Goal: Entertainment & Leisure: Browse casually

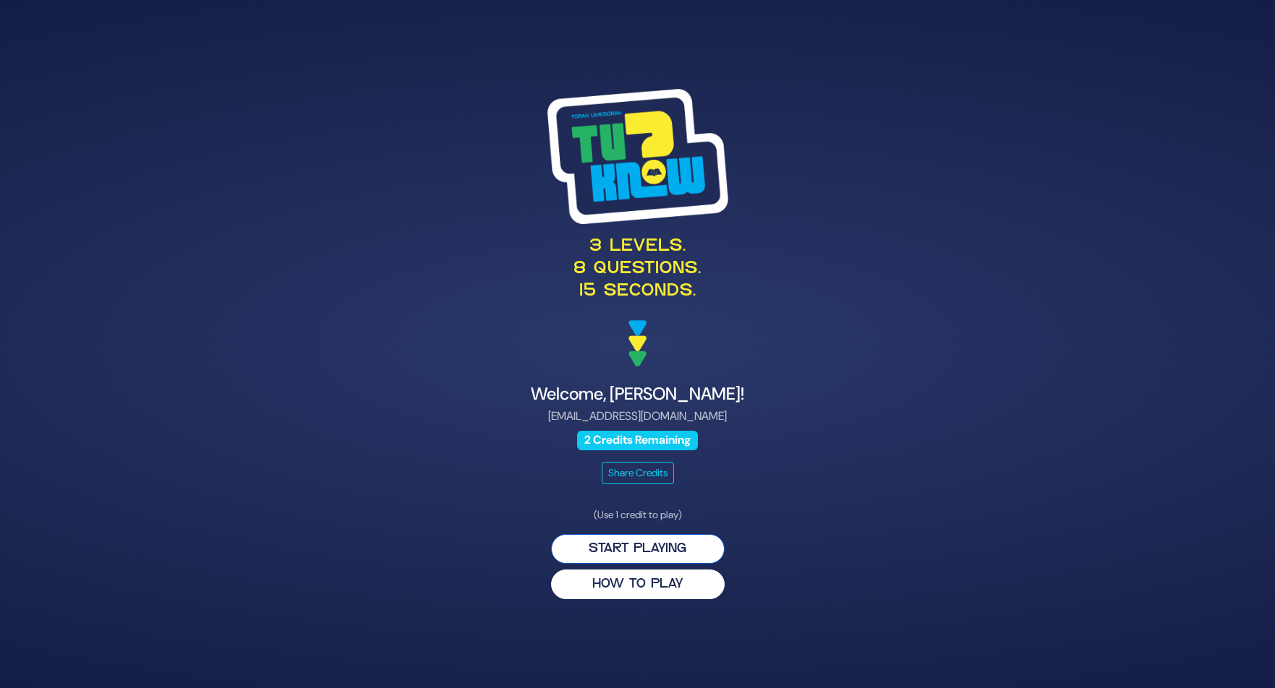
click at [677, 552] on button "Start Playing" at bounding box center [638, 549] width 174 height 30
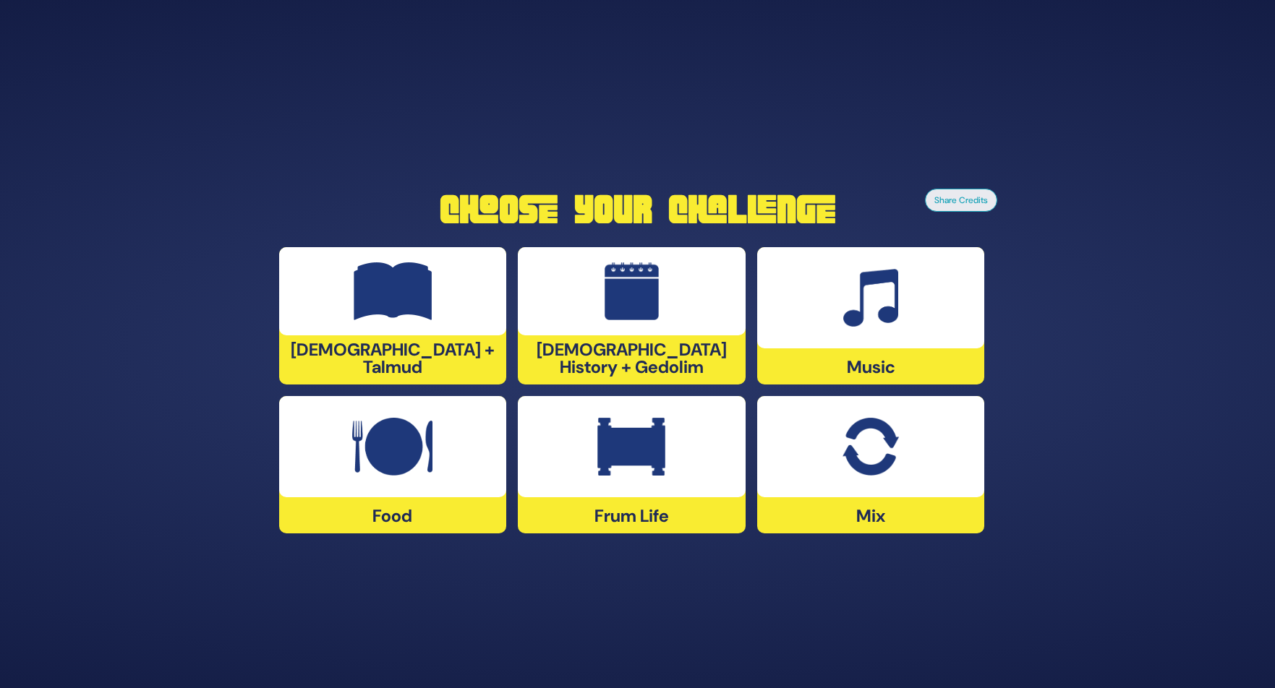
click at [684, 474] on div at bounding box center [632, 446] width 228 height 101
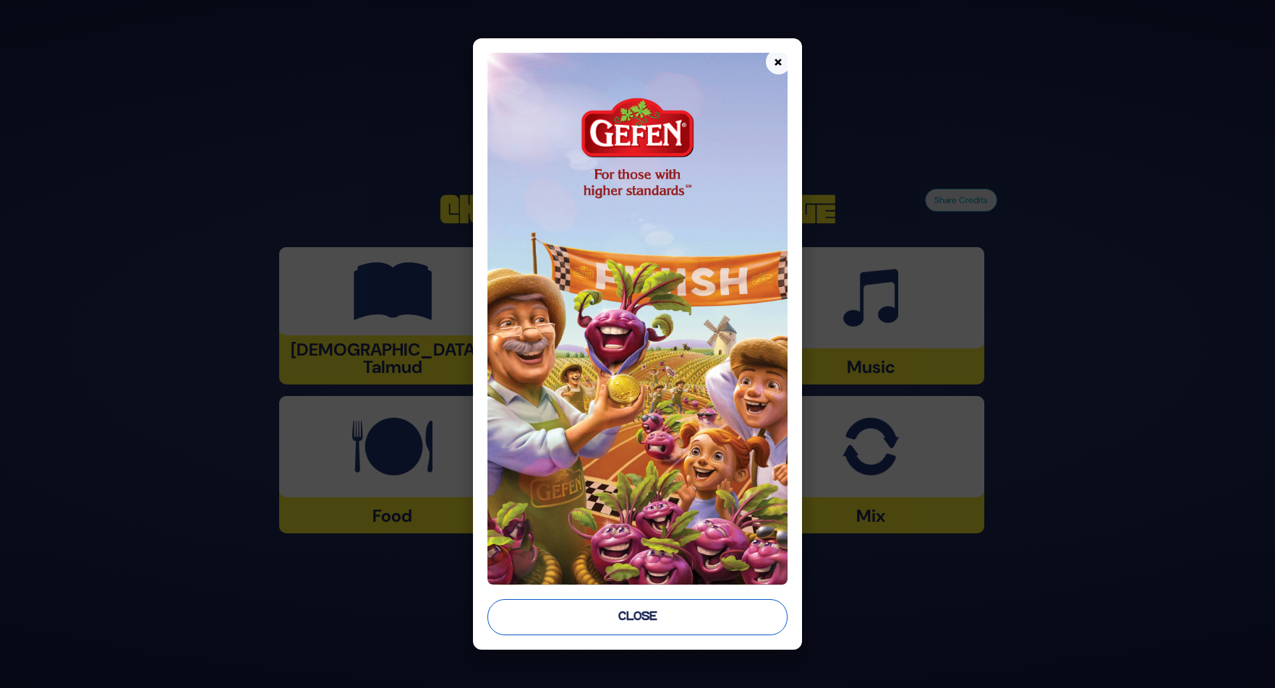
click at [669, 614] on button "Close" at bounding box center [636, 617] width 299 height 36
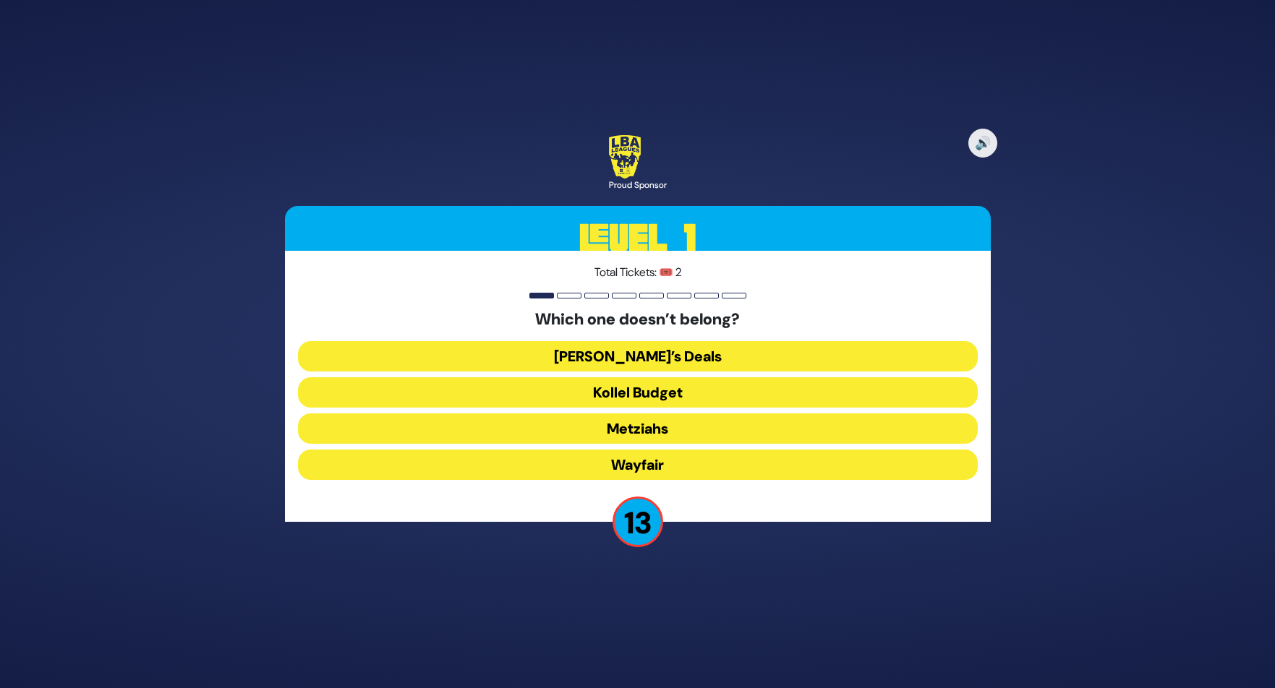
click at [669, 463] on button "Wayfair" at bounding box center [638, 465] width 680 height 30
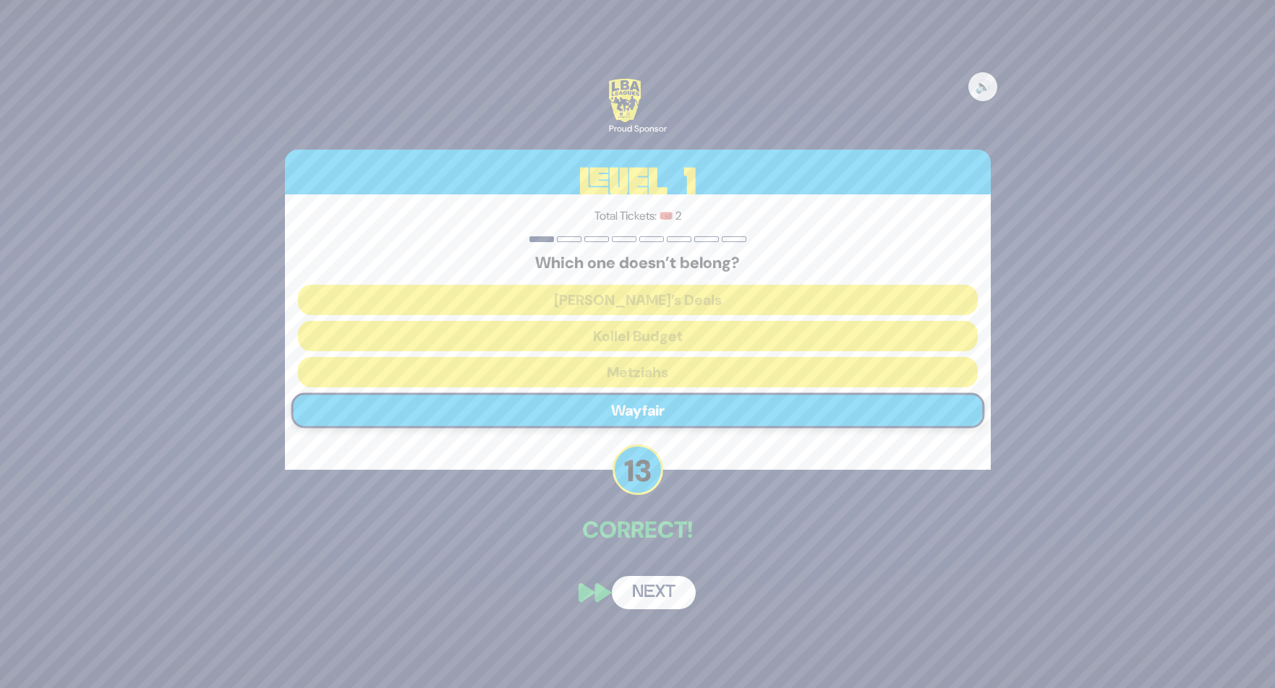
click at [651, 601] on button "Next" at bounding box center [654, 592] width 84 height 33
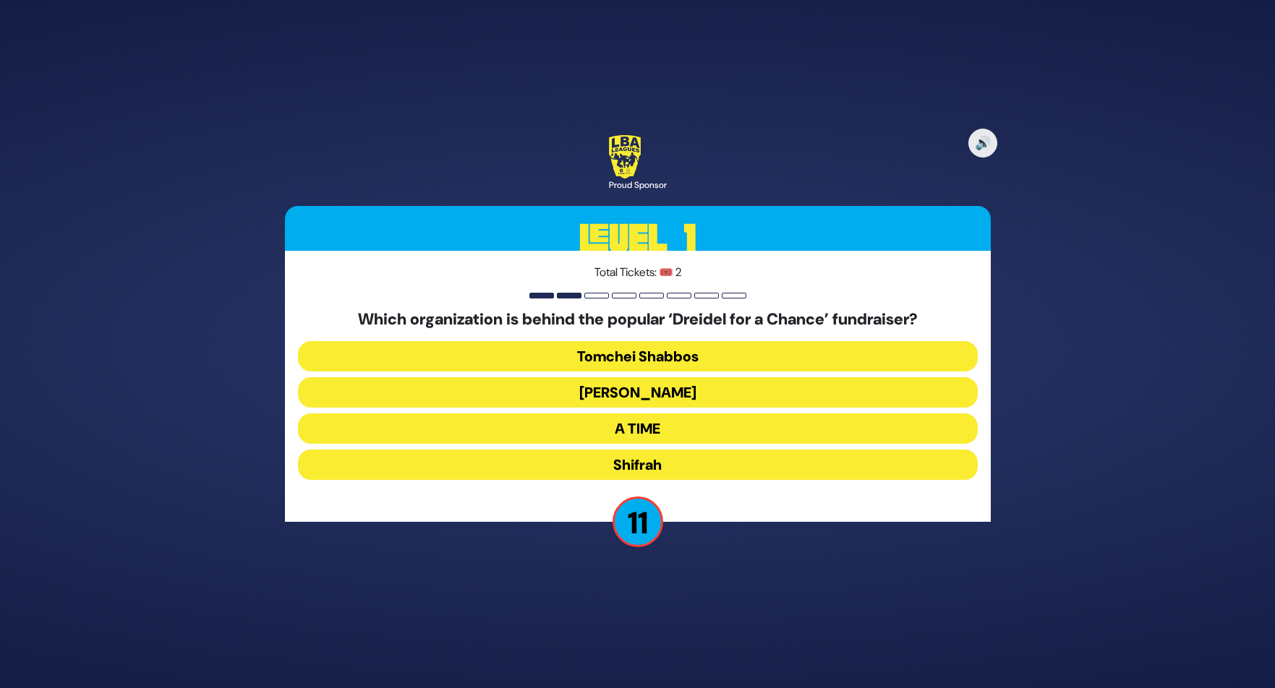
click at [685, 390] on button "[PERSON_NAME]" at bounding box center [638, 392] width 680 height 30
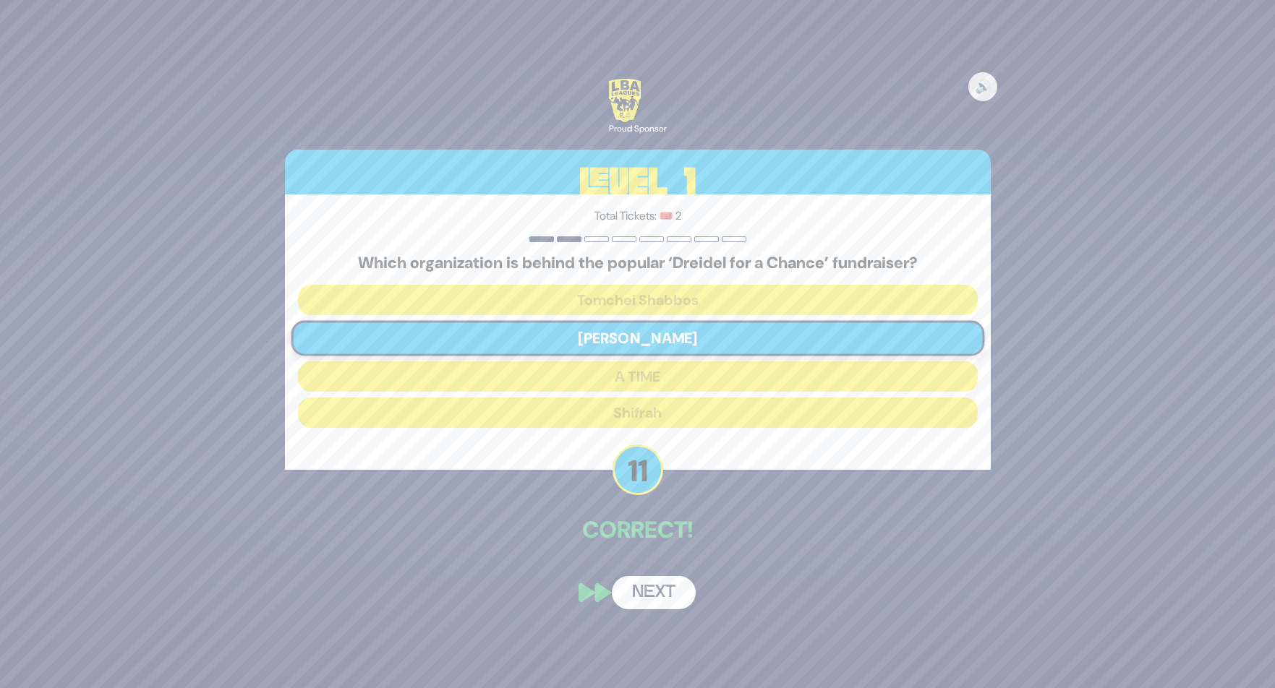
click at [676, 593] on button "Next" at bounding box center [654, 592] width 84 height 33
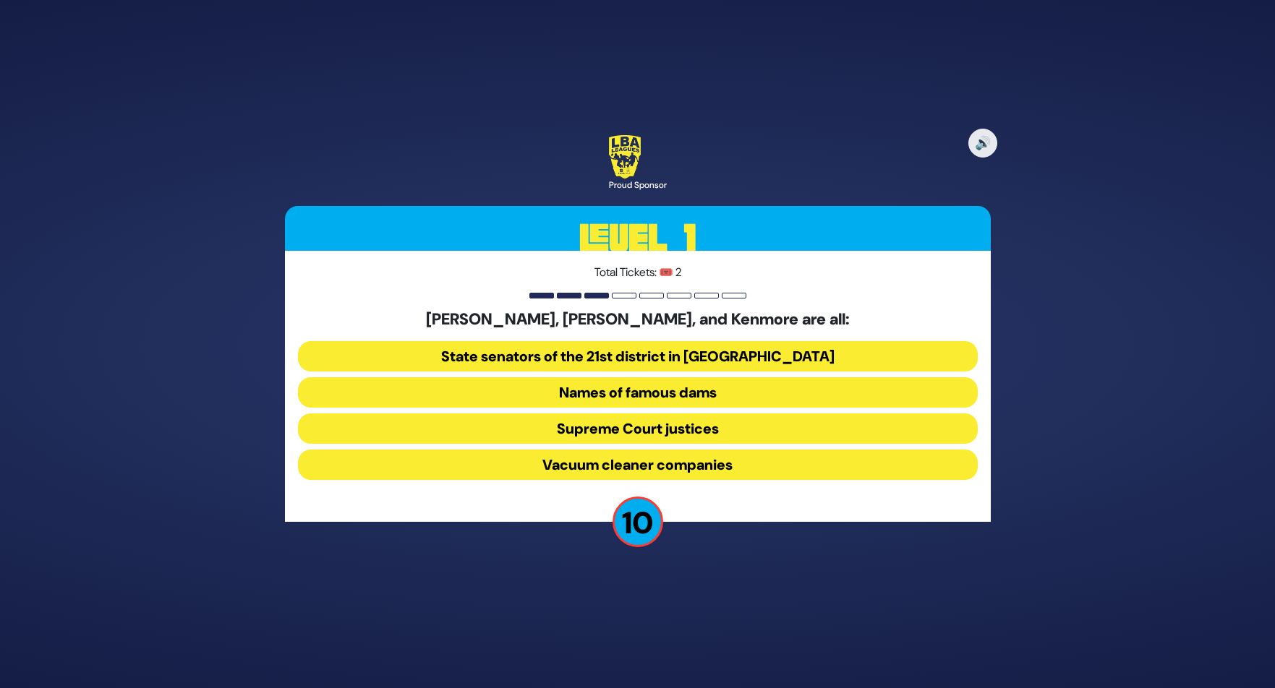
click at [635, 461] on button "Vacuum cleaner companies" at bounding box center [638, 465] width 680 height 30
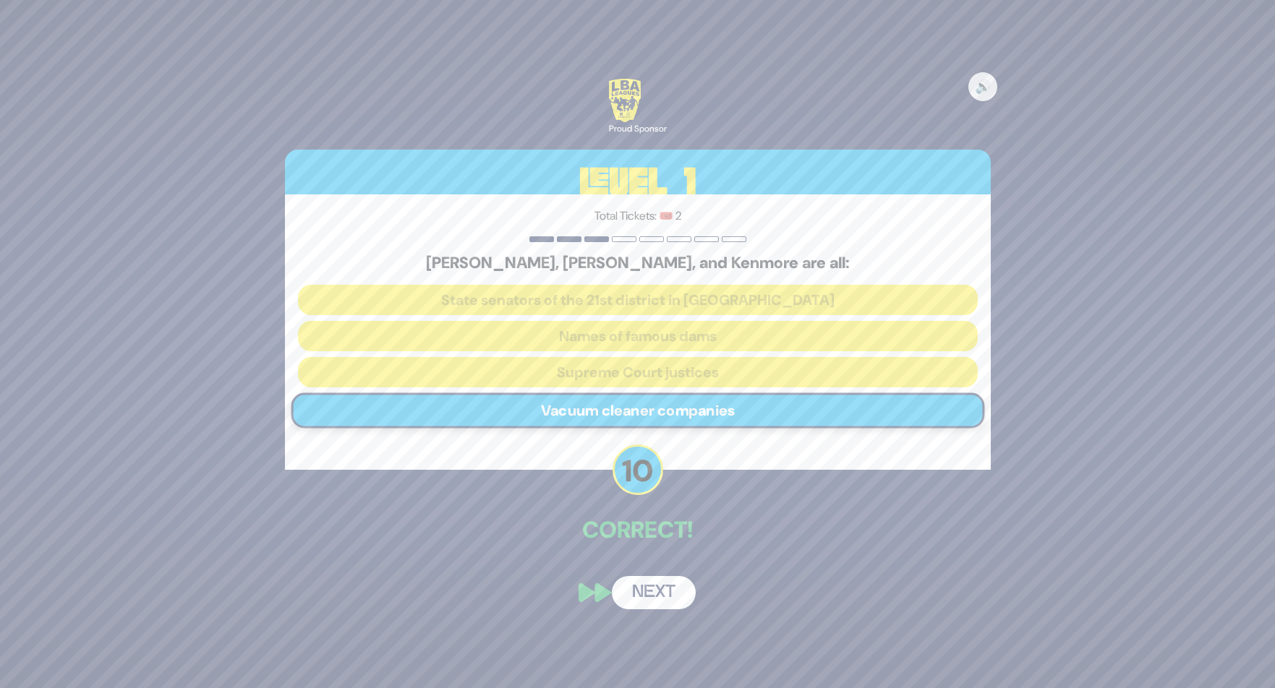
click at [661, 594] on button "Next" at bounding box center [654, 592] width 84 height 33
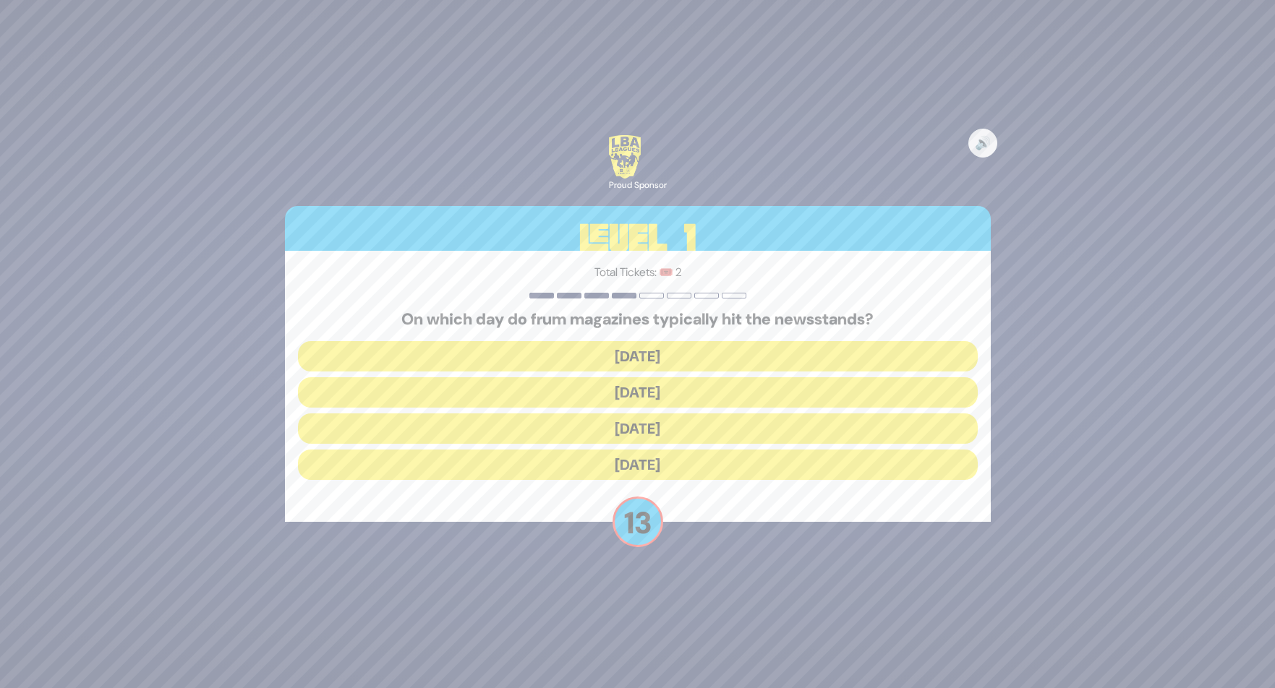
click at [669, 397] on button "Wednesday" at bounding box center [638, 392] width 680 height 30
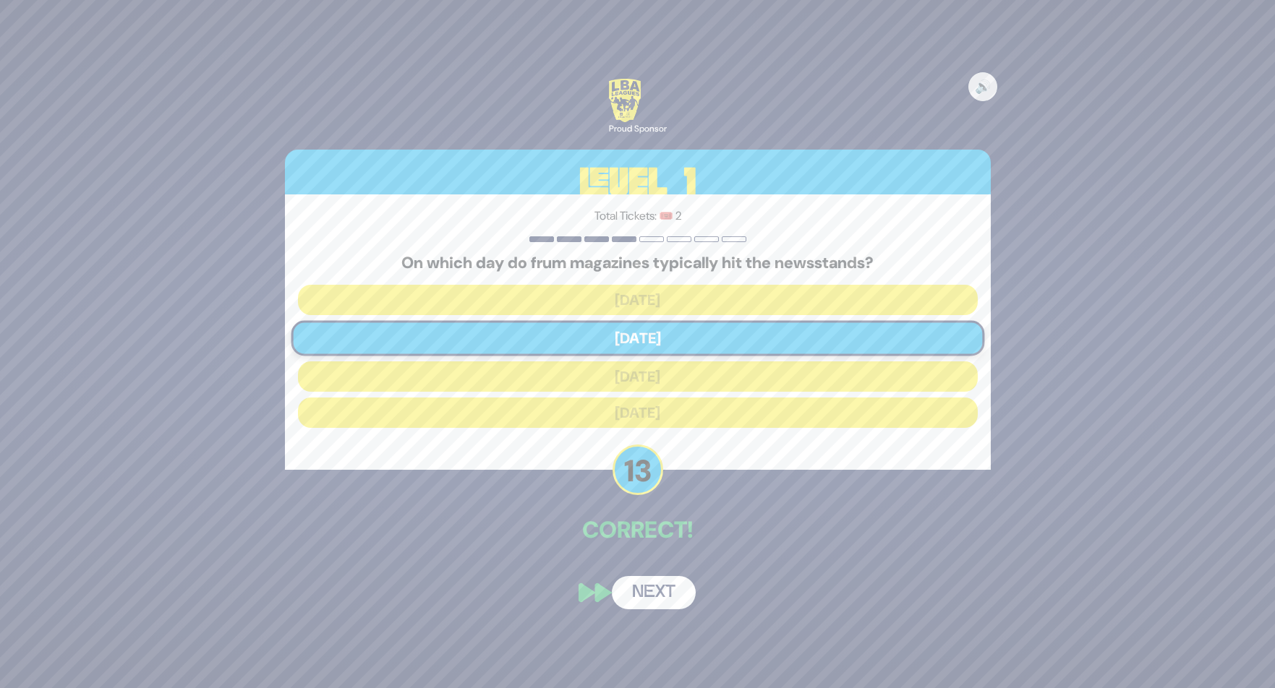
click at [666, 594] on button "Next" at bounding box center [654, 592] width 84 height 33
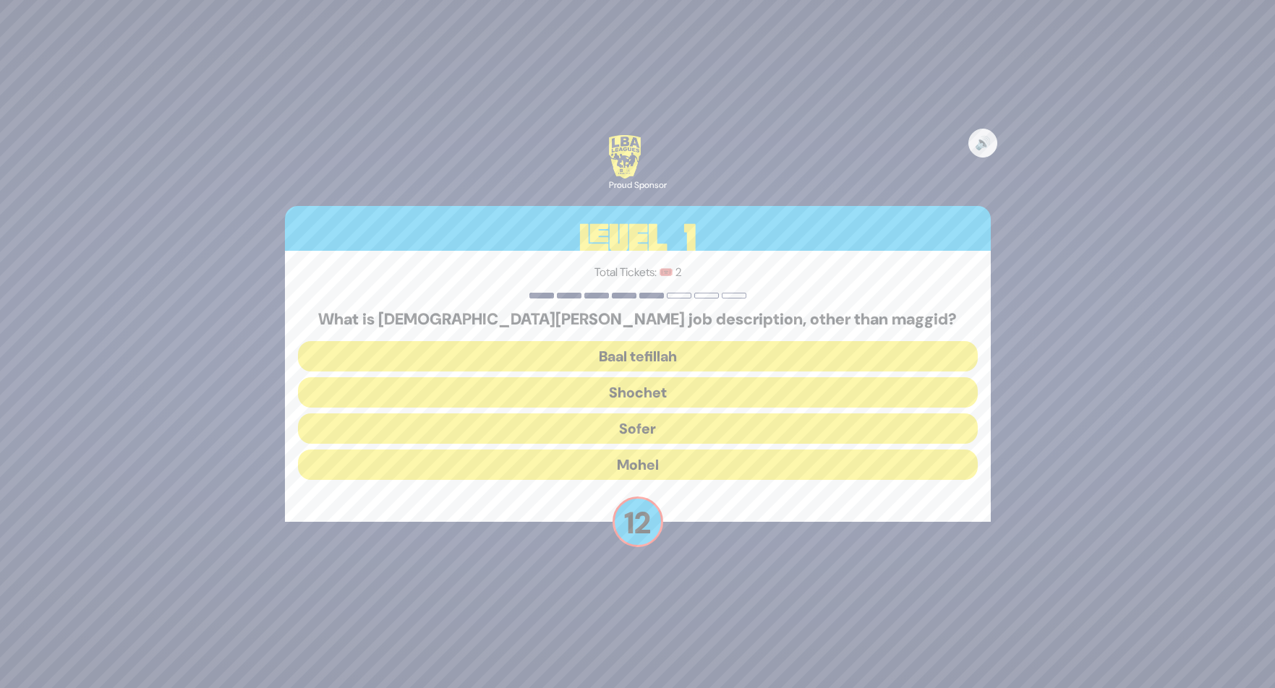
click at [672, 461] on button "Mohel" at bounding box center [638, 465] width 680 height 30
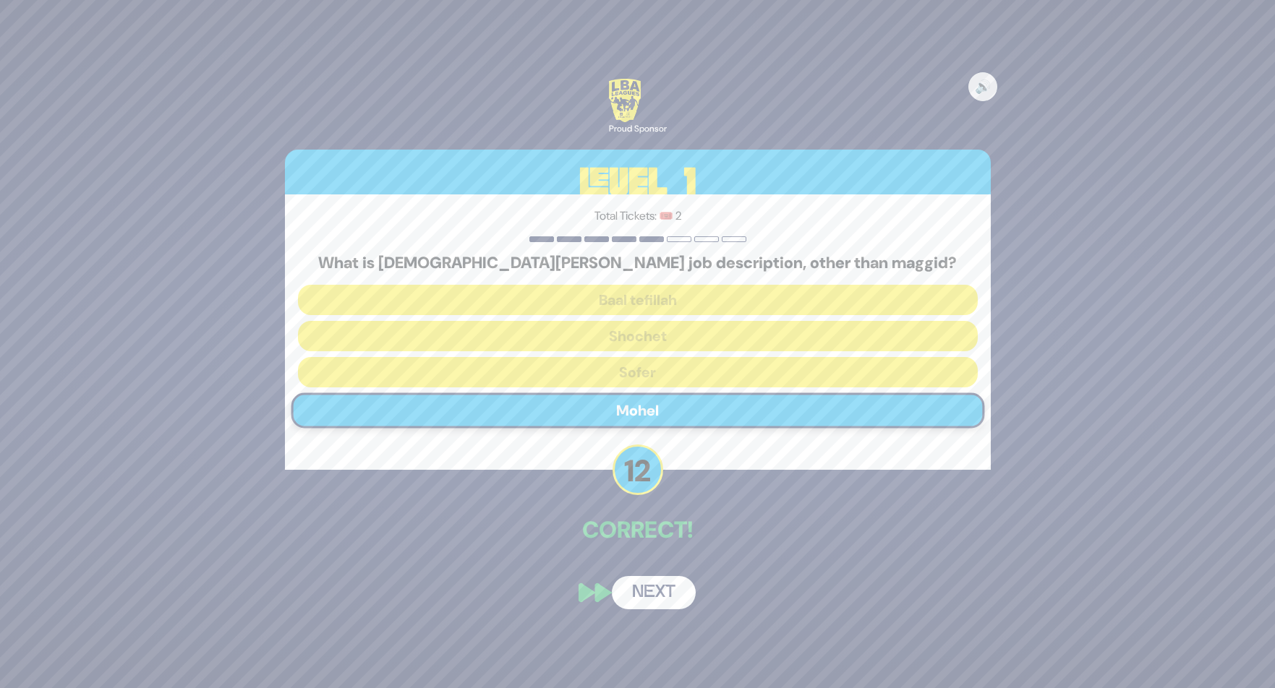
click at [664, 591] on button "Next" at bounding box center [654, 592] width 84 height 33
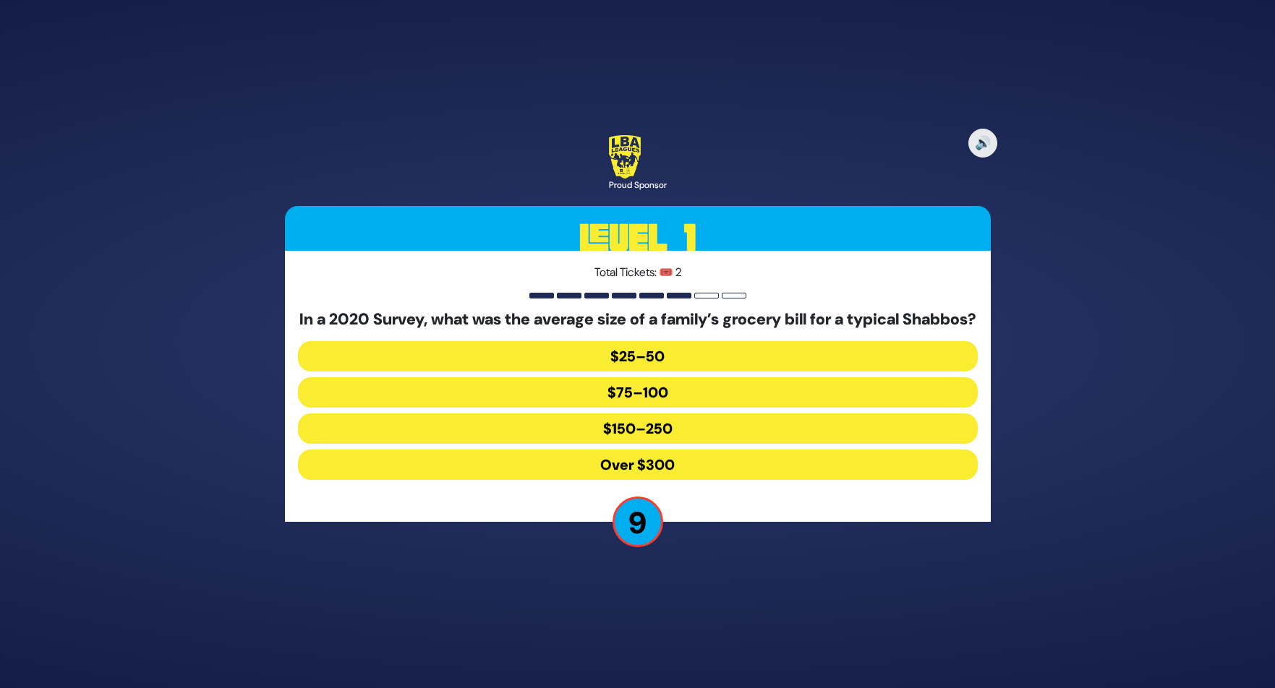
click at [682, 477] on button "Over $300" at bounding box center [638, 465] width 680 height 30
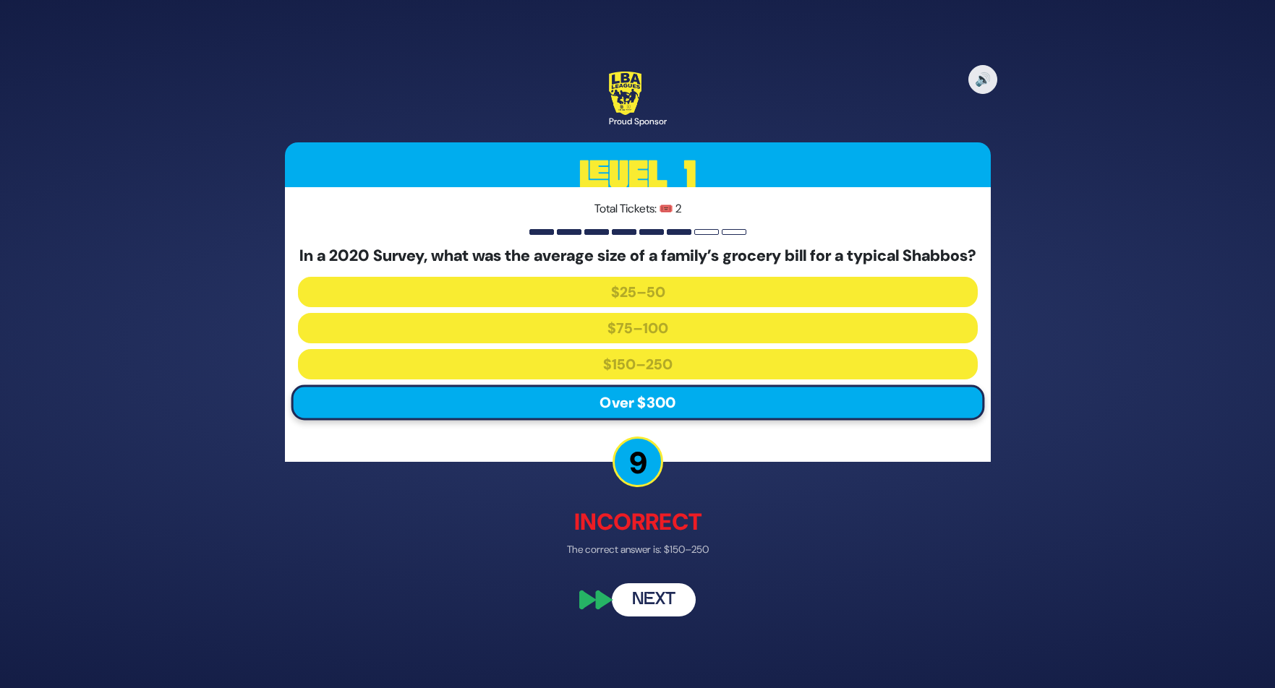
click at [650, 617] on button "Next" at bounding box center [654, 599] width 84 height 33
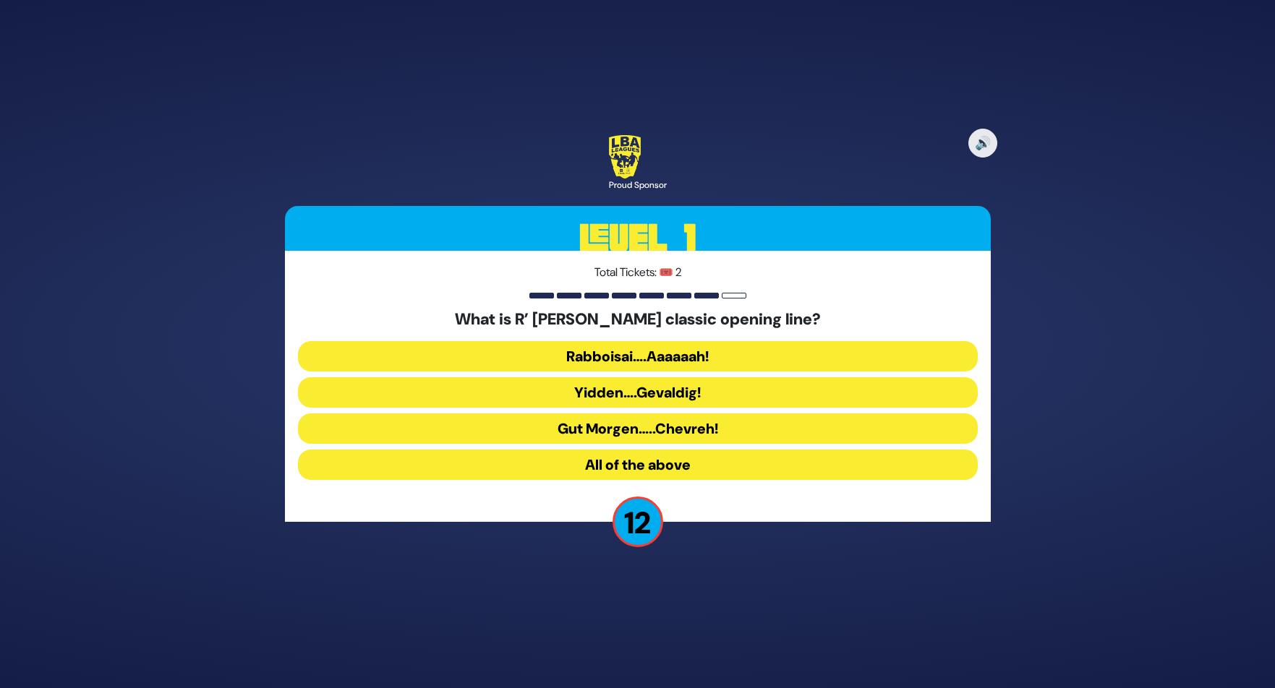
click at [734, 356] on button "Rabboisai….Aaaaaah!" at bounding box center [638, 356] width 680 height 30
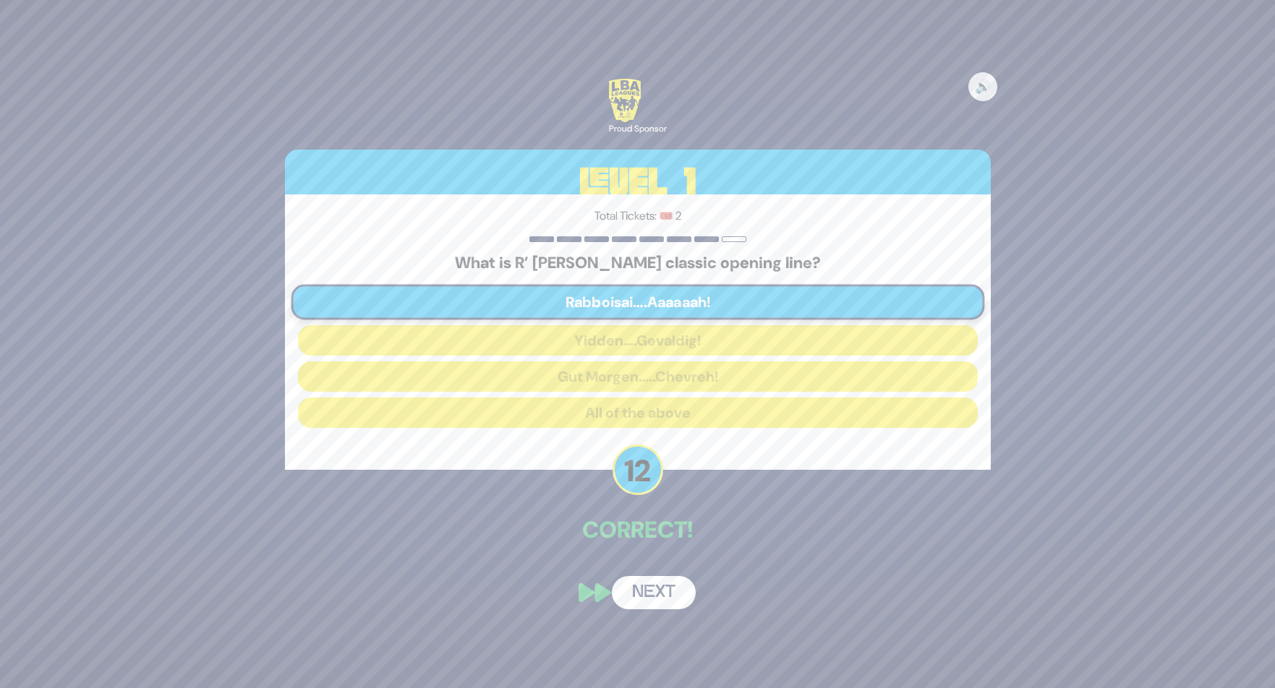
click at [672, 594] on button "Next" at bounding box center [654, 592] width 84 height 33
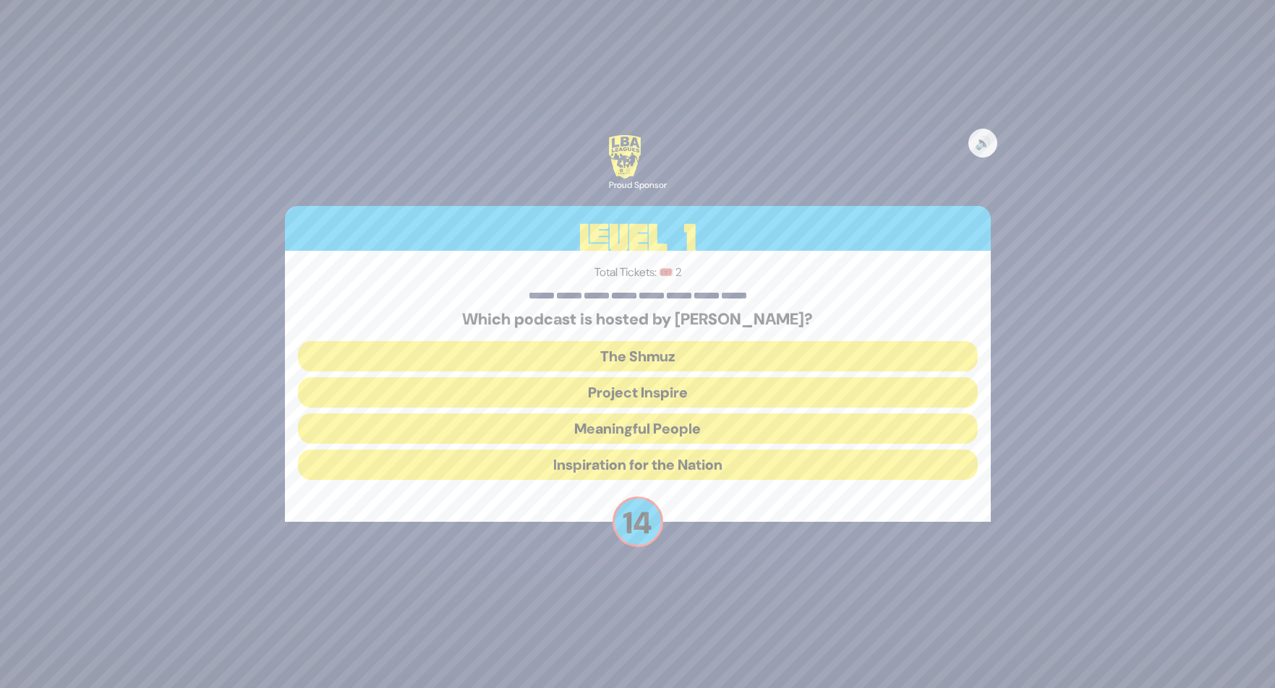
click at [710, 424] on button "Meaningful People" at bounding box center [638, 429] width 680 height 30
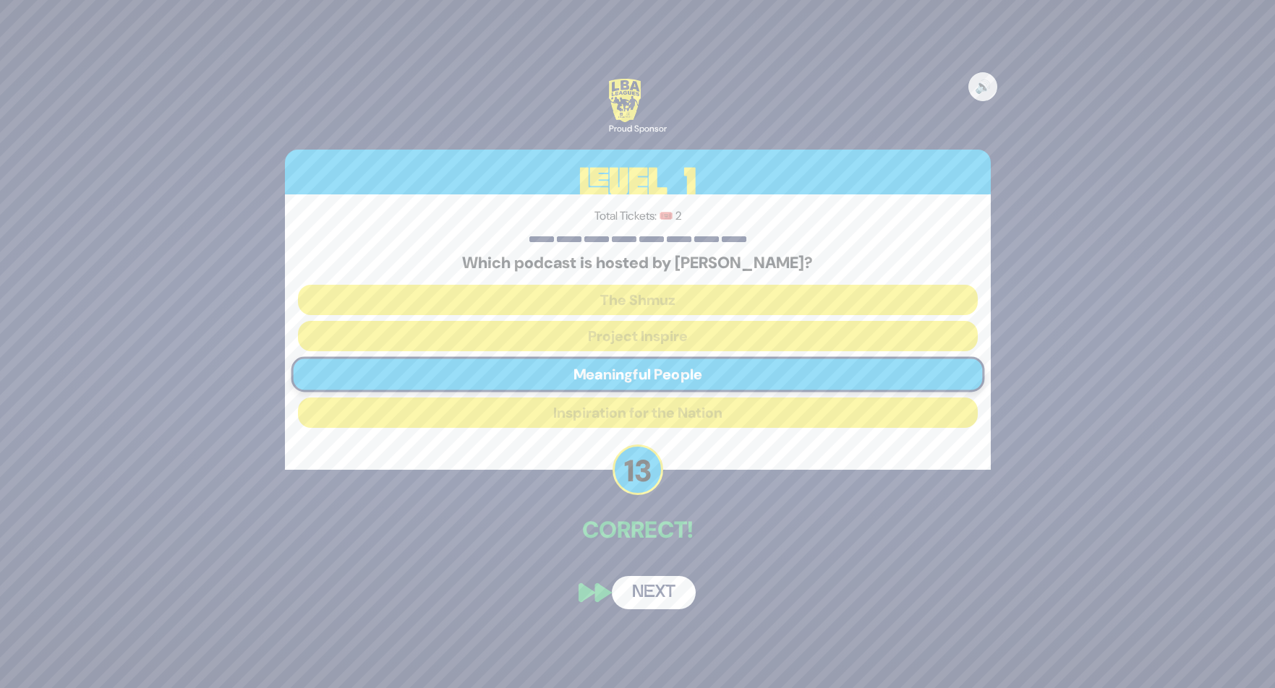
click at [677, 560] on div "🔊 Proud Sponsor Level 1 Total Tickets: 🎟️ 2 Which podcast is hosted by Nachi Go…" at bounding box center [637, 343] width 740 height 565
click at [679, 586] on button "Next" at bounding box center [654, 592] width 84 height 33
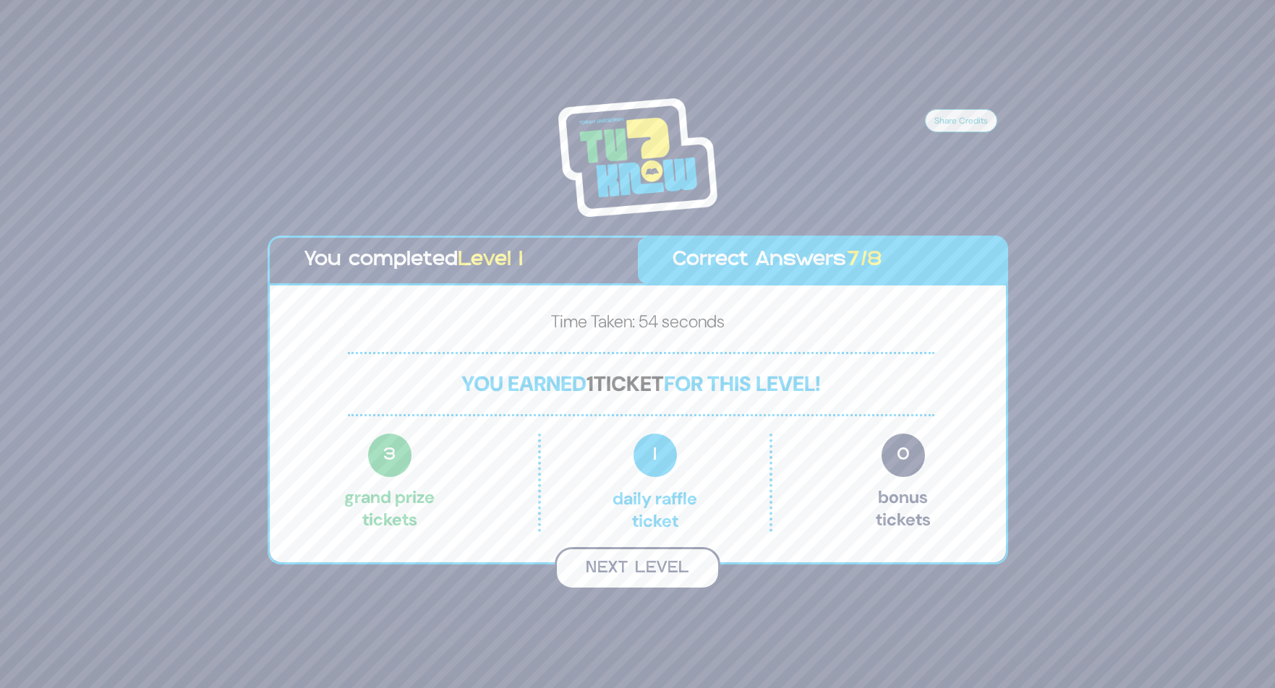
click at [675, 574] on button "Next Level" at bounding box center [637, 568] width 166 height 43
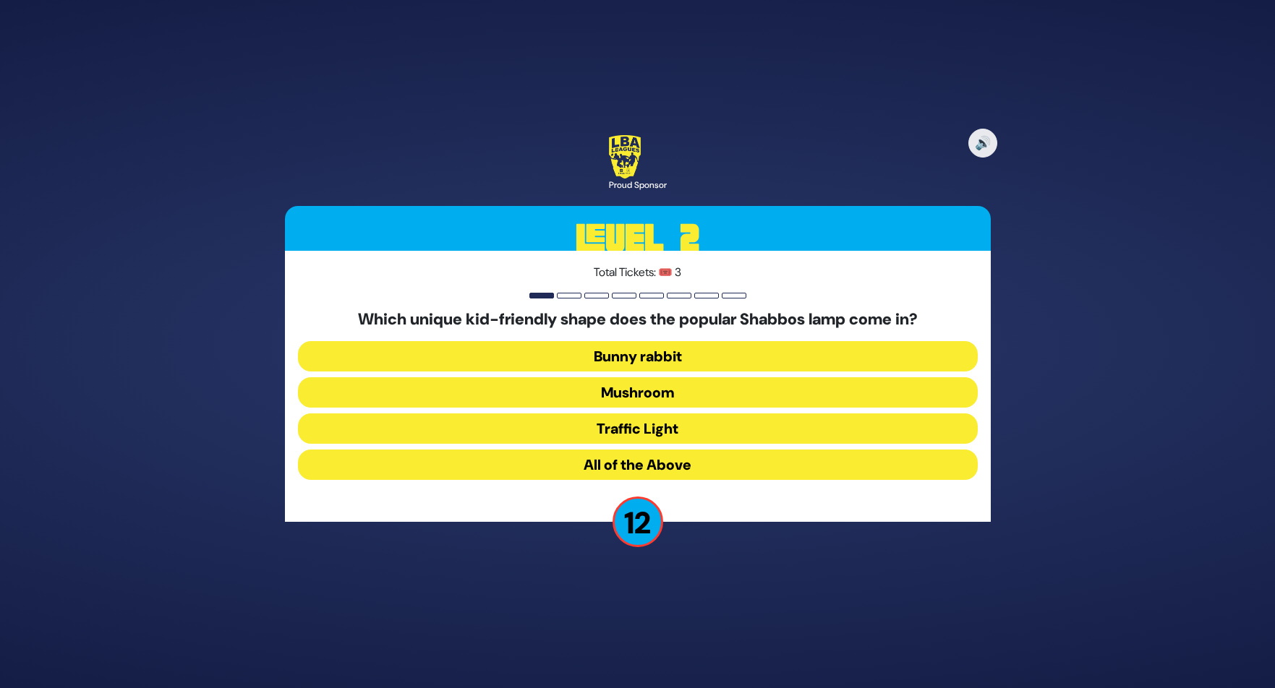
click at [661, 393] on button "Mushroom" at bounding box center [638, 392] width 680 height 30
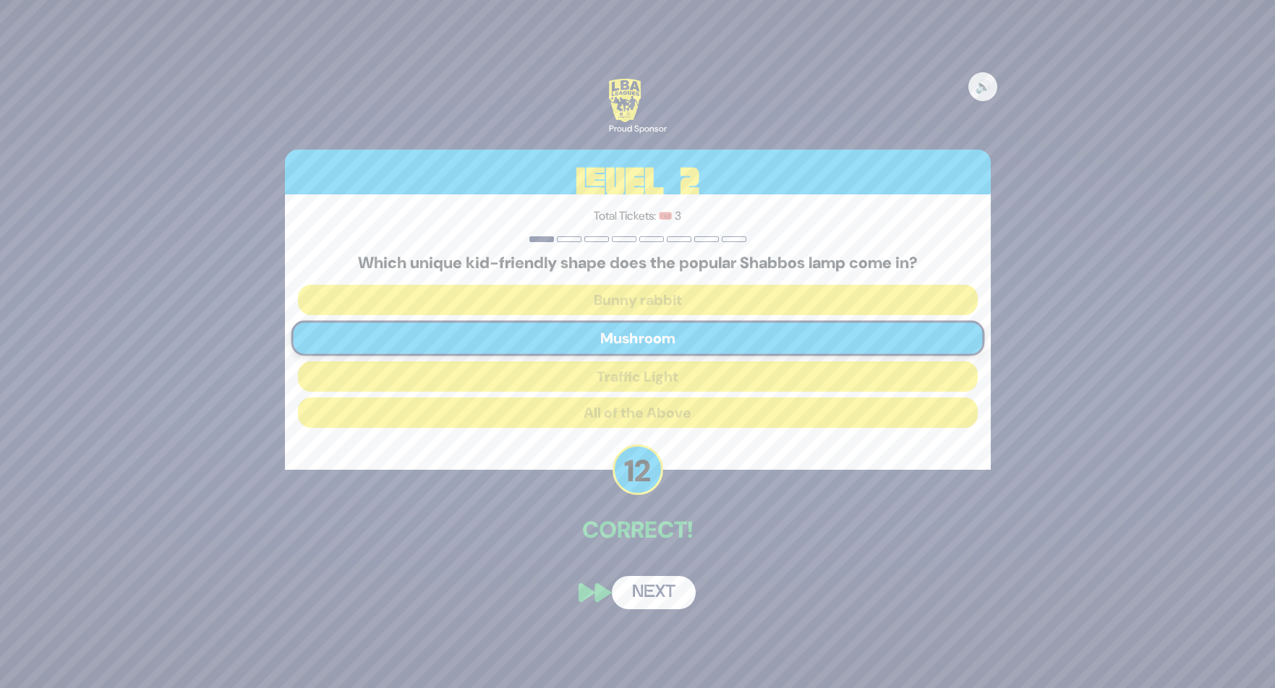
click at [670, 599] on button "Next" at bounding box center [654, 592] width 84 height 33
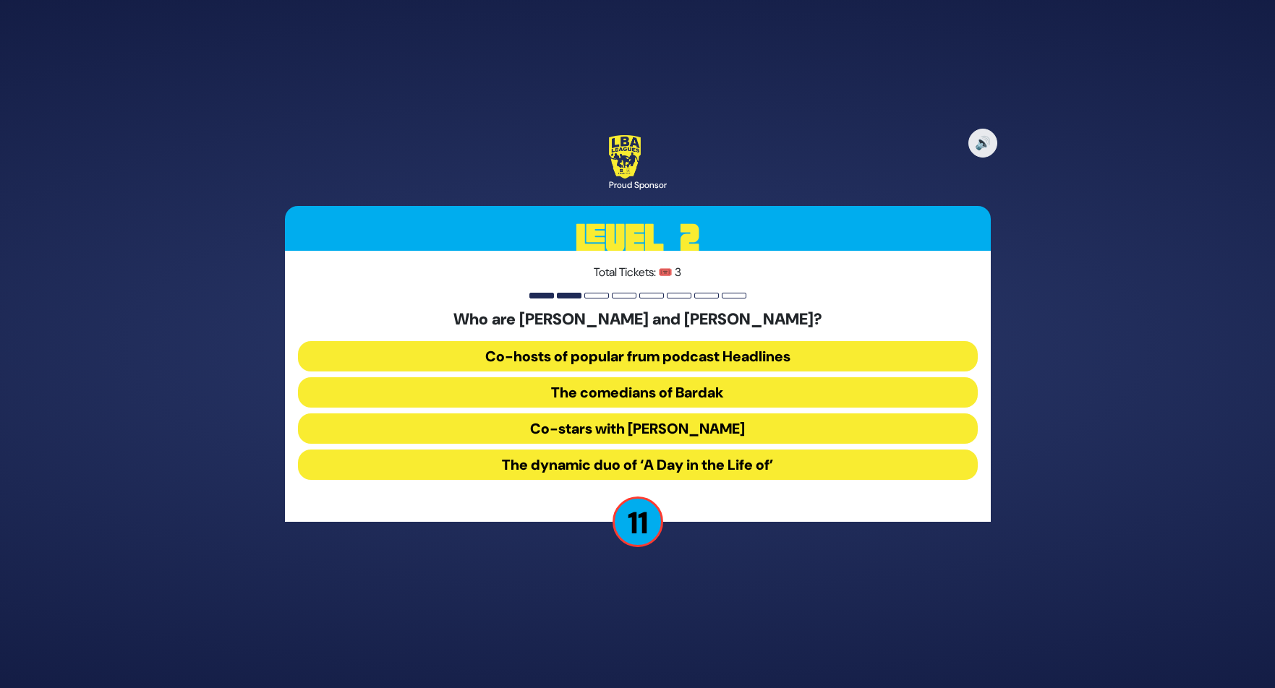
click at [703, 395] on button "The comedians of Bardak" at bounding box center [638, 392] width 680 height 30
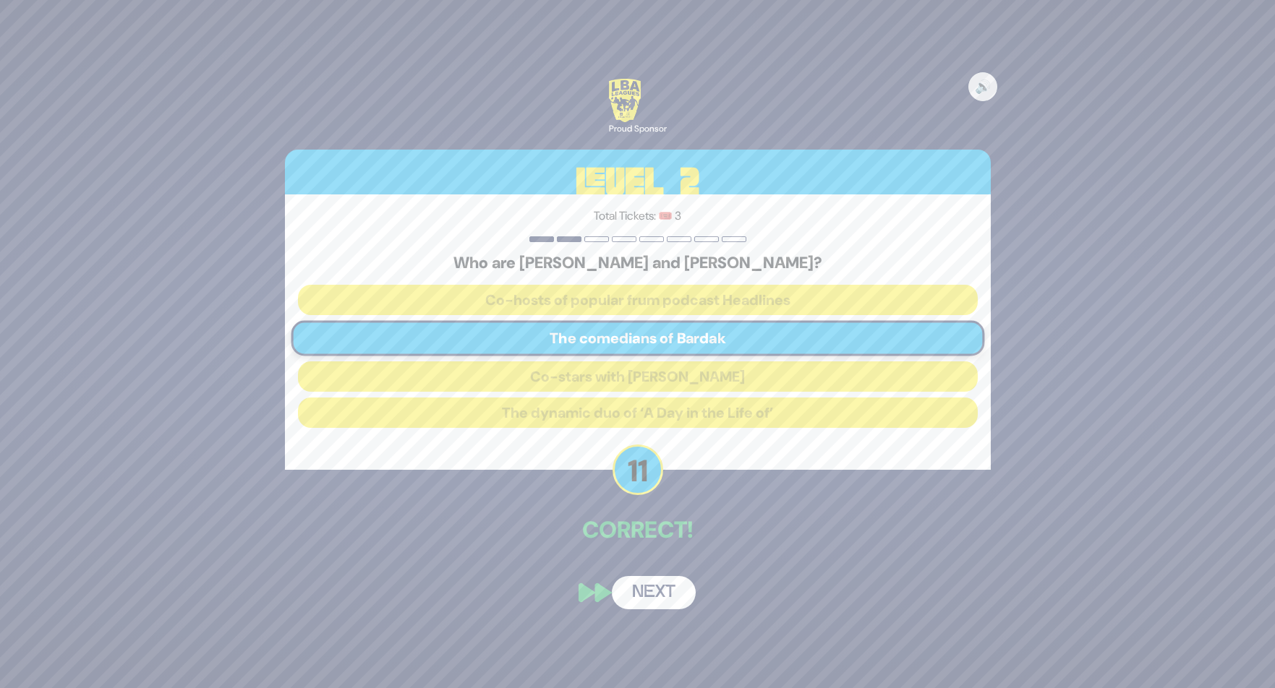
click at [673, 595] on button "Next" at bounding box center [654, 592] width 84 height 33
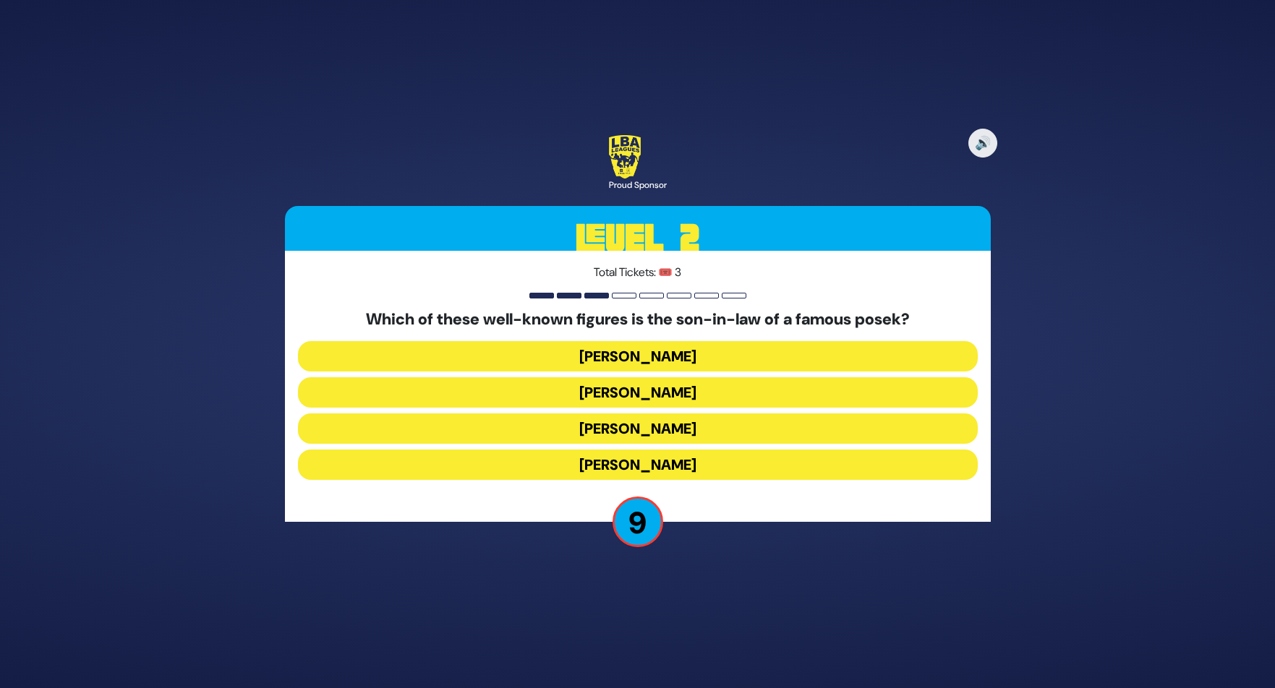
click at [701, 463] on button "[PERSON_NAME]" at bounding box center [638, 465] width 680 height 30
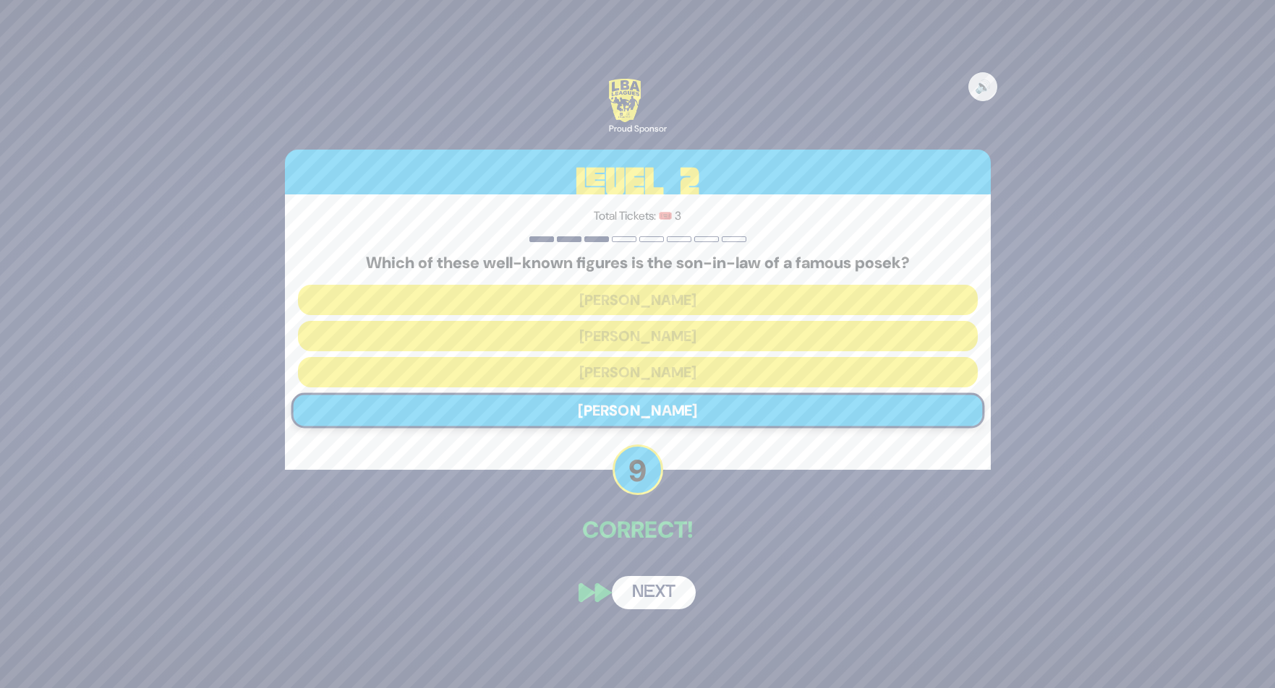
click at [669, 589] on button "Next" at bounding box center [654, 592] width 84 height 33
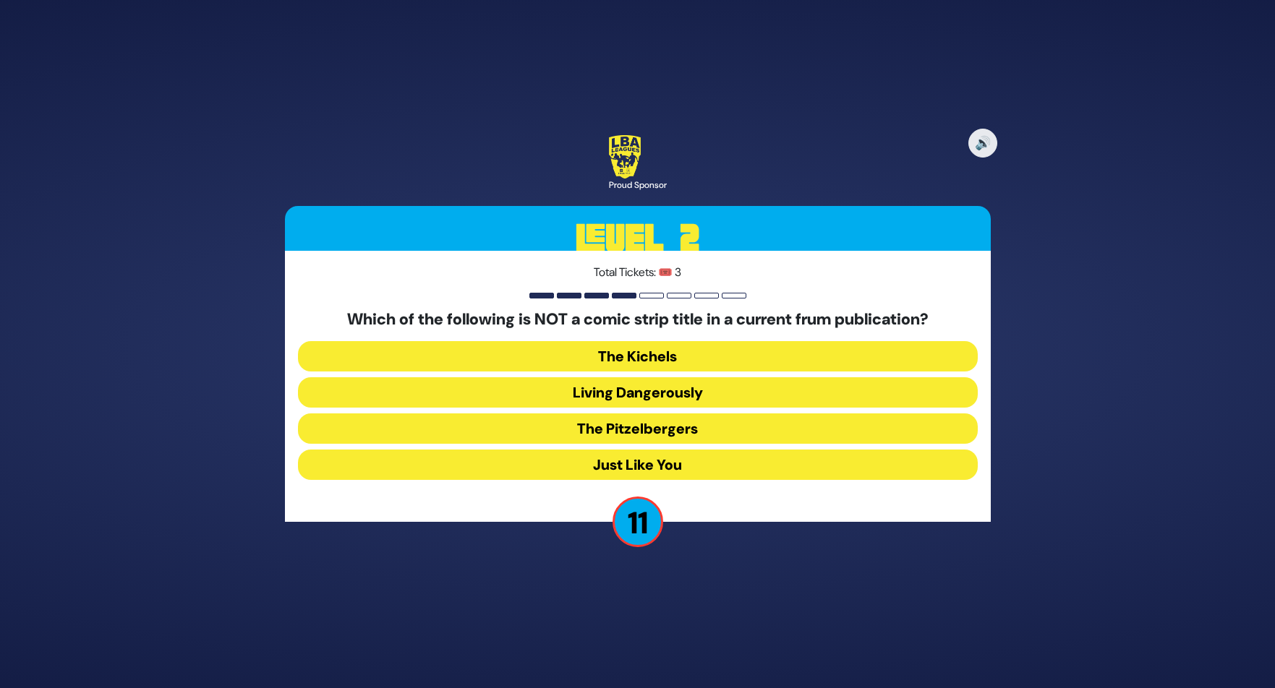
click at [713, 466] on button "Just Like You" at bounding box center [638, 465] width 680 height 30
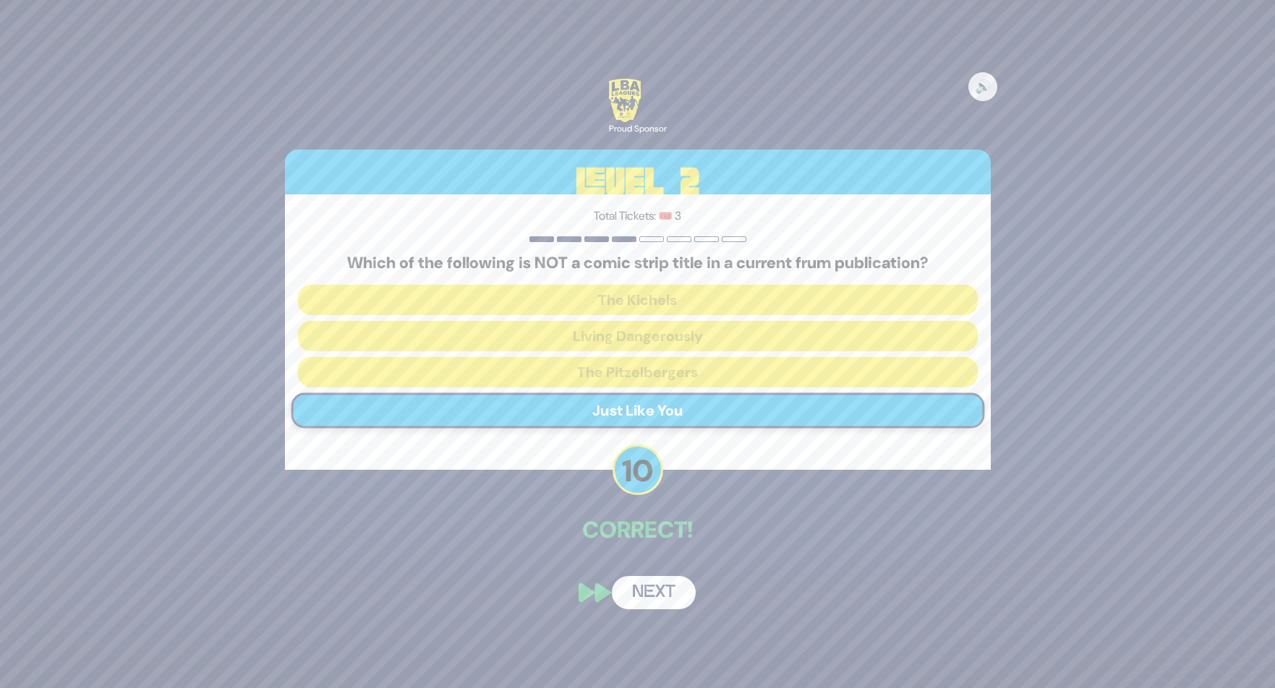
click at [670, 592] on button "Next" at bounding box center [654, 592] width 84 height 33
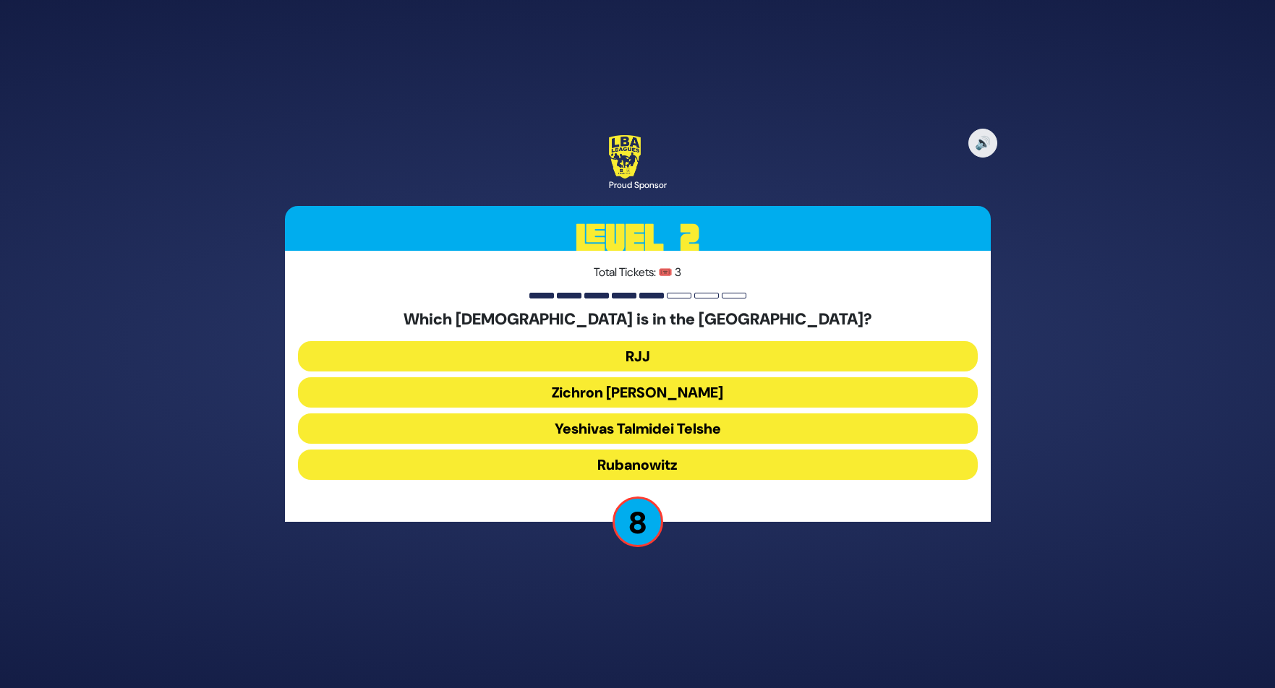
click at [690, 424] on button "Yeshivas Talmidei Telshe" at bounding box center [638, 429] width 680 height 30
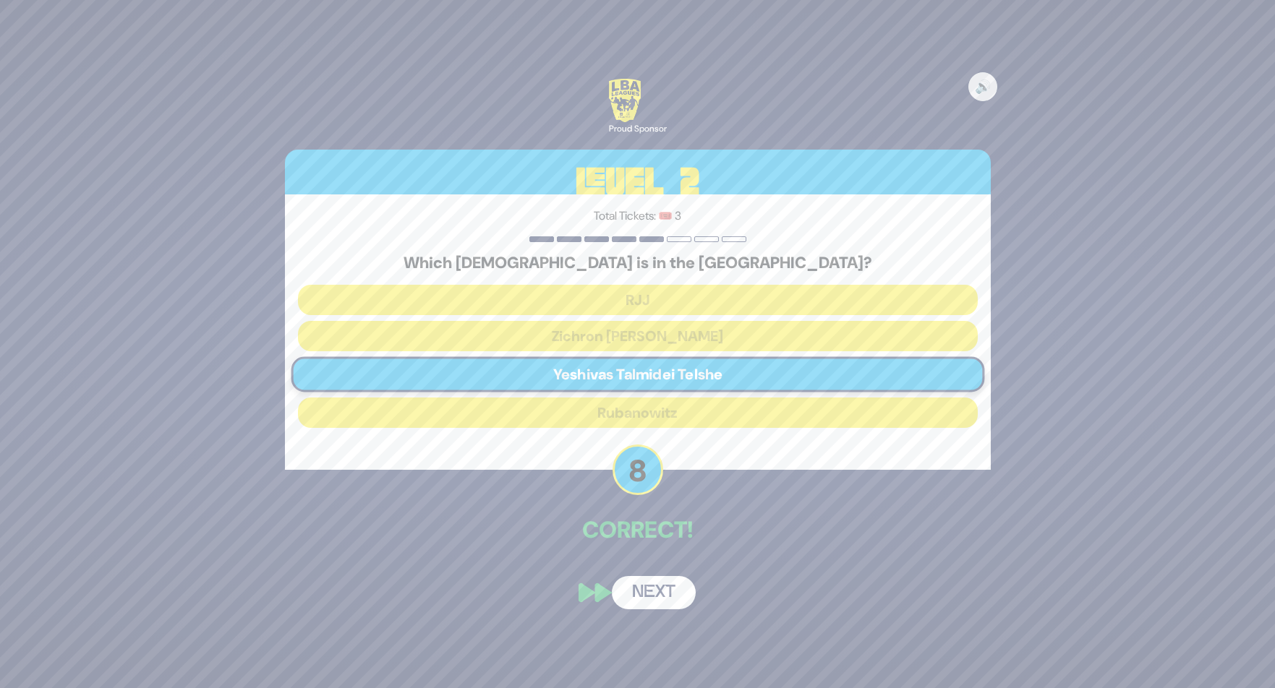
click at [673, 598] on button "Next" at bounding box center [654, 592] width 84 height 33
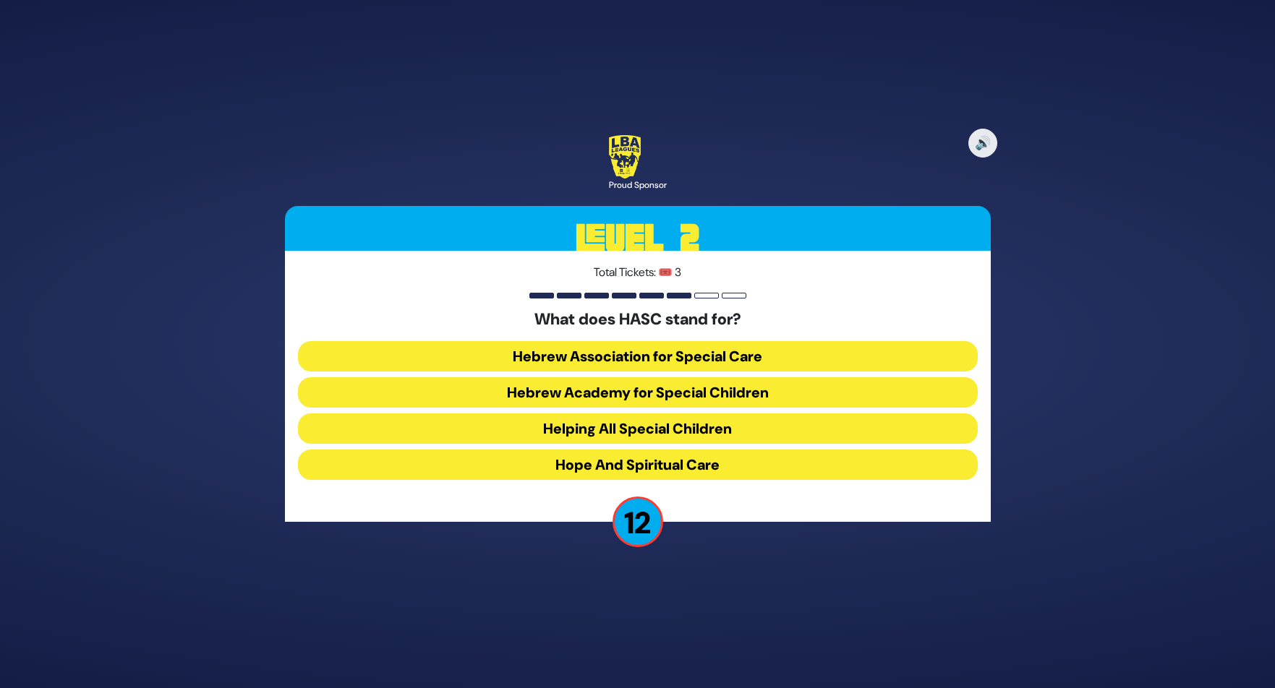
click at [666, 394] on button "Hebrew Academy for Special Children" at bounding box center [638, 392] width 680 height 30
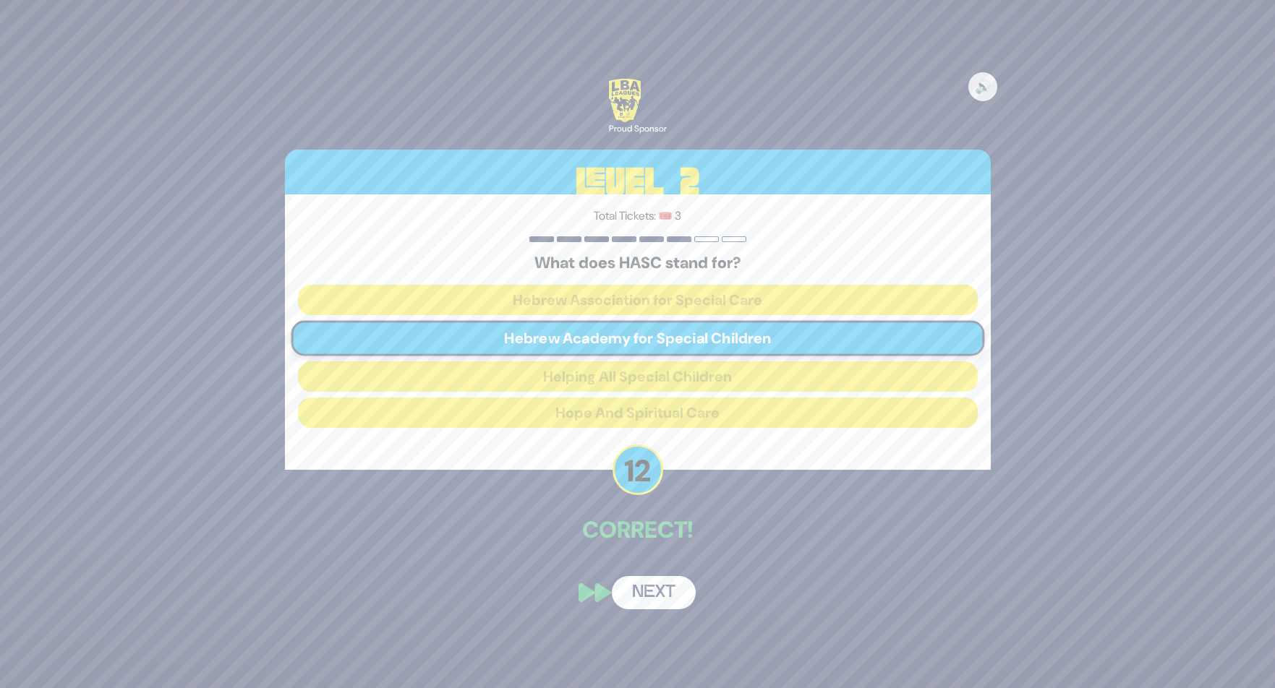
click at [664, 599] on button "Next" at bounding box center [654, 592] width 84 height 33
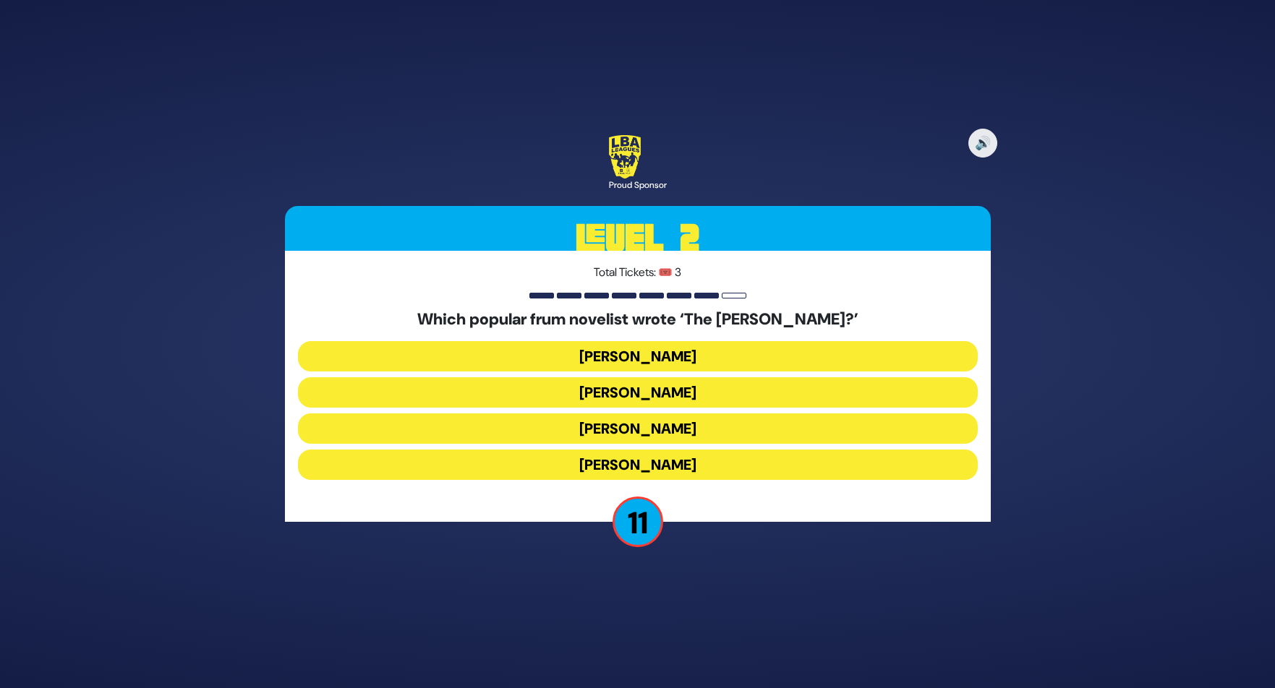
click at [682, 425] on button "Yair Weinstock" at bounding box center [638, 429] width 680 height 30
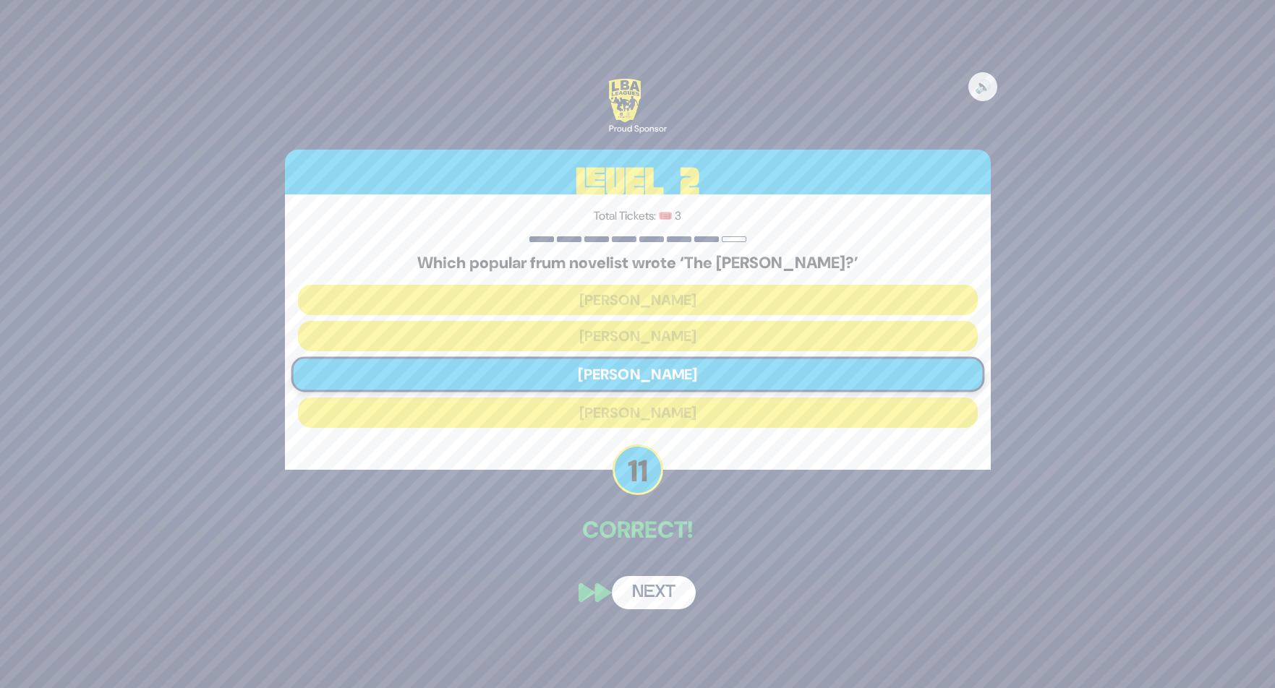
click at [664, 598] on button "Next" at bounding box center [654, 592] width 84 height 33
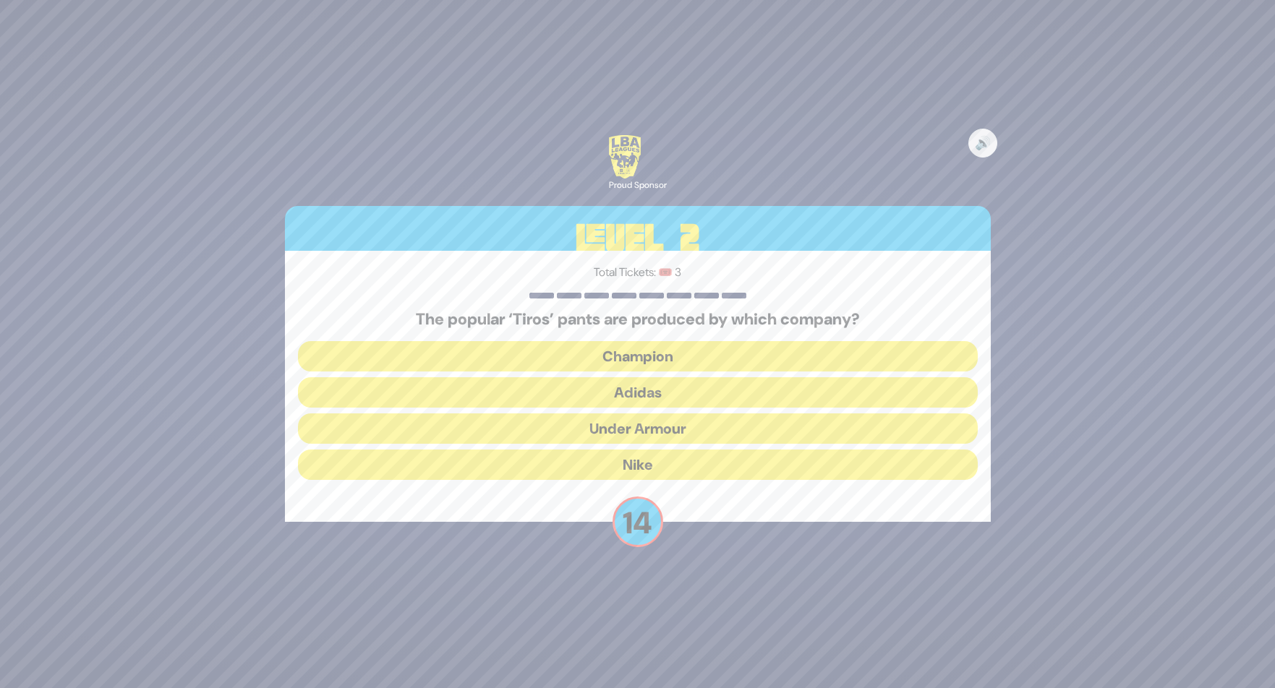
click at [661, 394] on button "Adidas" at bounding box center [638, 392] width 680 height 30
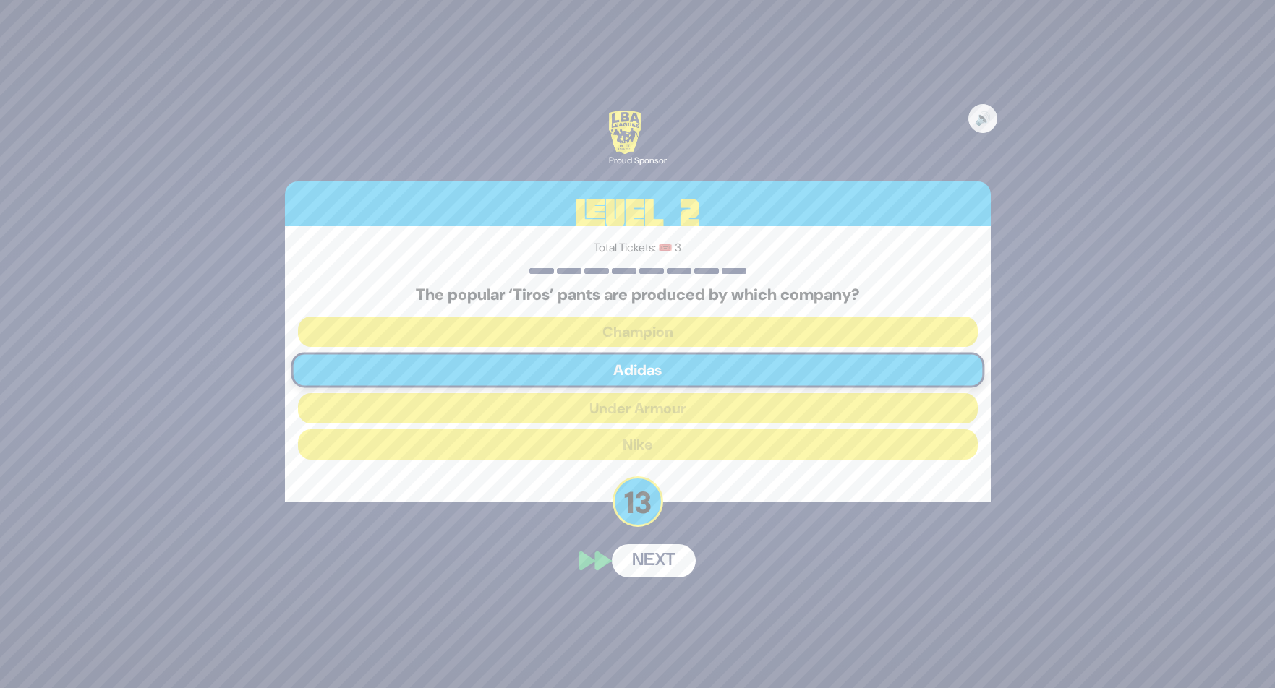
click at [680, 561] on div "🔊 Proud Sponsor Level 2 Total Tickets: 🎟️ 3 The popular ‘Tiros’ pants are produ…" at bounding box center [637, 343] width 740 height 501
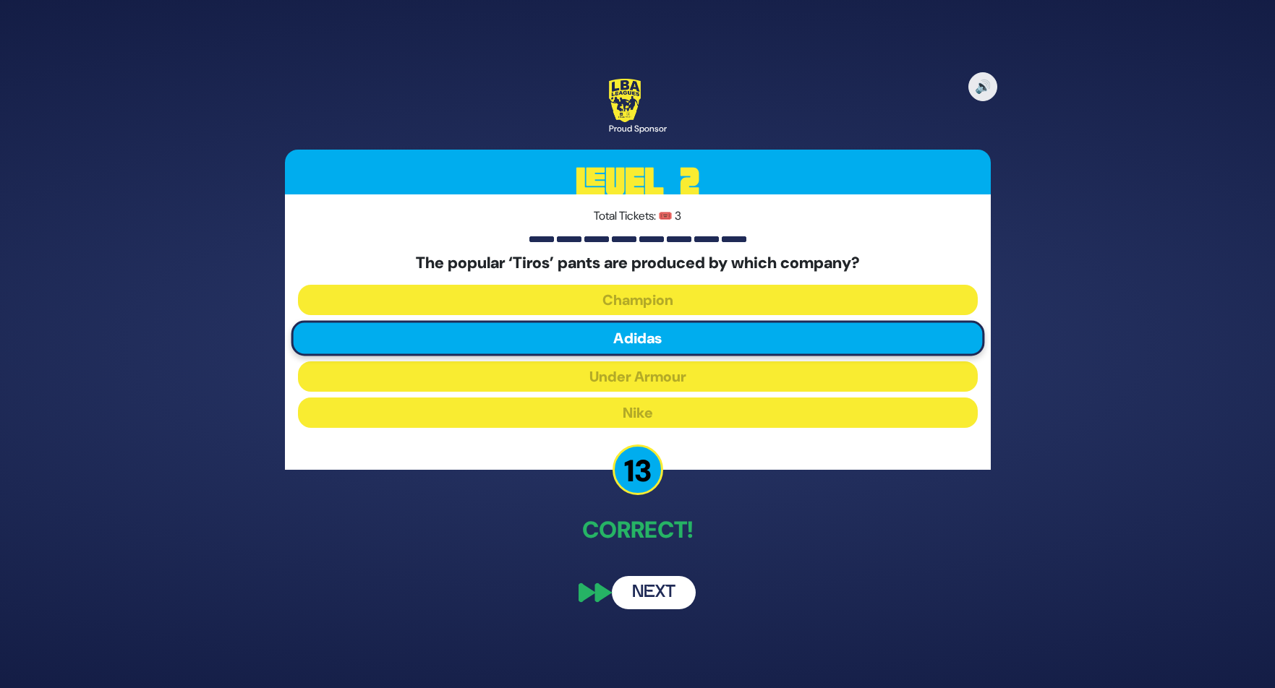
click at [676, 583] on button "Next" at bounding box center [654, 592] width 84 height 33
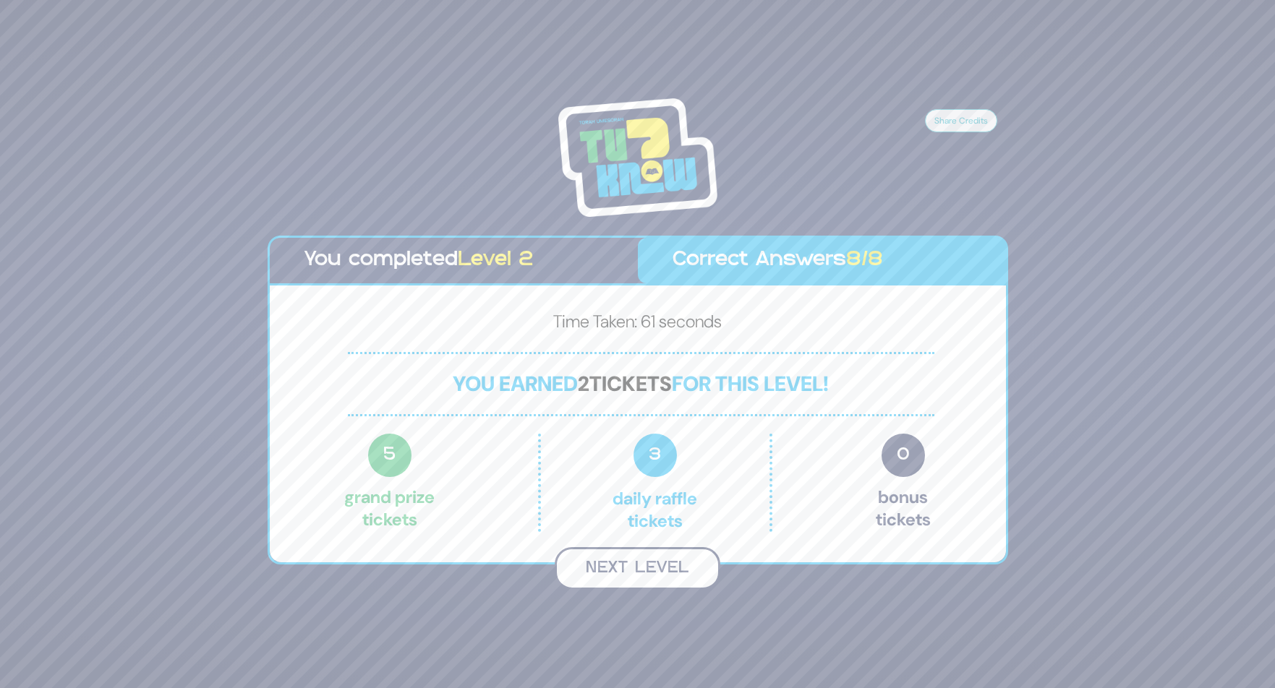
click at [676, 567] on button "Next Level" at bounding box center [637, 568] width 166 height 43
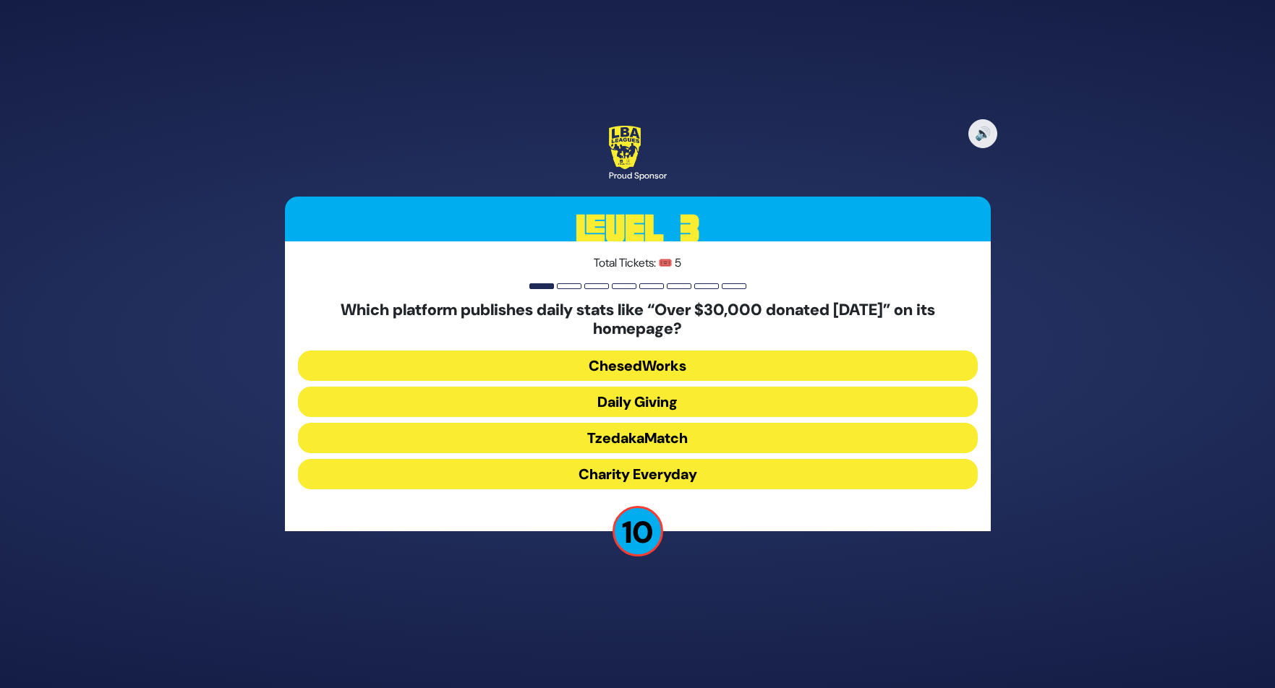
click at [679, 397] on button "Daily Giving" at bounding box center [638, 402] width 680 height 30
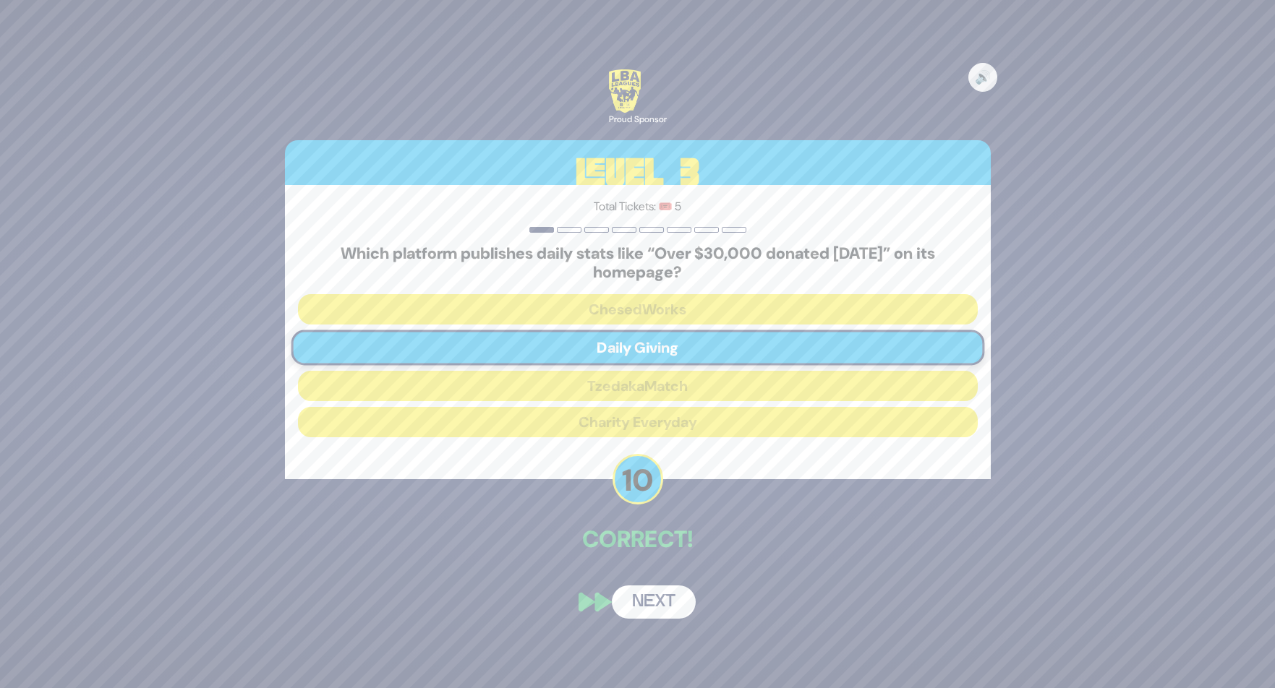
click at [661, 599] on button "Next" at bounding box center [654, 602] width 84 height 33
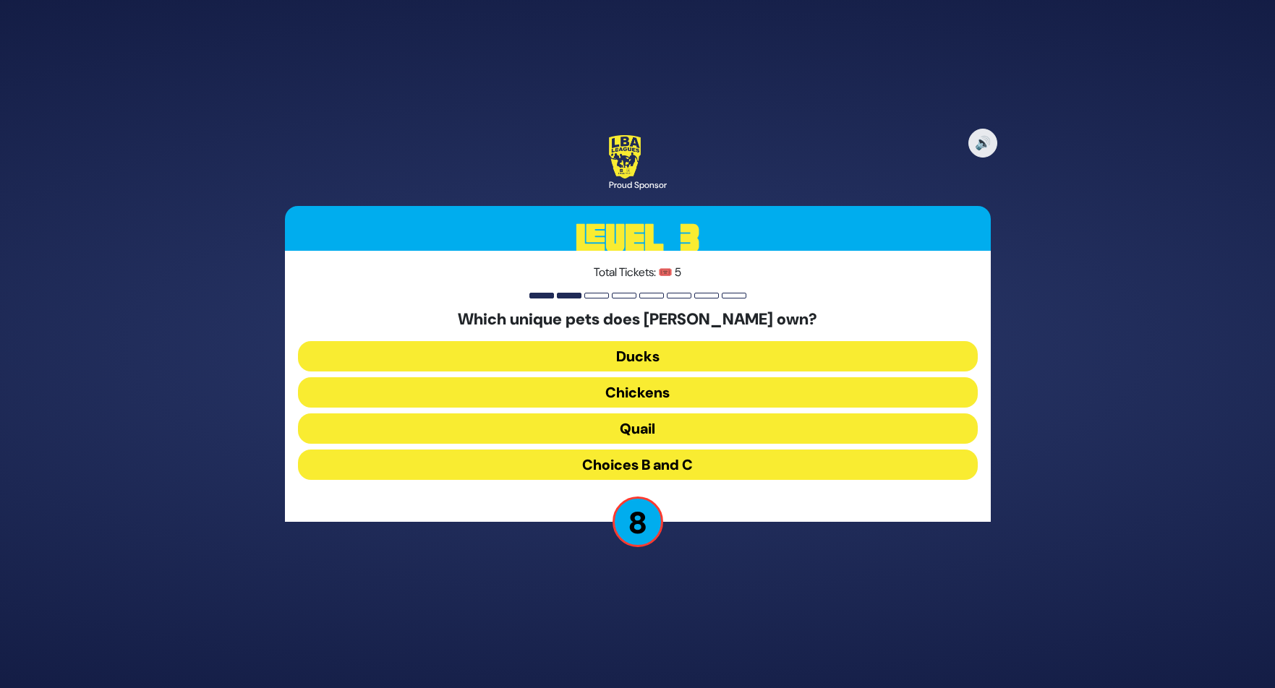
click at [682, 390] on button "Chickens" at bounding box center [638, 392] width 680 height 30
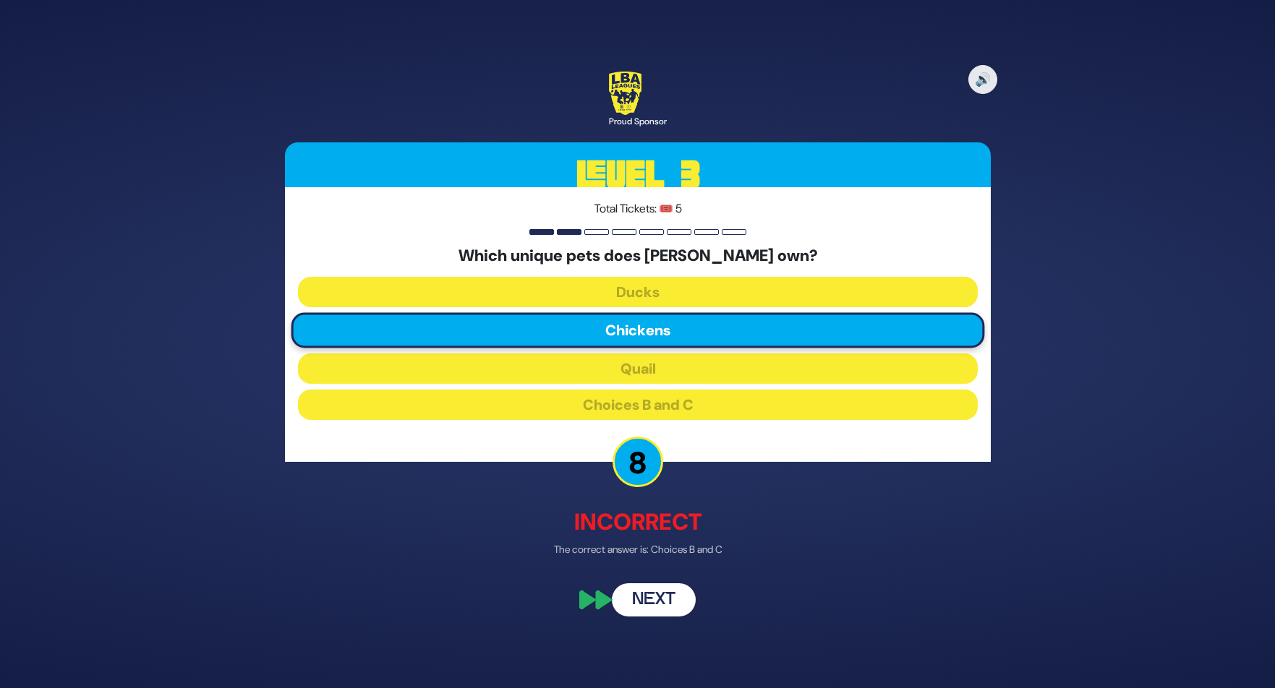
click at [678, 594] on button "Next" at bounding box center [654, 599] width 84 height 33
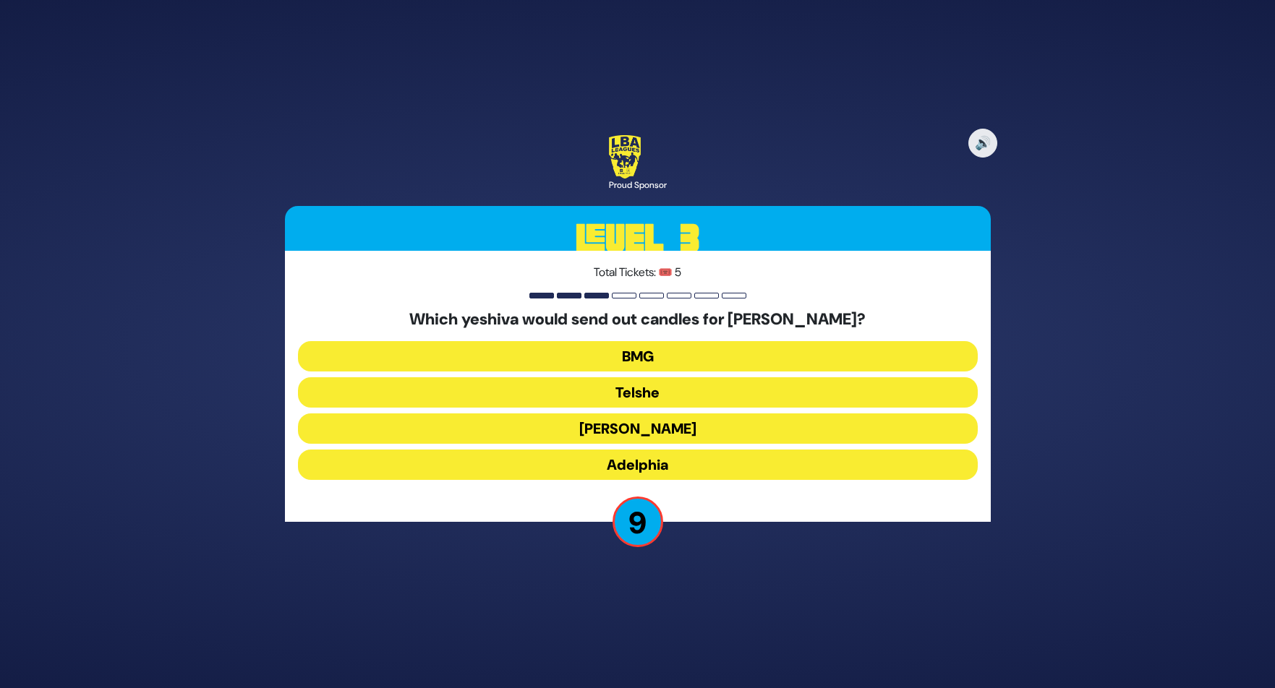
click at [690, 458] on button "Adelphia" at bounding box center [638, 465] width 680 height 30
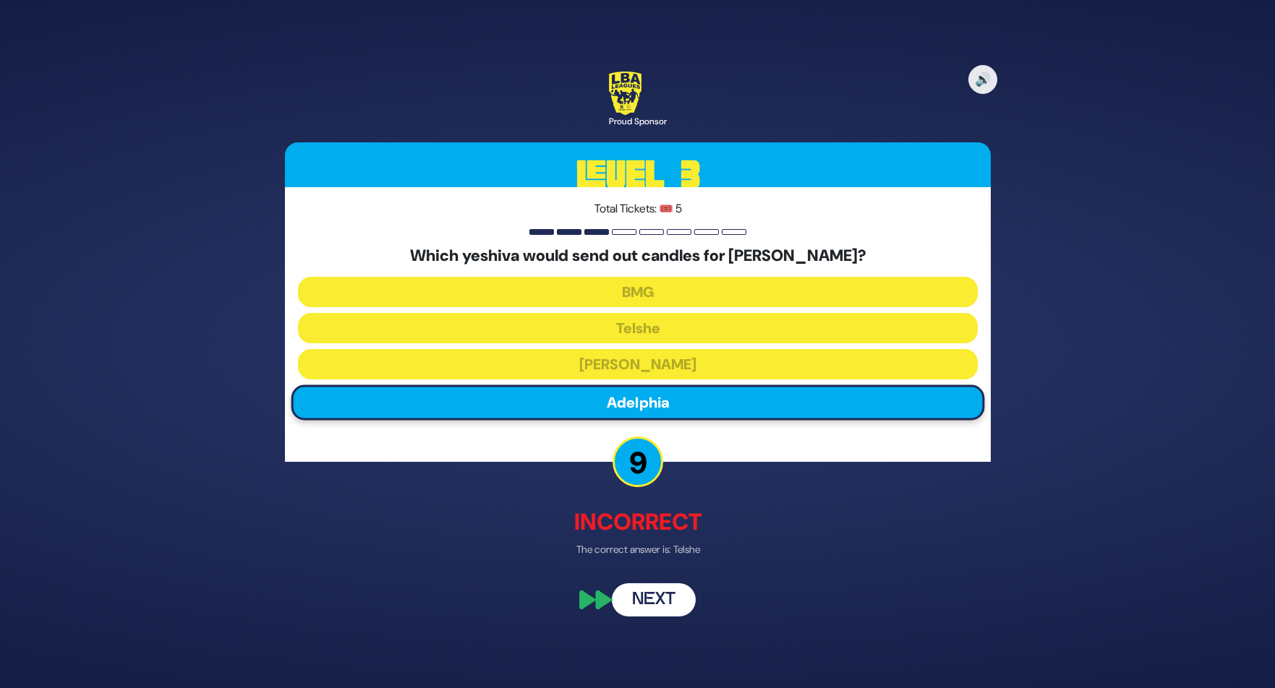
click at [646, 604] on button "Next" at bounding box center [654, 599] width 84 height 33
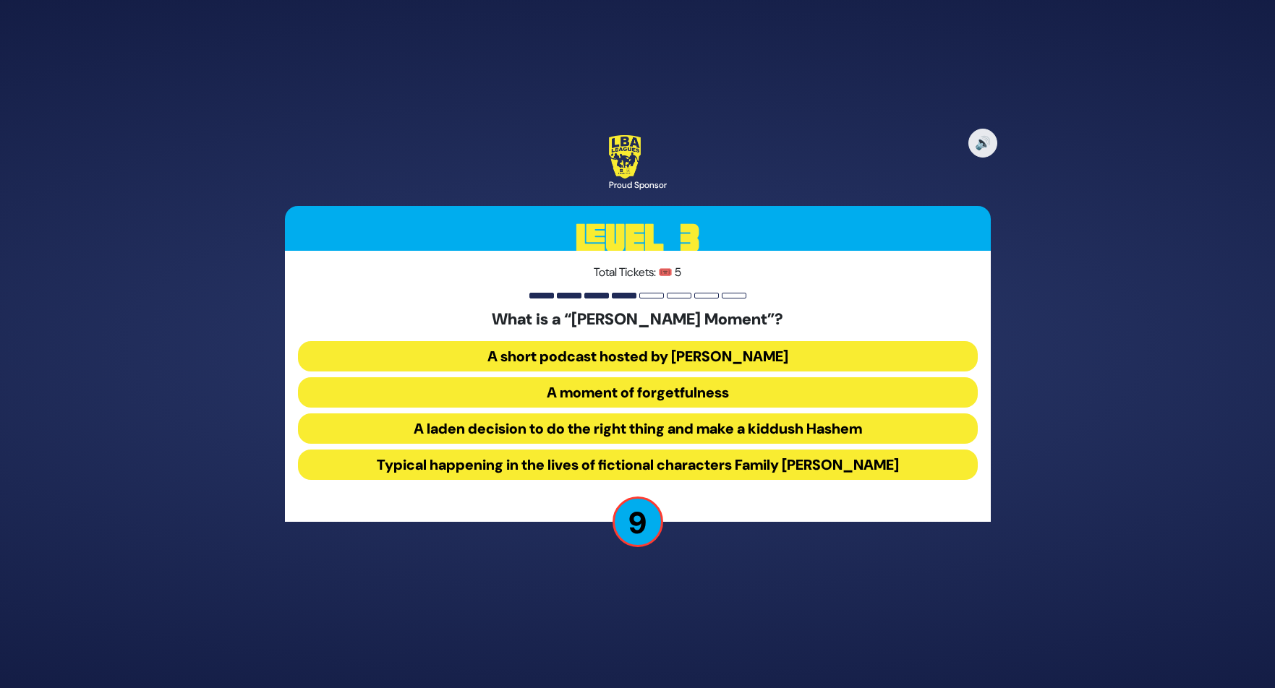
click at [664, 427] on button "A laden decision to do the right thing and make a kiddush Hashem" at bounding box center [638, 429] width 680 height 30
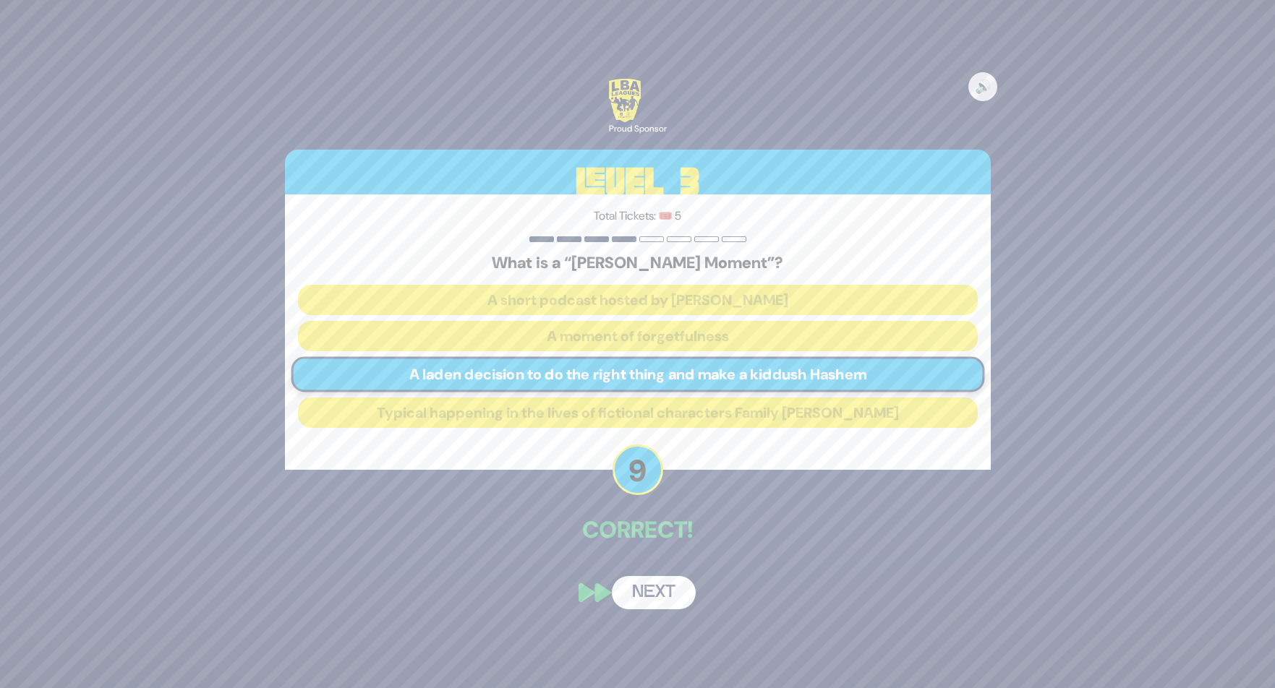
click at [646, 595] on button "Next" at bounding box center [654, 592] width 84 height 33
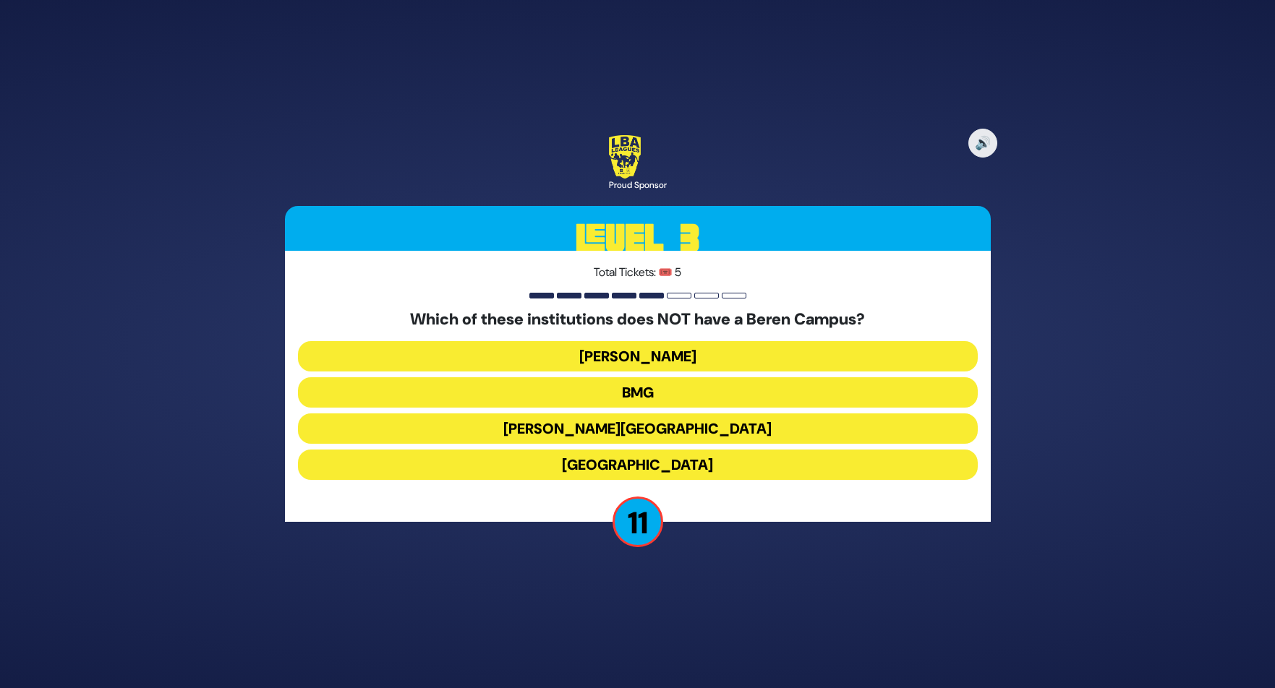
click at [680, 465] on button "Yeshiva University" at bounding box center [638, 465] width 680 height 30
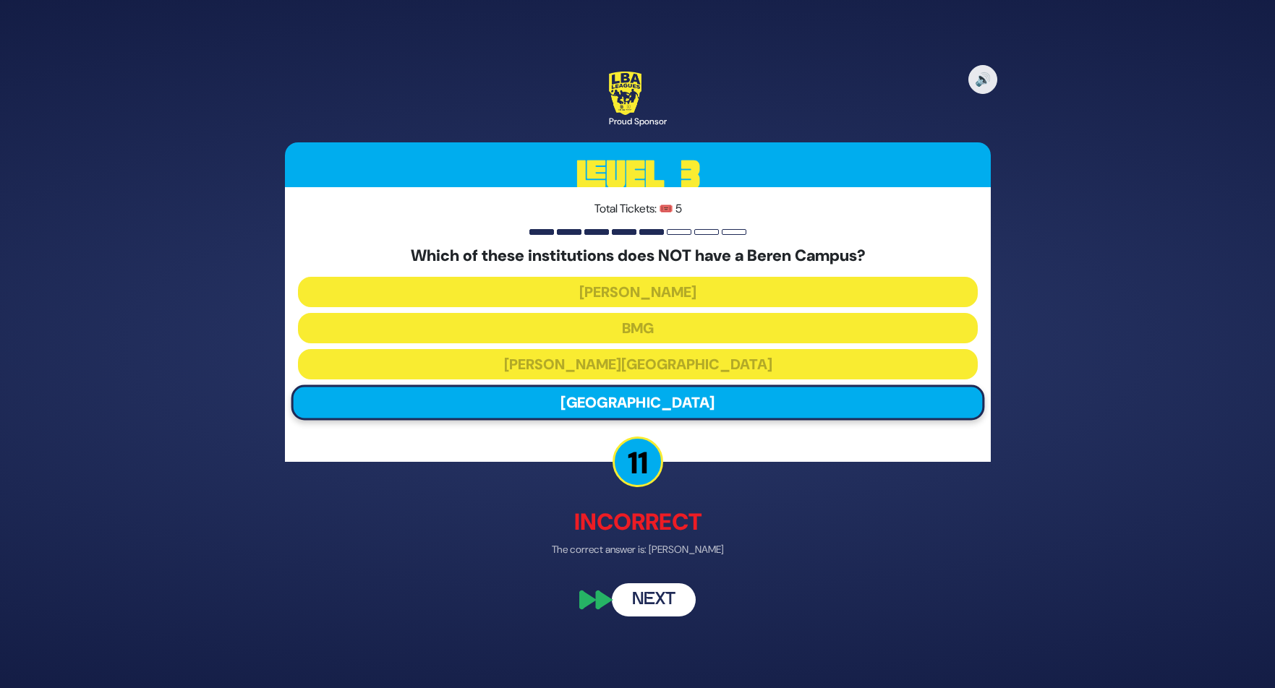
click at [662, 595] on button "Next" at bounding box center [654, 599] width 84 height 33
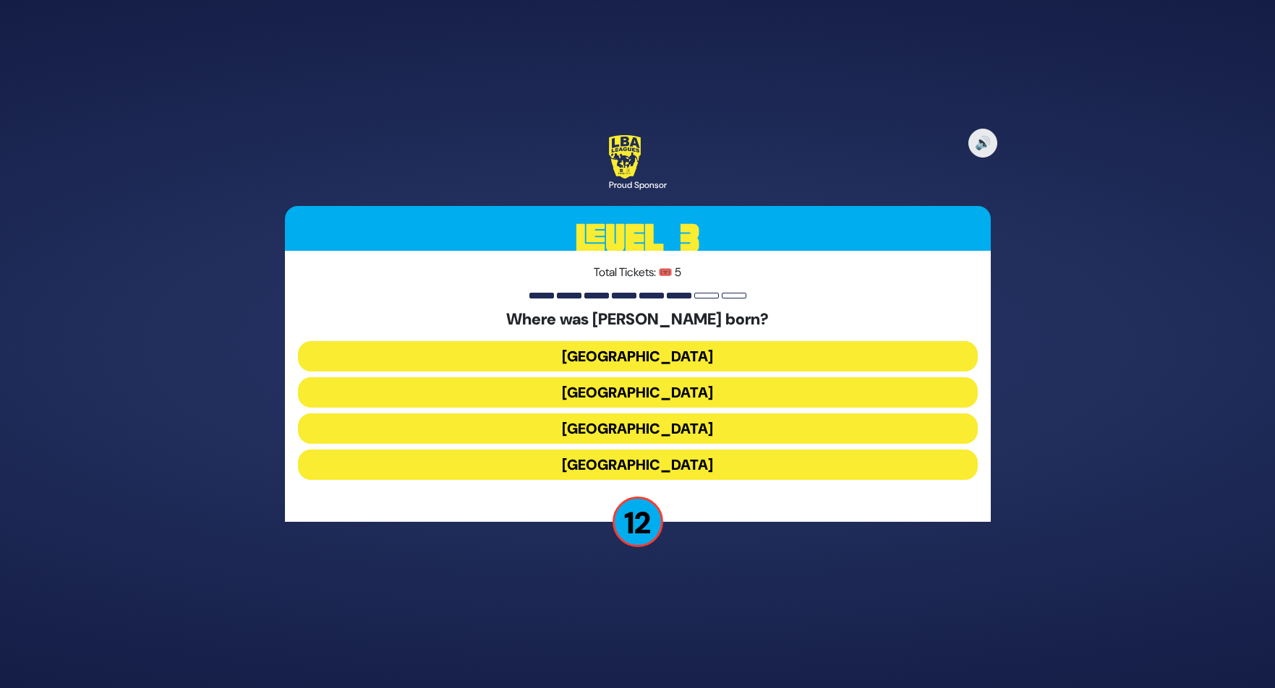
click at [674, 422] on button "Vienna" at bounding box center [638, 429] width 680 height 30
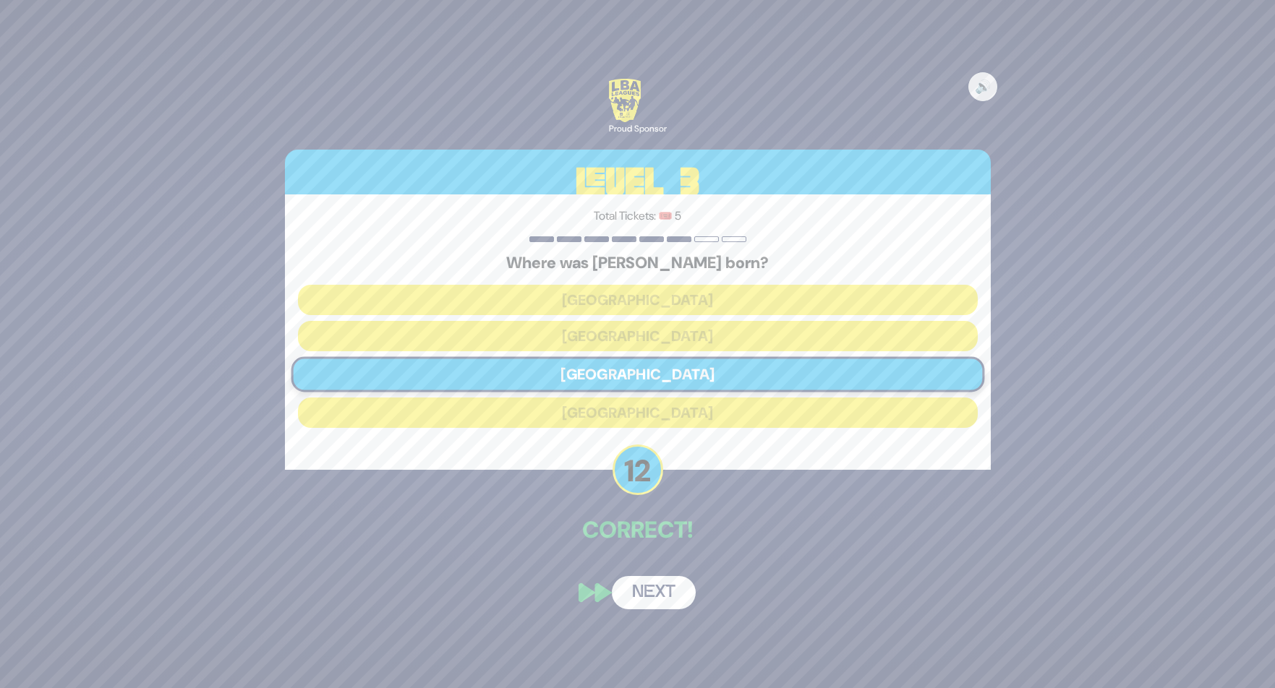
click at [656, 596] on button "Next" at bounding box center [654, 592] width 84 height 33
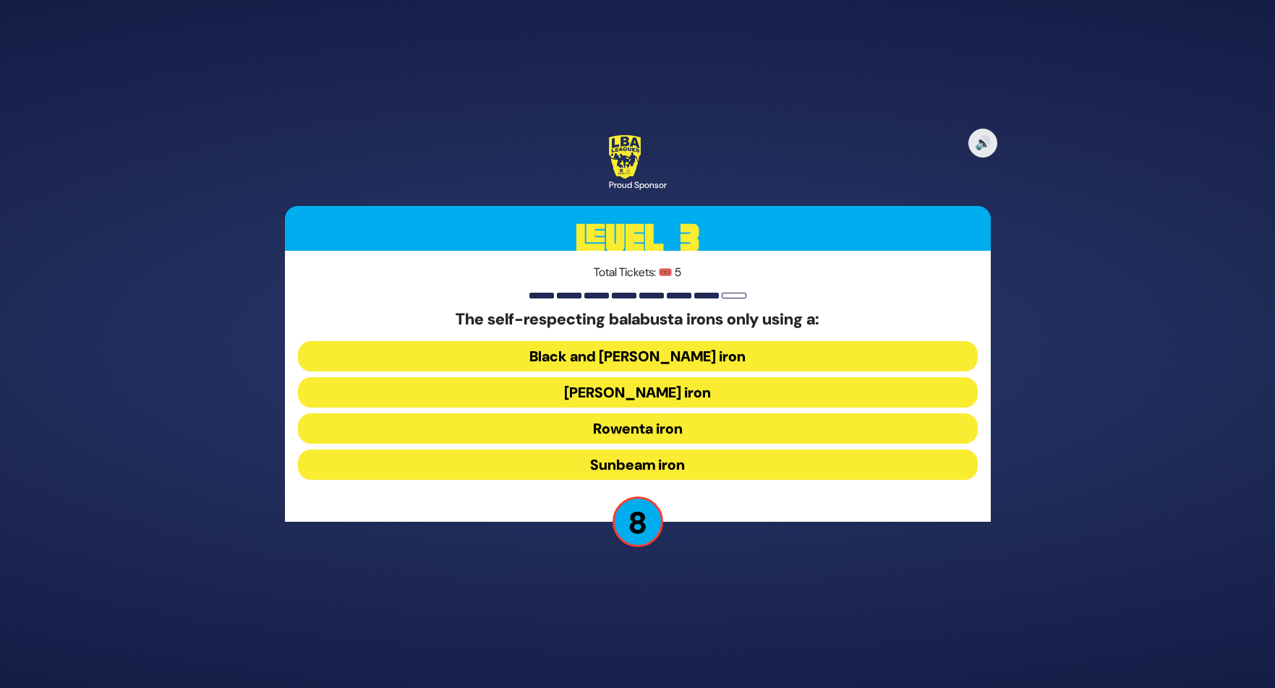
click at [724, 362] on button "Black and Decker iron" at bounding box center [638, 356] width 680 height 30
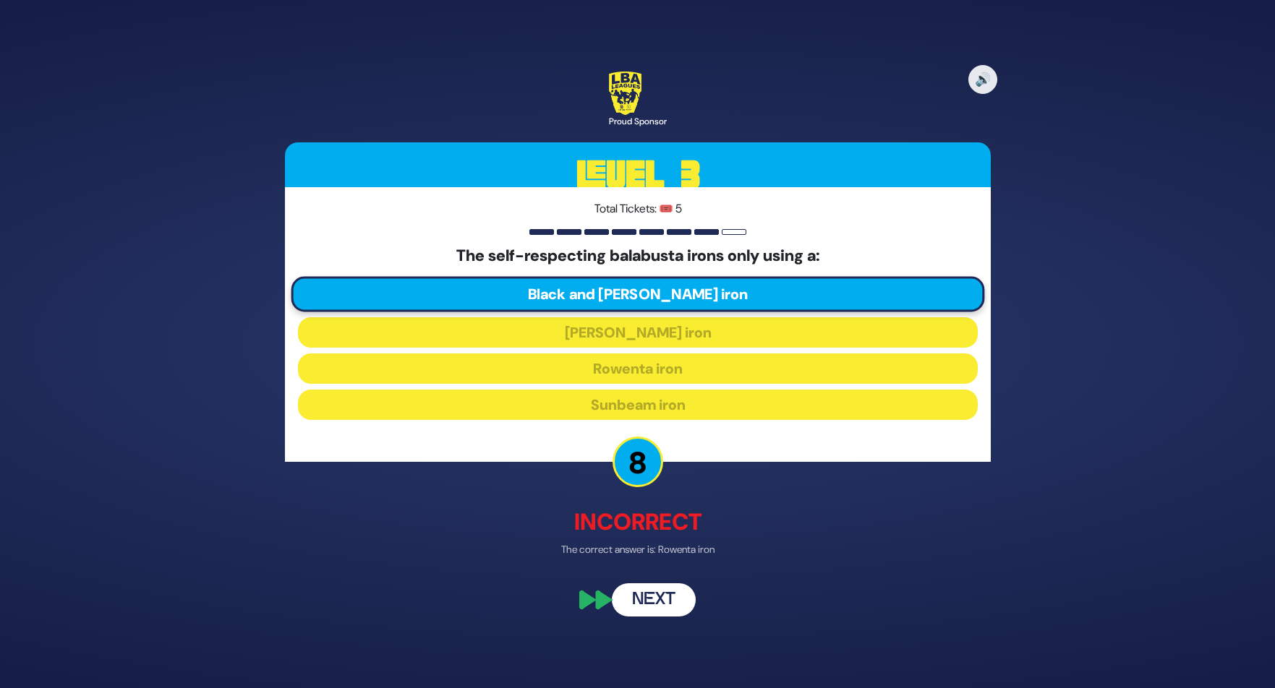
click at [661, 612] on button "Next" at bounding box center [654, 599] width 84 height 33
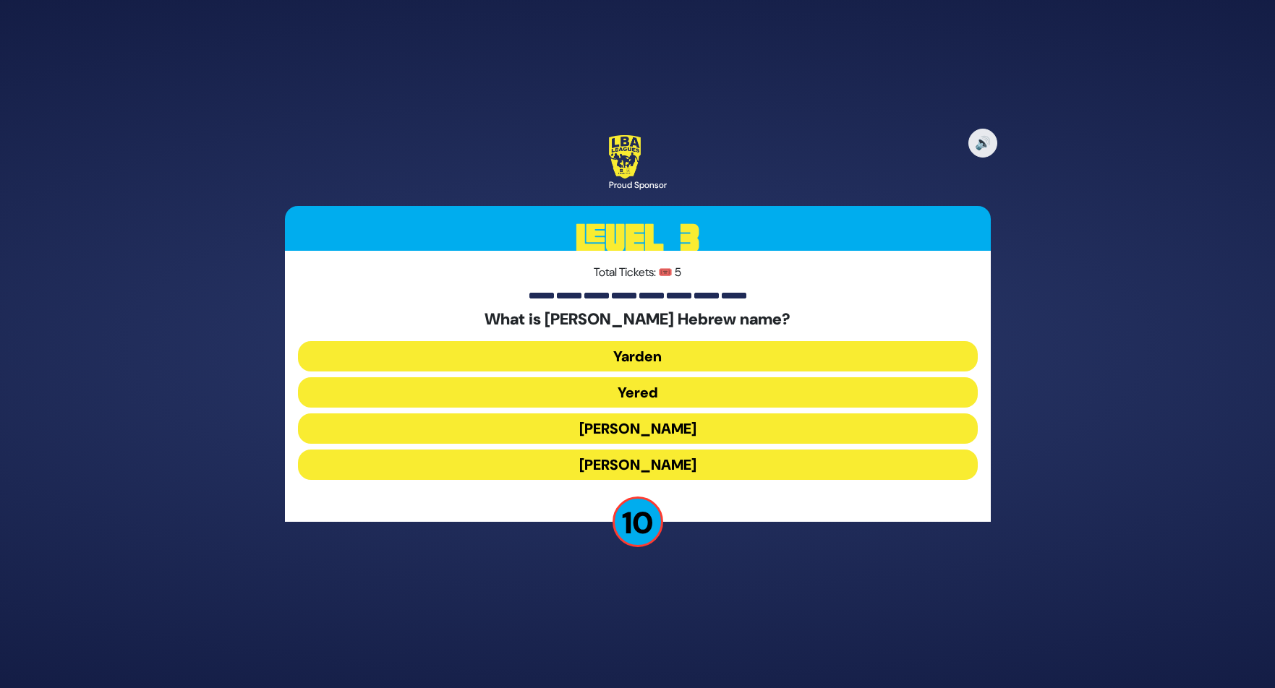
click at [706, 434] on button "Yaakov Yitzchak" at bounding box center [638, 429] width 680 height 30
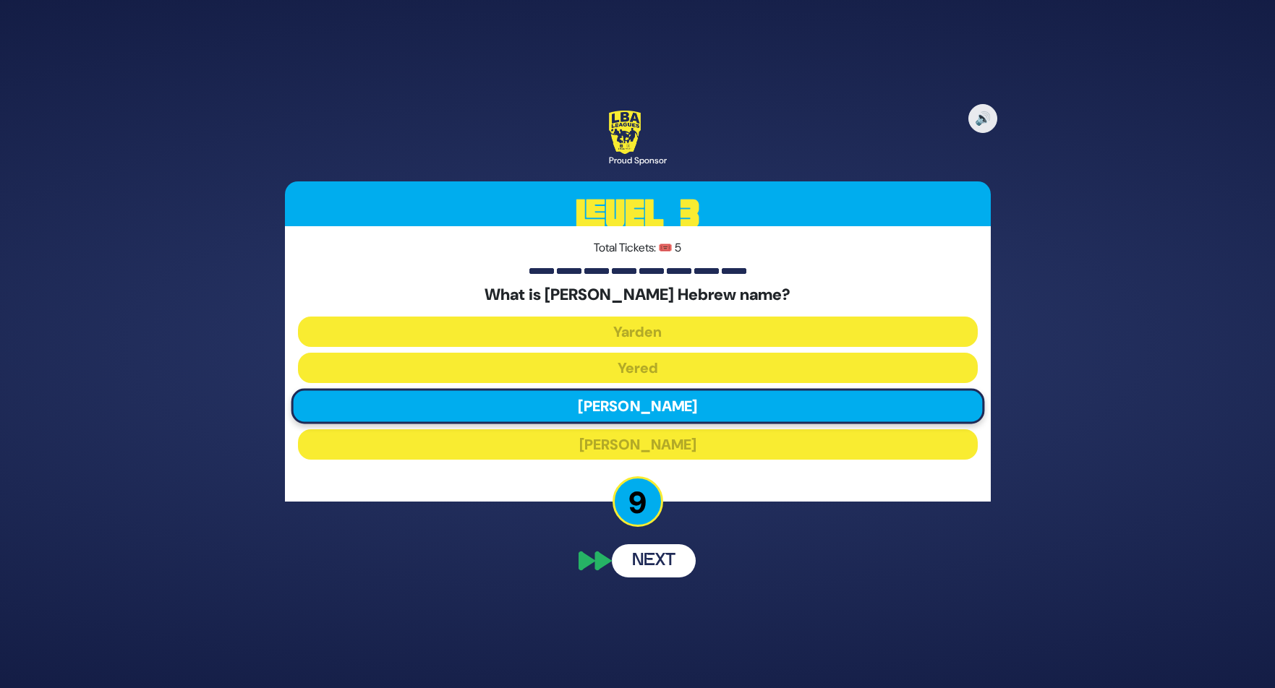
click at [639, 566] on div "🔊 Proud Sponsor Level 3 Total Tickets: 🎟️ 5 What is Jared Kushner’s Hebrew name…" at bounding box center [637, 343] width 740 height 501
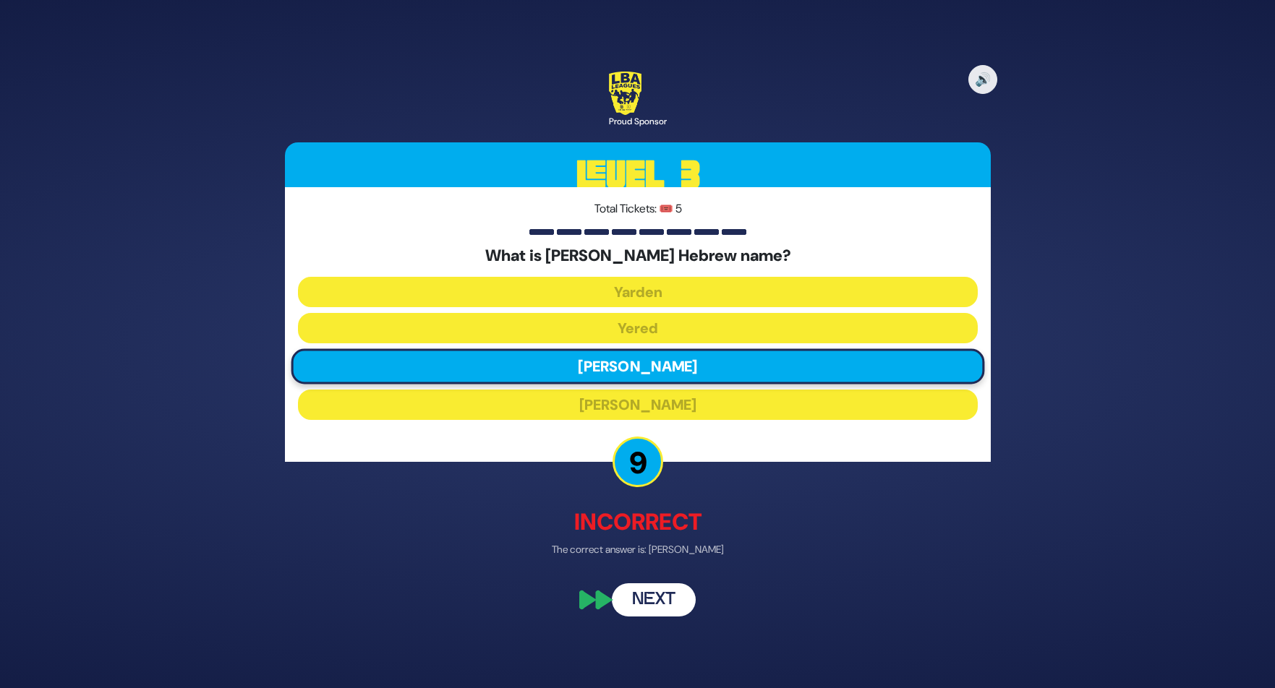
click at [655, 598] on button "Next" at bounding box center [654, 599] width 84 height 33
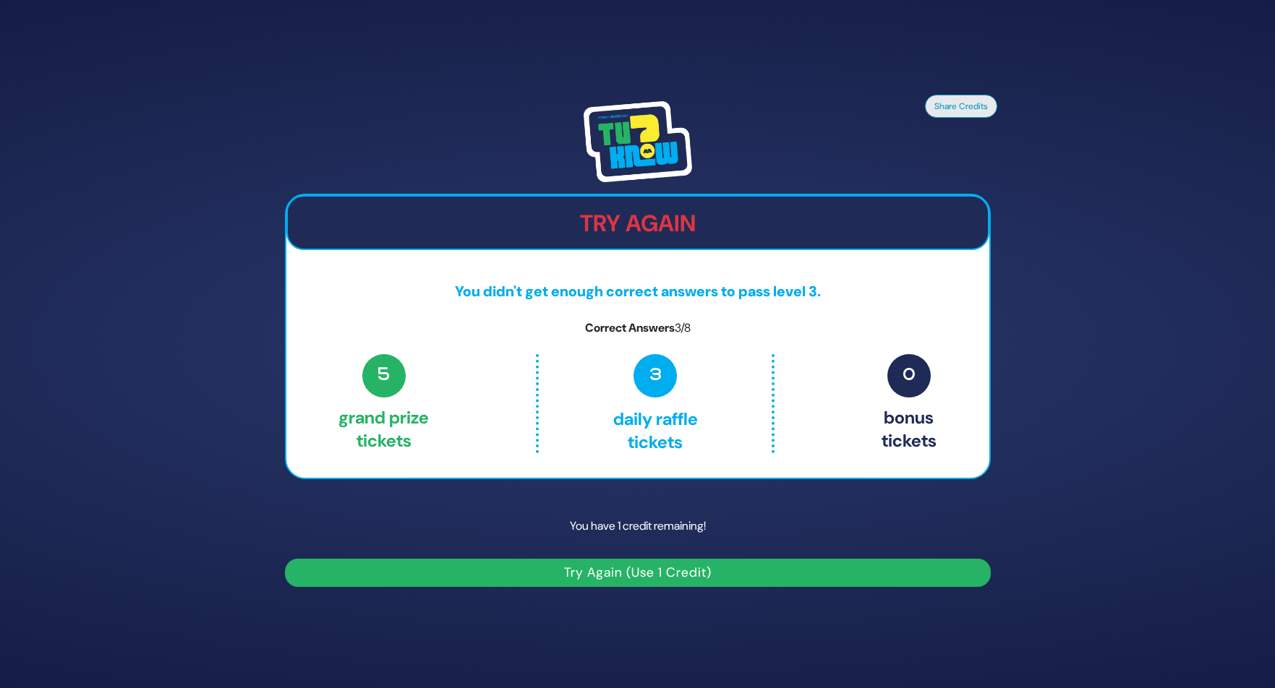
click at [671, 572] on button "Try Again (Use 1 Credit)" at bounding box center [638, 573] width 706 height 28
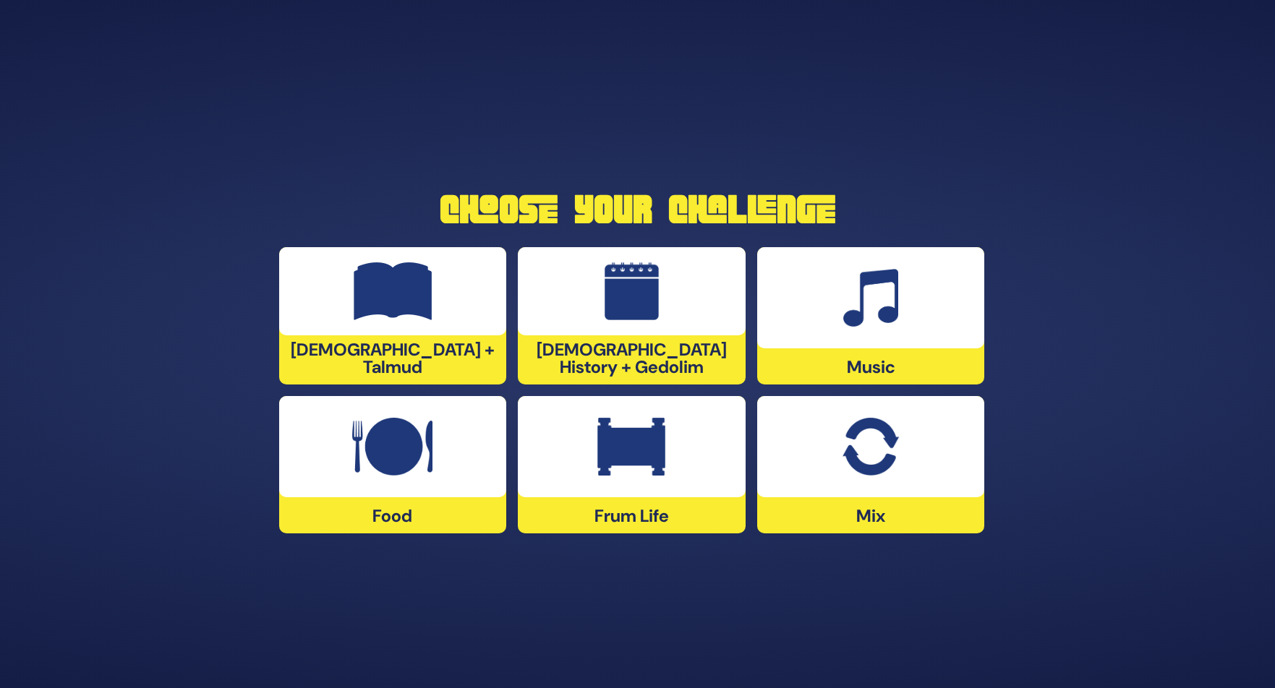
click at [620, 442] on img at bounding box center [631, 447] width 68 height 58
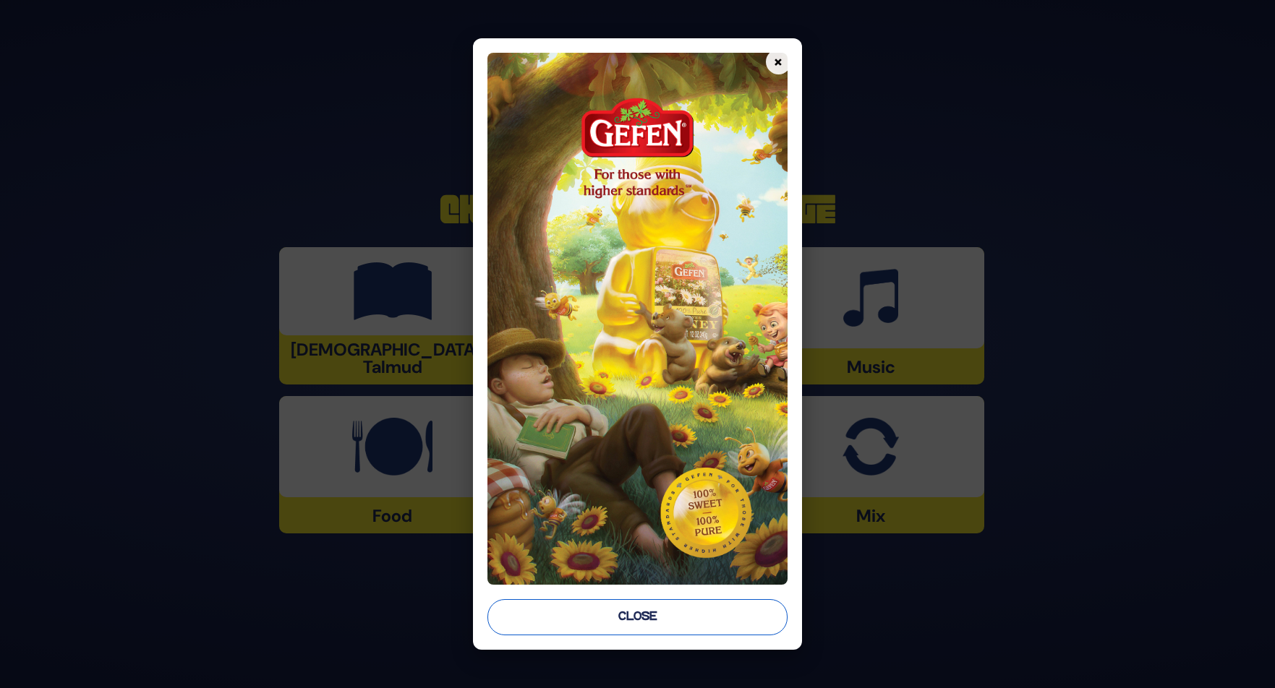
click at [635, 616] on button "Close" at bounding box center [636, 617] width 299 height 36
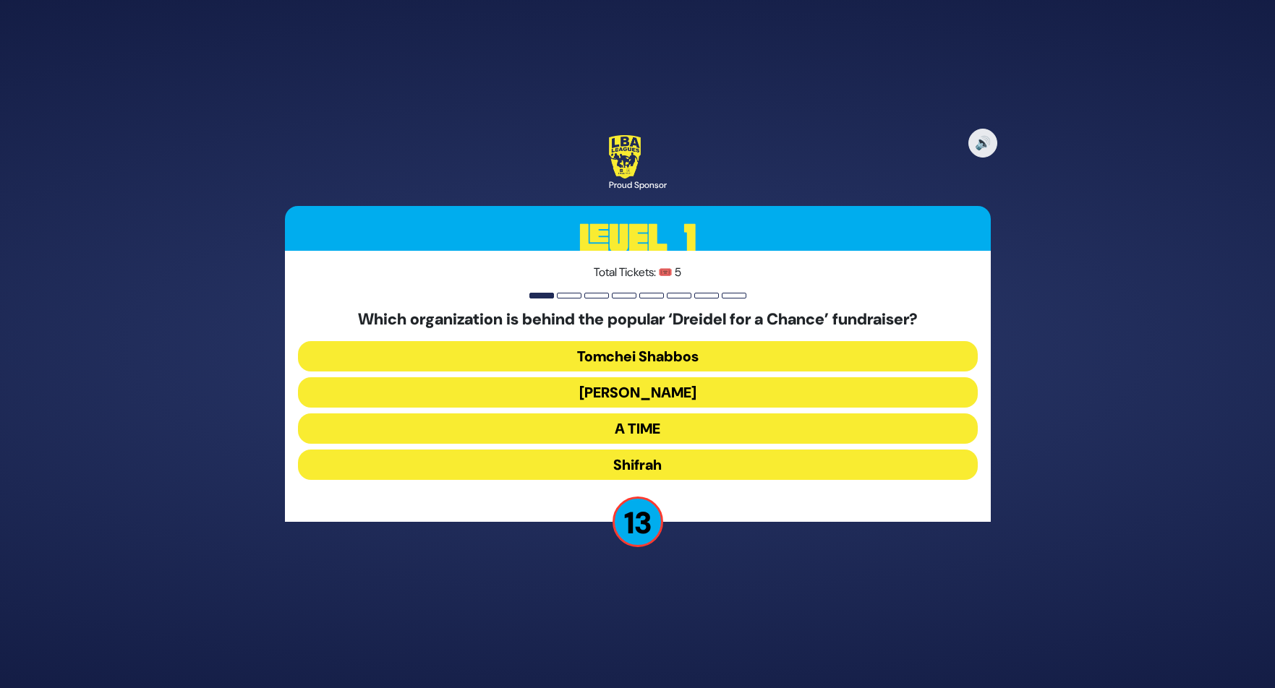
click at [635, 397] on button "[PERSON_NAME]" at bounding box center [638, 392] width 680 height 30
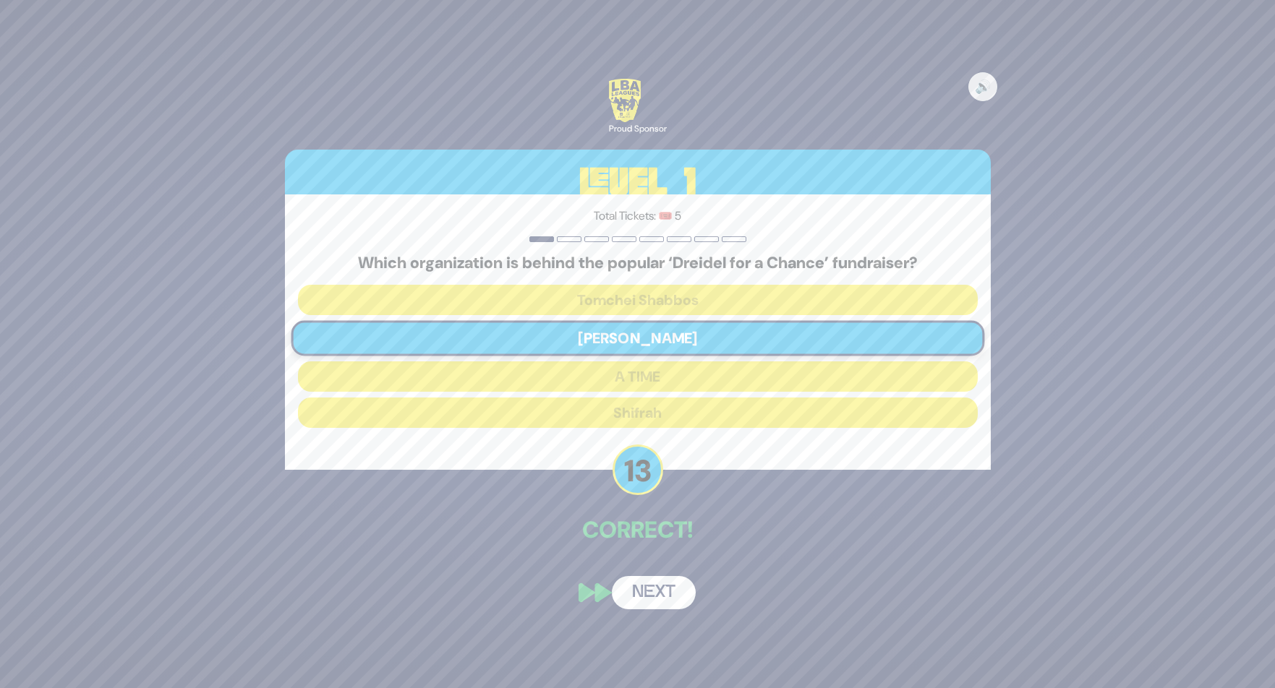
click at [656, 591] on button "Next" at bounding box center [654, 592] width 84 height 33
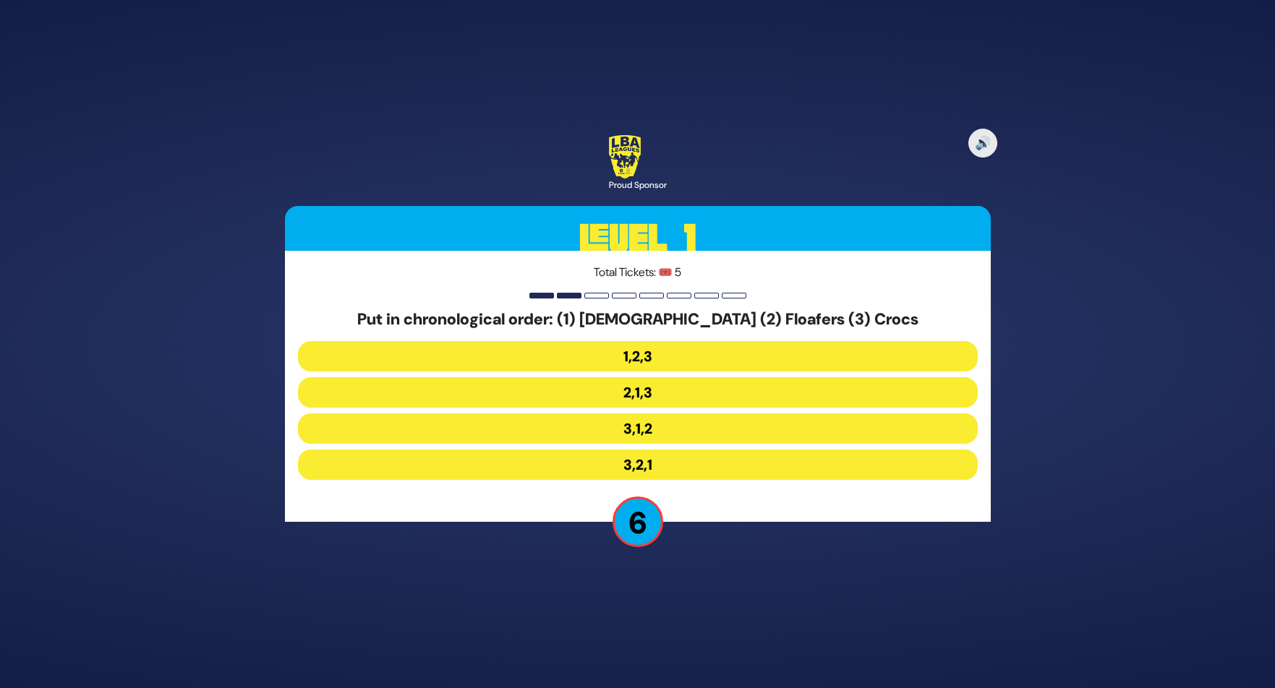
click at [663, 429] on button "3,1,2" at bounding box center [638, 429] width 680 height 30
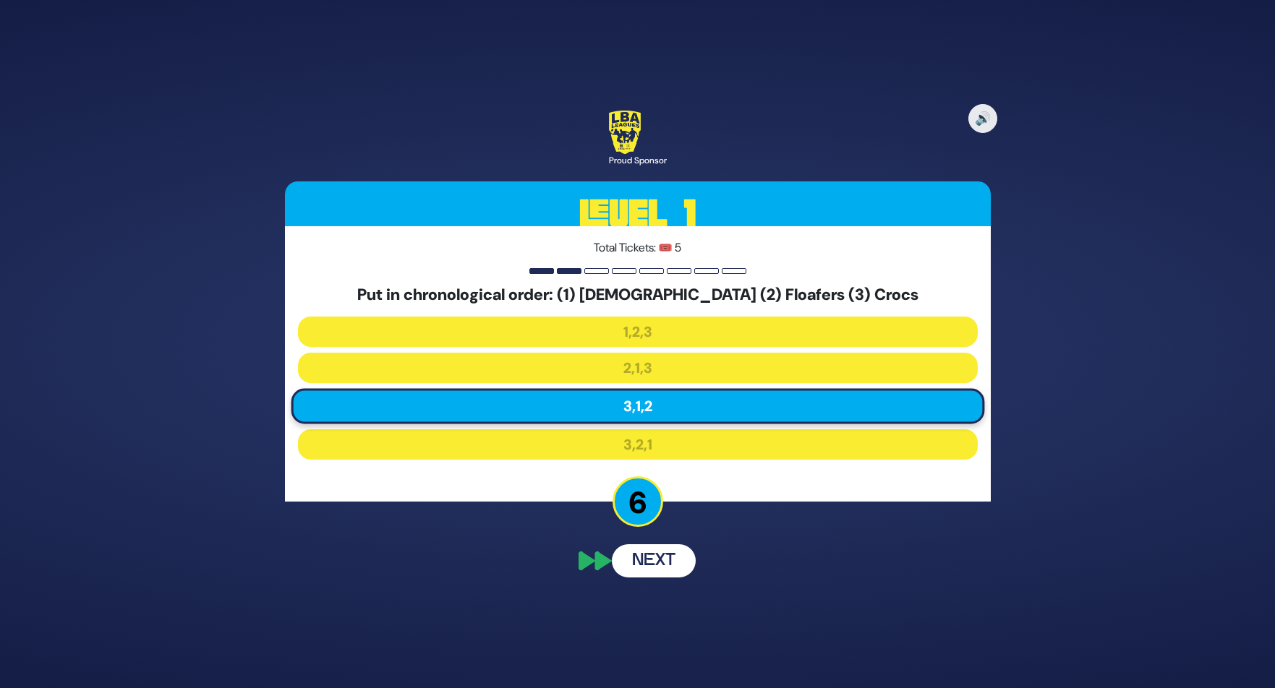
click at [665, 562] on div "🔊 Proud Sponsor Level 1 Total Tickets: 🎟️ 5 Put in chronological order: (1) [DE…" at bounding box center [637, 343] width 740 height 501
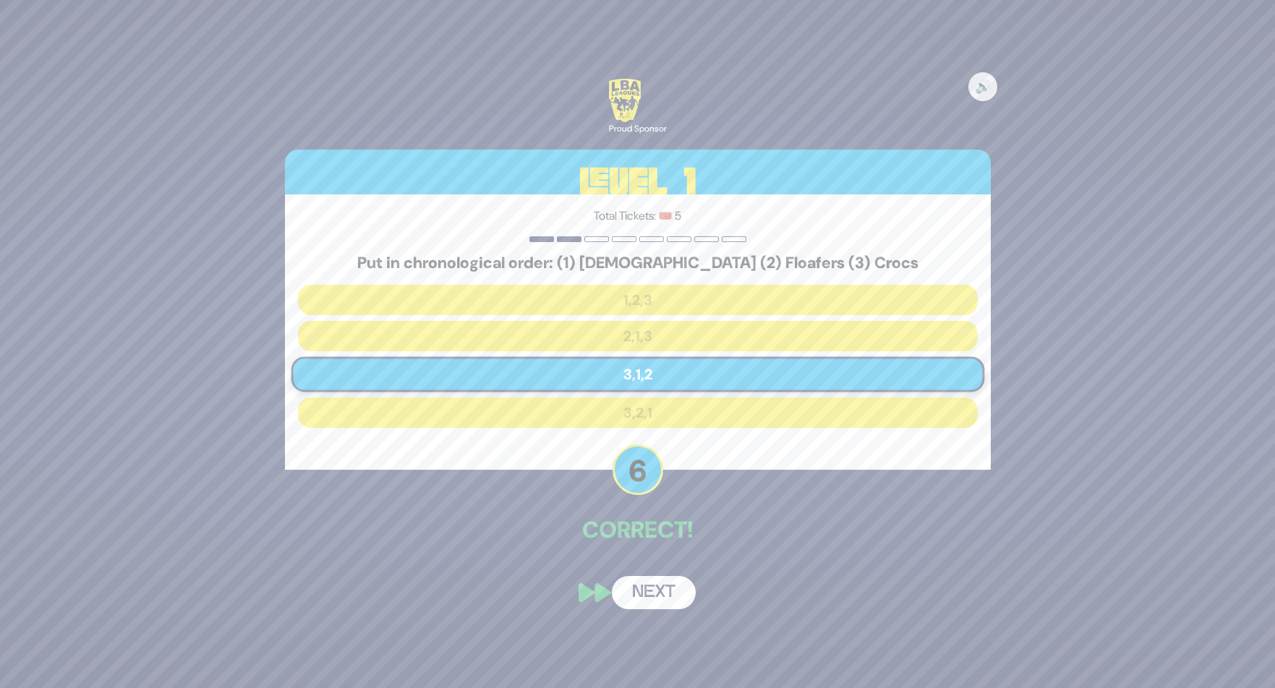
click at [655, 591] on button "Next" at bounding box center [654, 592] width 84 height 33
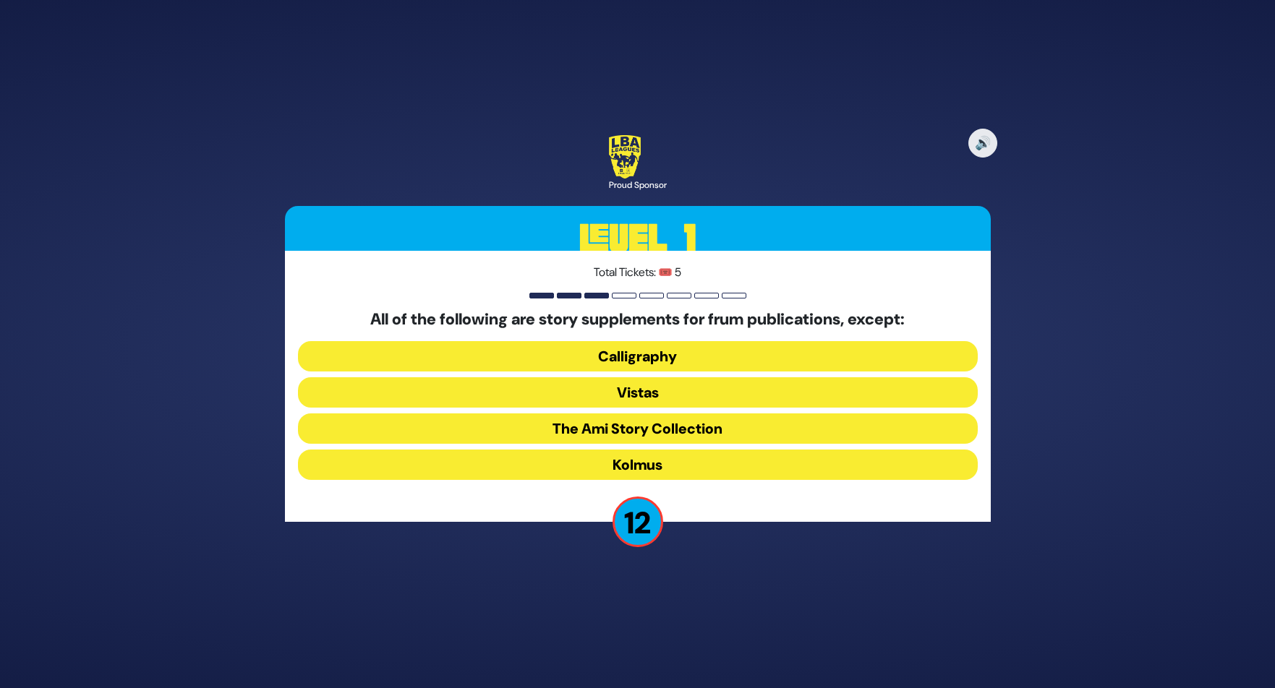
click at [689, 462] on button "Kolmus" at bounding box center [638, 465] width 680 height 30
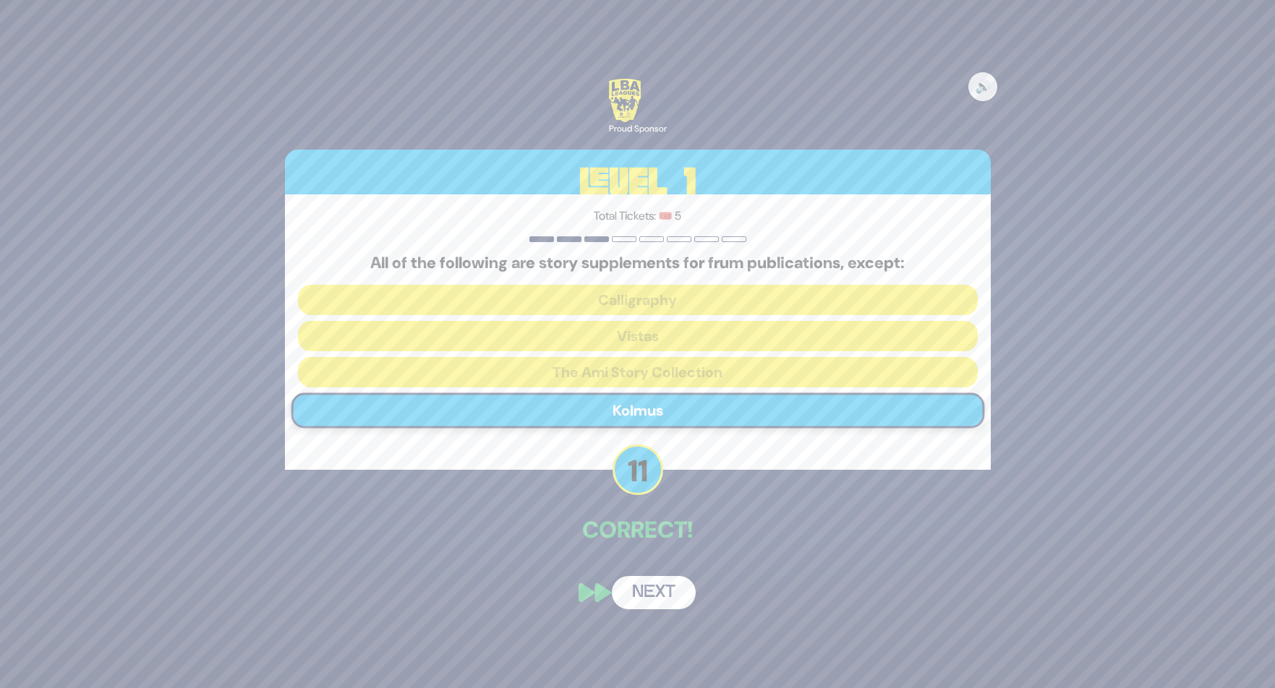
click at [639, 599] on button "Next" at bounding box center [654, 592] width 84 height 33
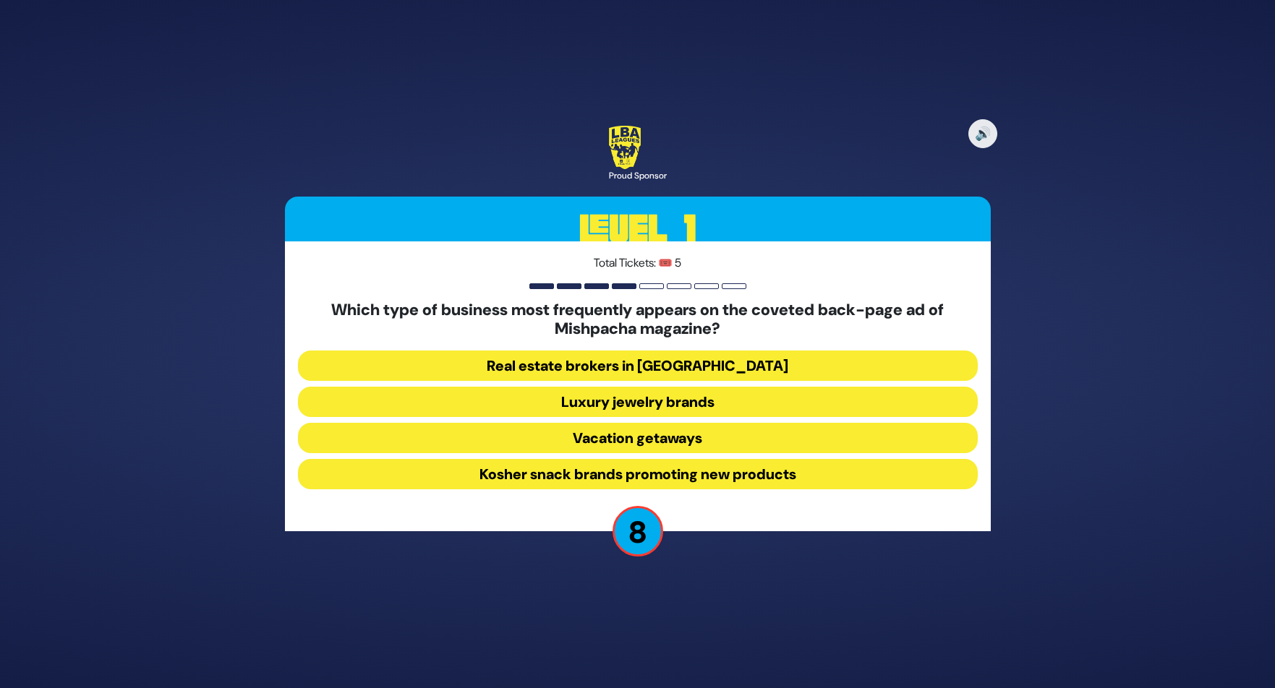
click at [722, 368] on button "Real estate brokers in [GEOGRAPHIC_DATA]" at bounding box center [638, 366] width 680 height 30
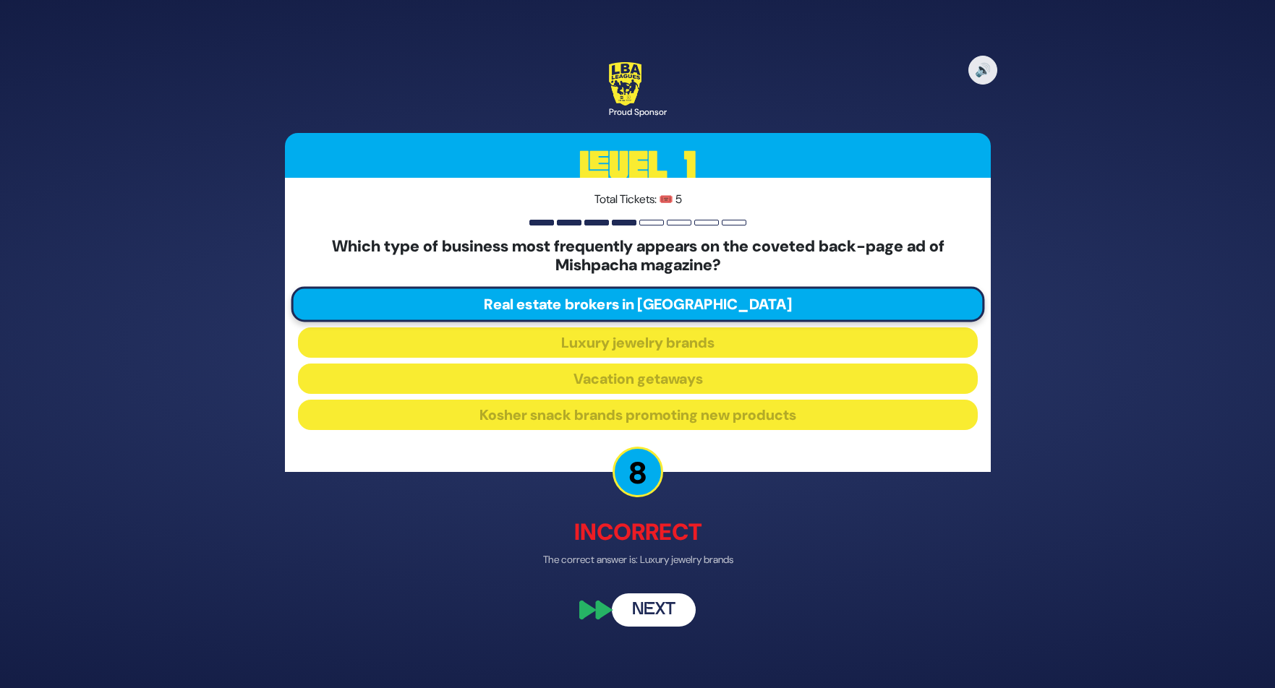
click at [679, 602] on button "Next" at bounding box center [654, 609] width 84 height 33
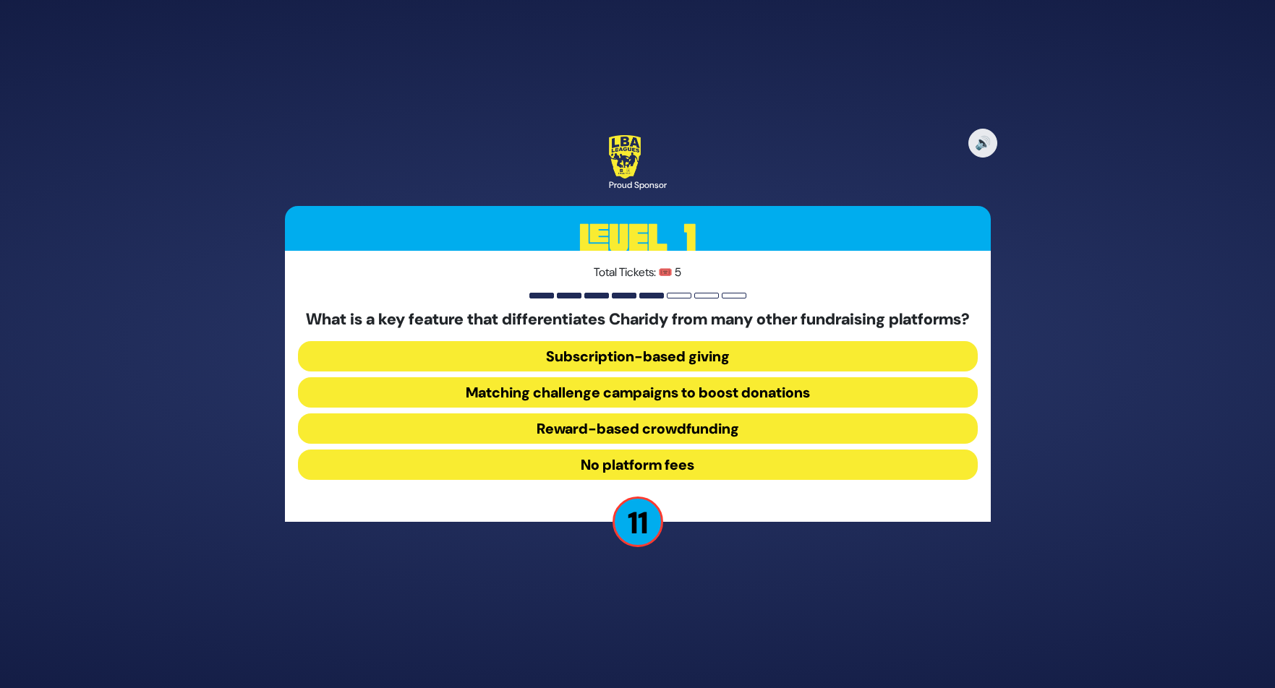
click at [698, 474] on button "No platform fees" at bounding box center [638, 465] width 680 height 30
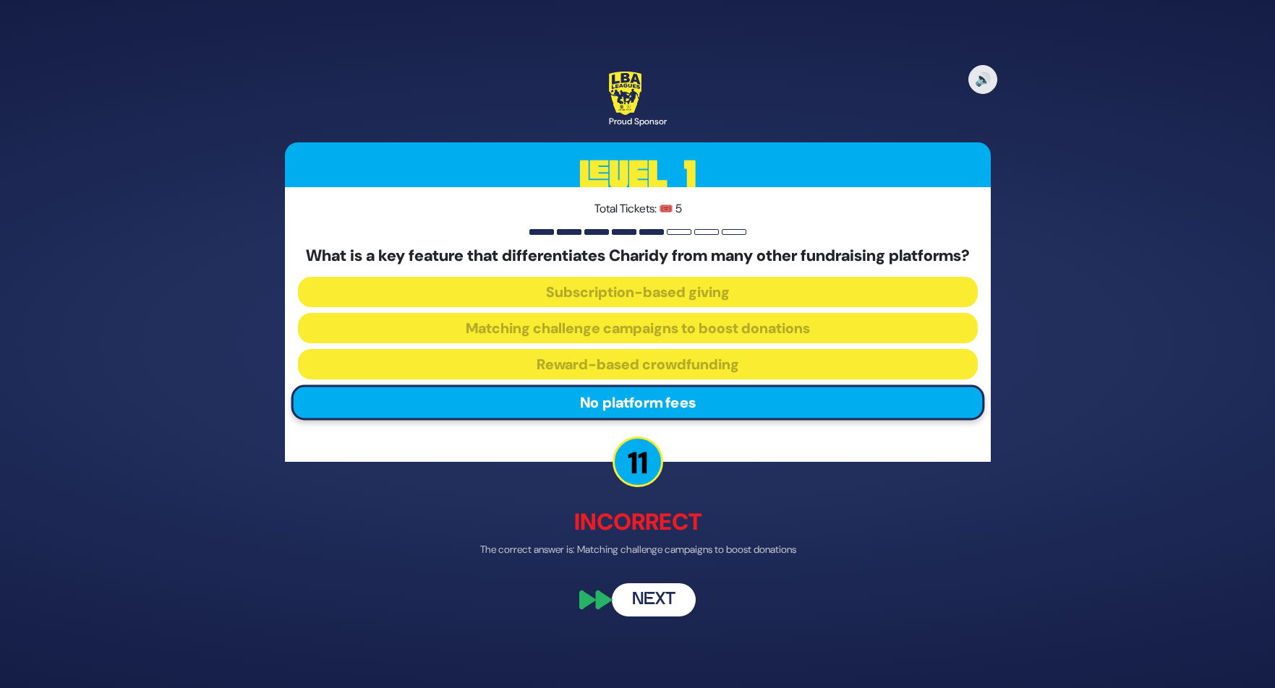
click at [674, 609] on button "Next" at bounding box center [654, 599] width 84 height 33
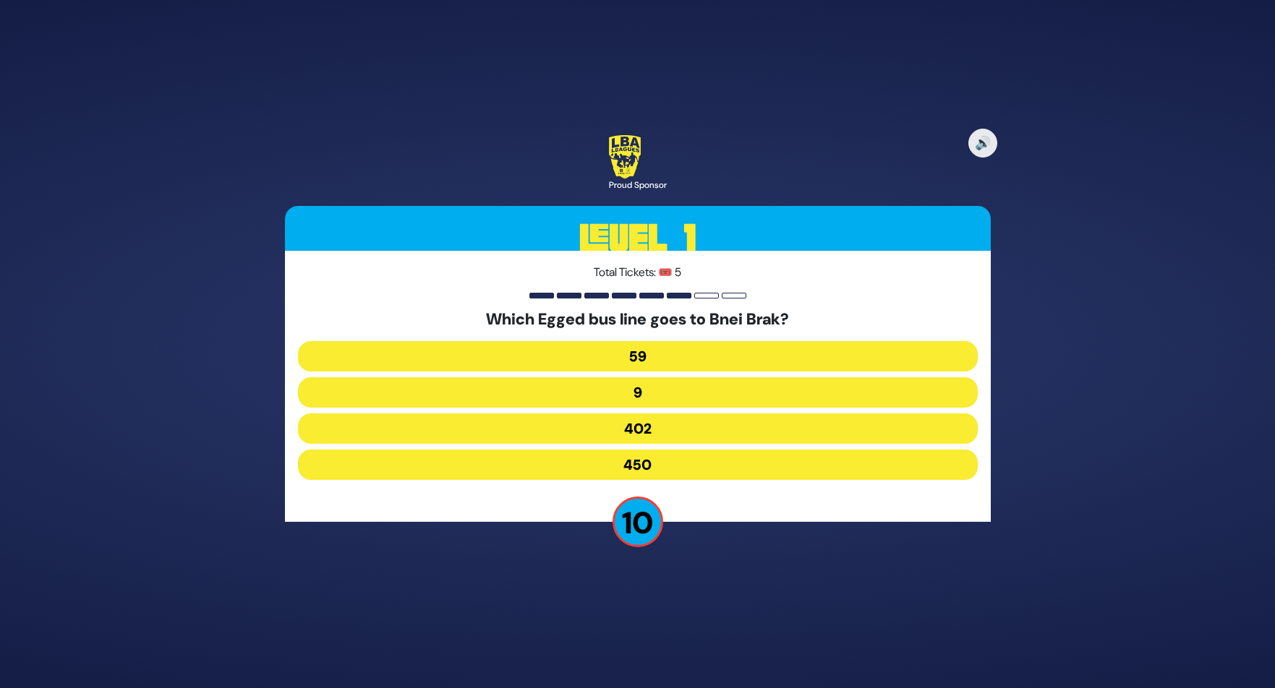
click at [686, 426] on button "402" at bounding box center [638, 429] width 680 height 30
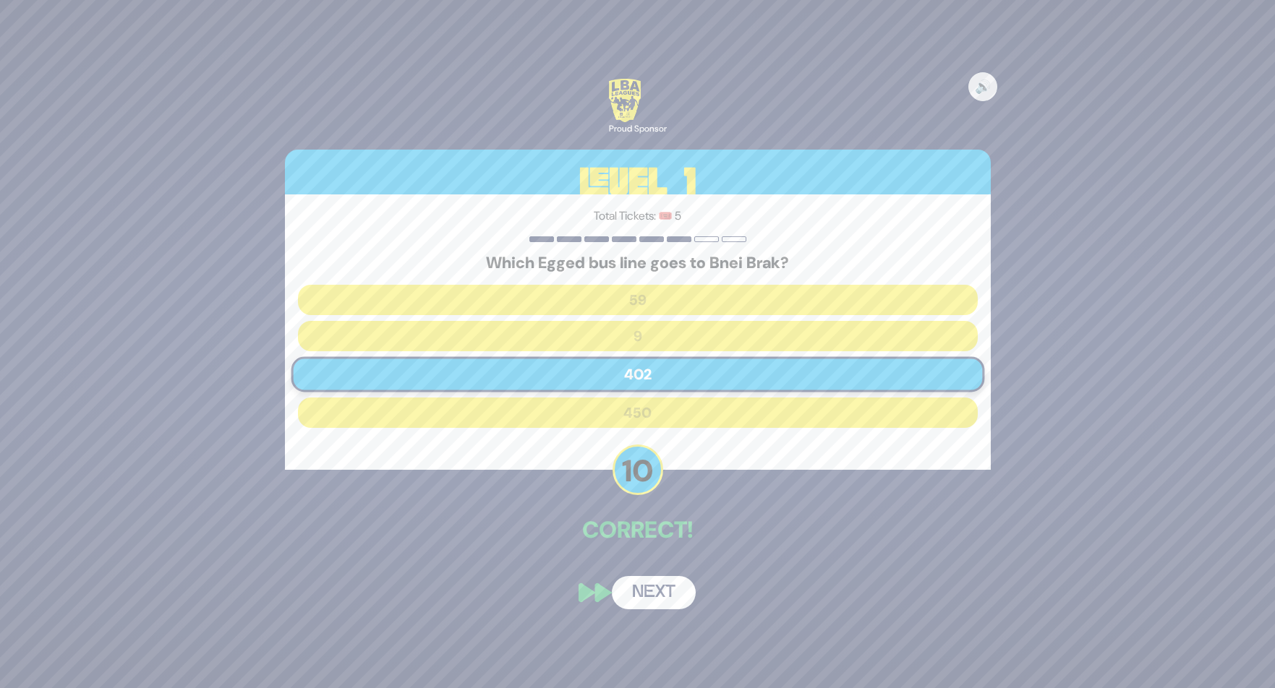
click at [666, 602] on button "Next" at bounding box center [654, 592] width 84 height 33
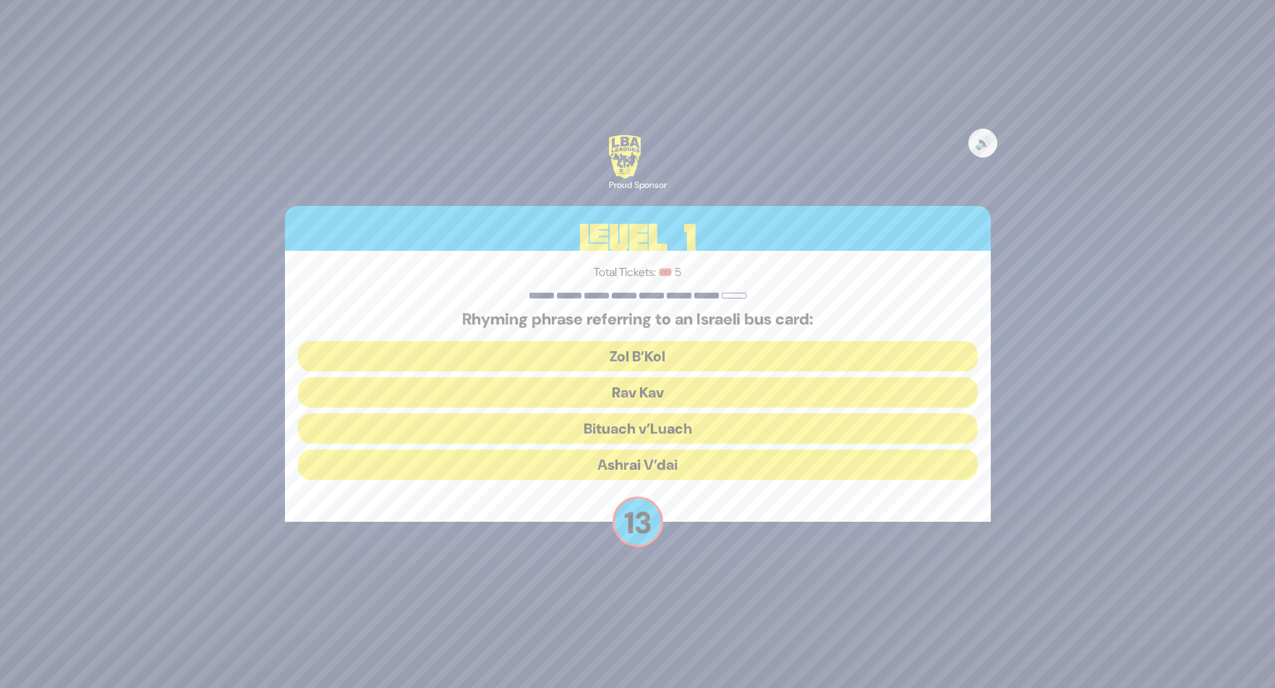
click at [689, 390] on button "Rav Kav" at bounding box center [638, 392] width 680 height 30
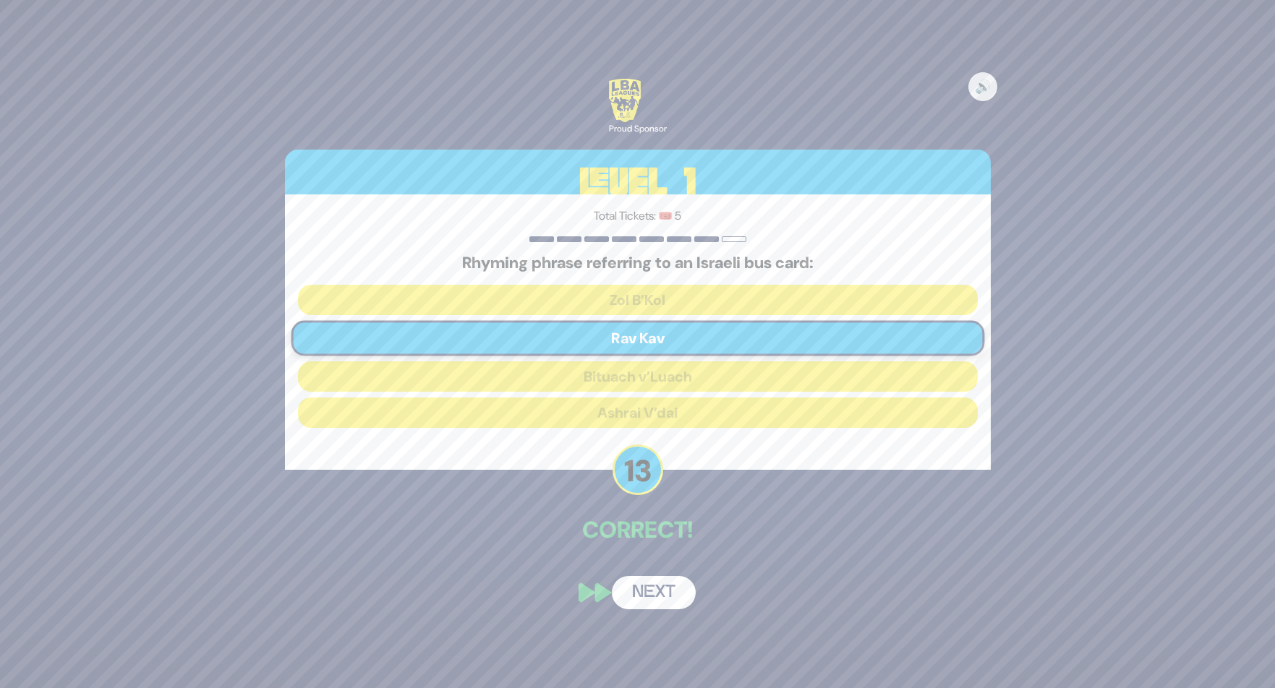
click at [672, 586] on button "Next" at bounding box center [654, 592] width 84 height 33
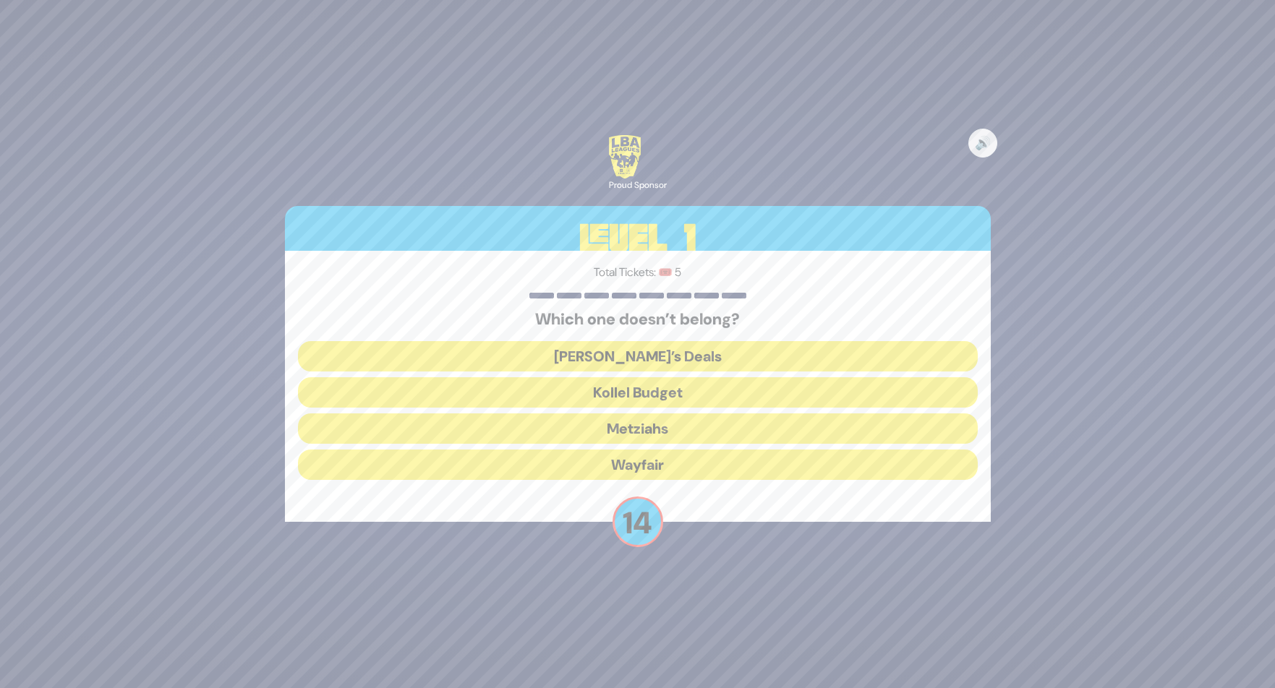
click at [674, 460] on button "Wayfair" at bounding box center [638, 465] width 680 height 30
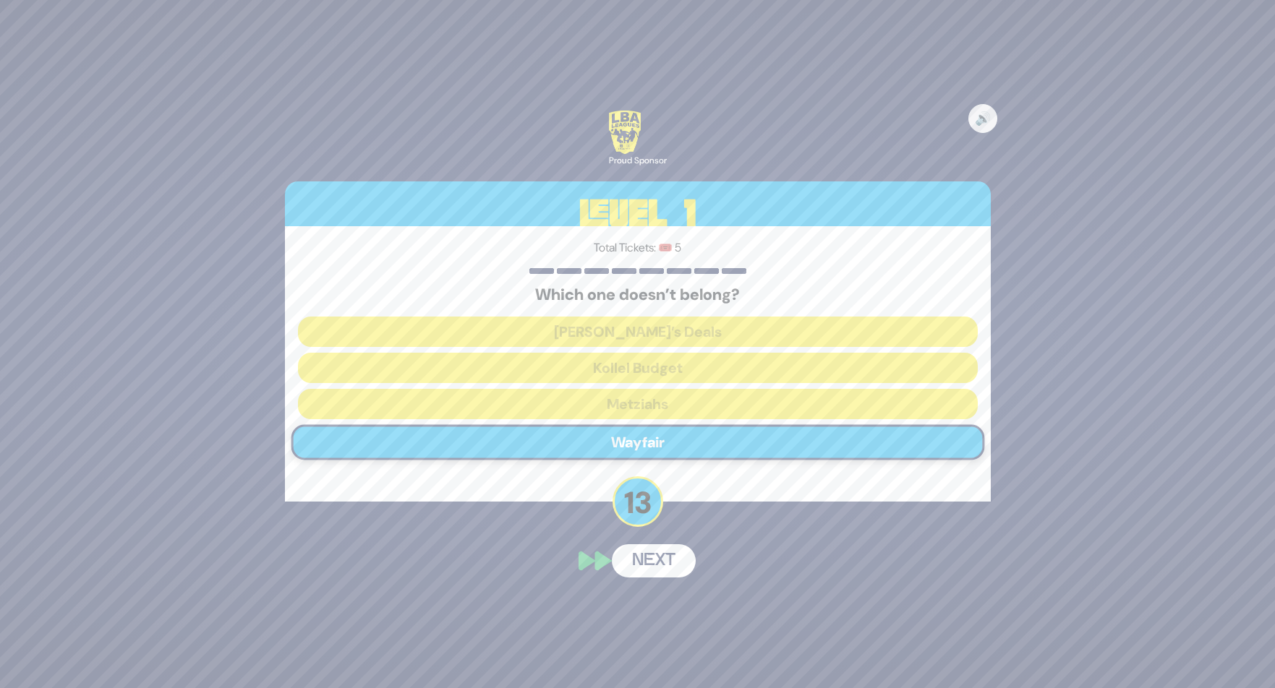
click at [672, 569] on button "Next" at bounding box center [654, 560] width 84 height 33
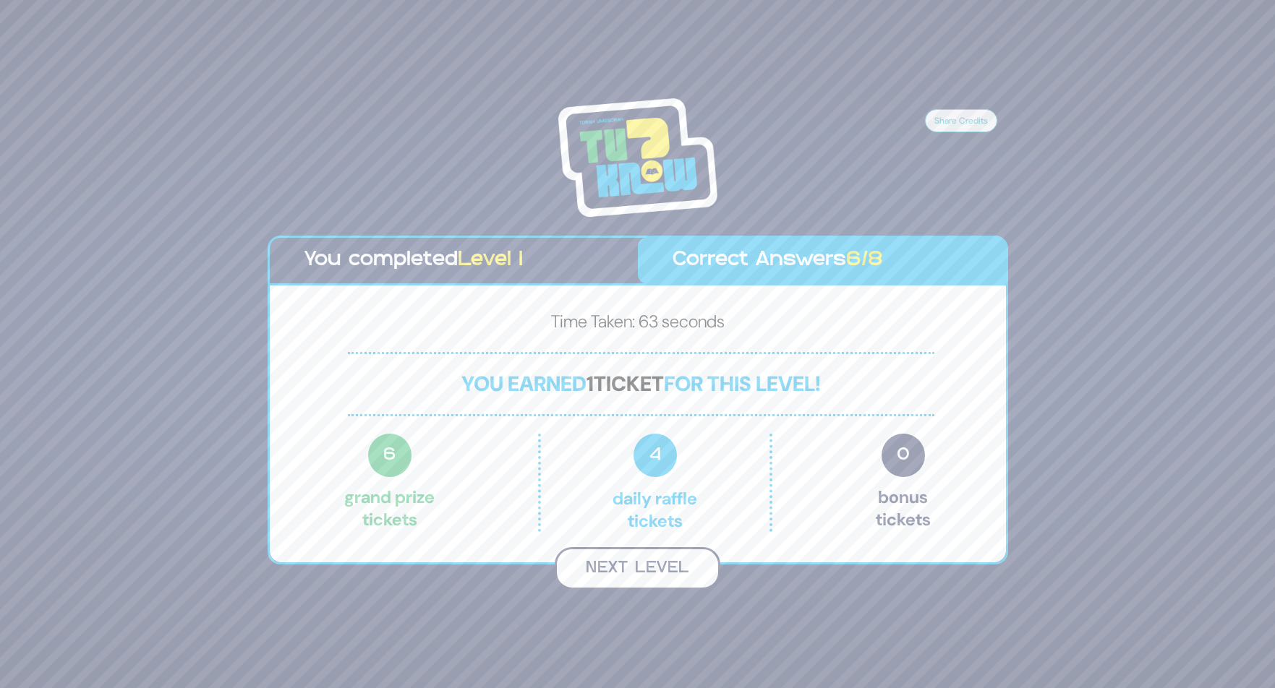
click at [669, 567] on button "Next Level" at bounding box center [637, 568] width 166 height 43
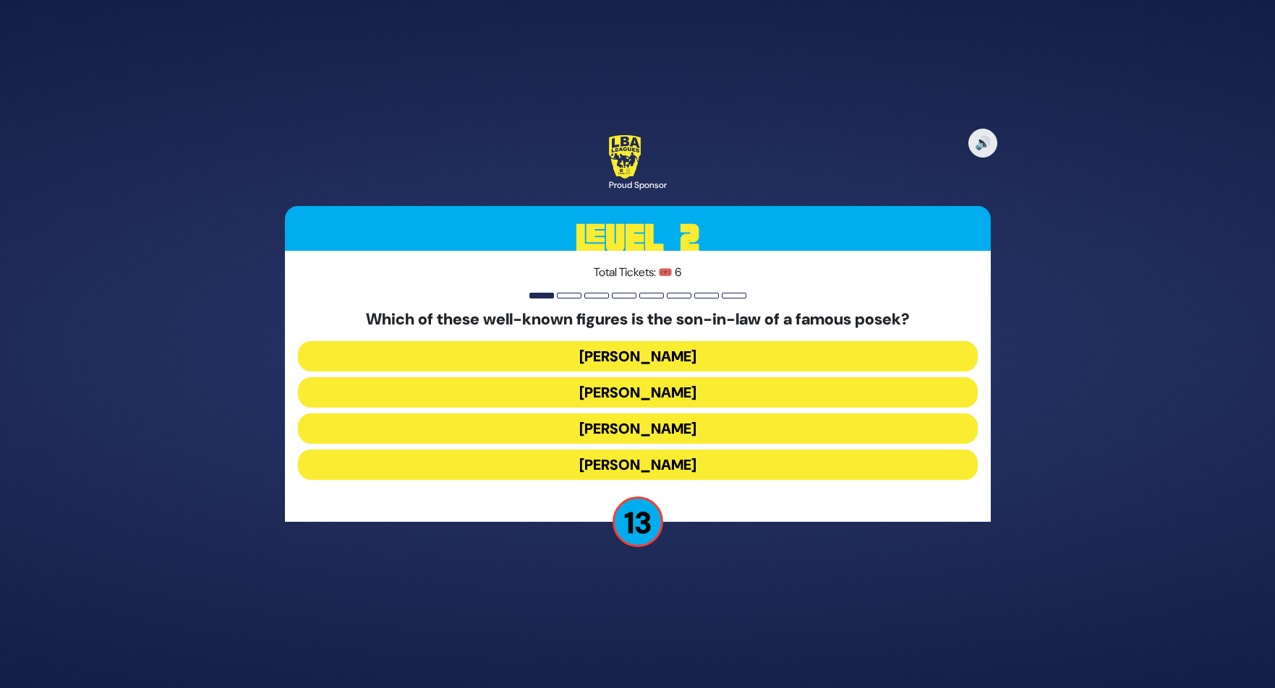
click at [709, 463] on button "[PERSON_NAME]" at bounding box center [638, 465] width 680 height 30
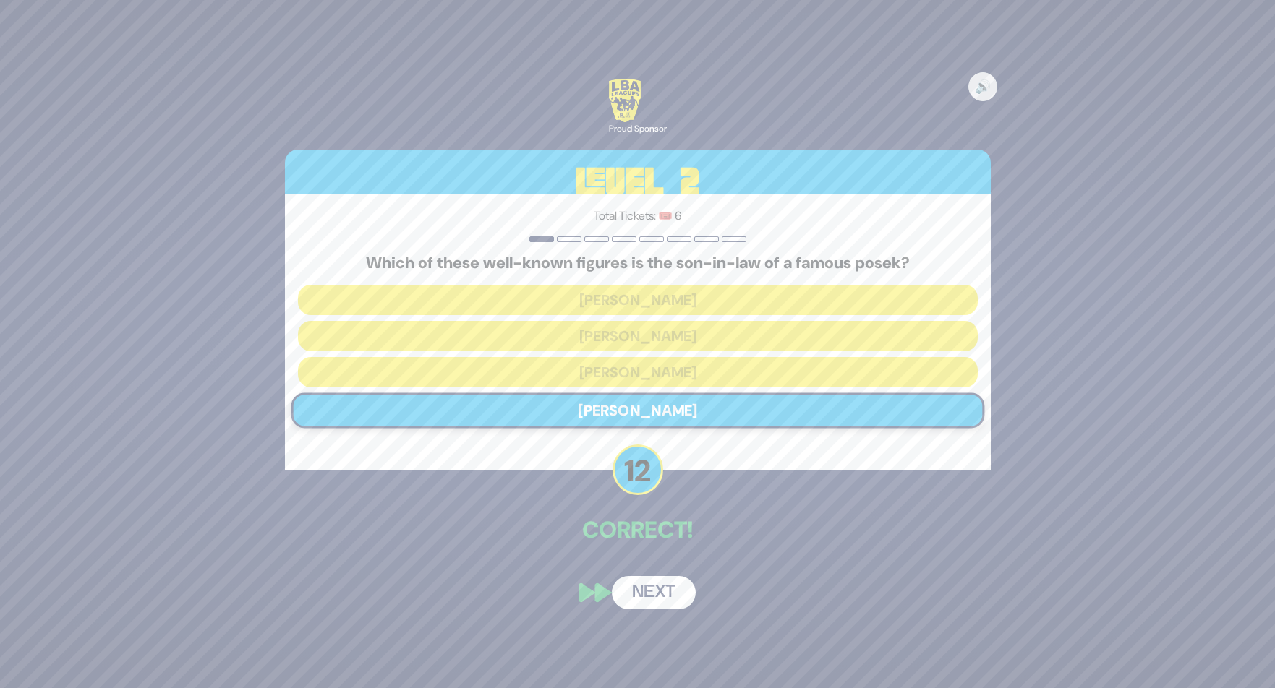
click at [668, 584] on button "Next" at bounding box center [654, 592] width 84 height 33
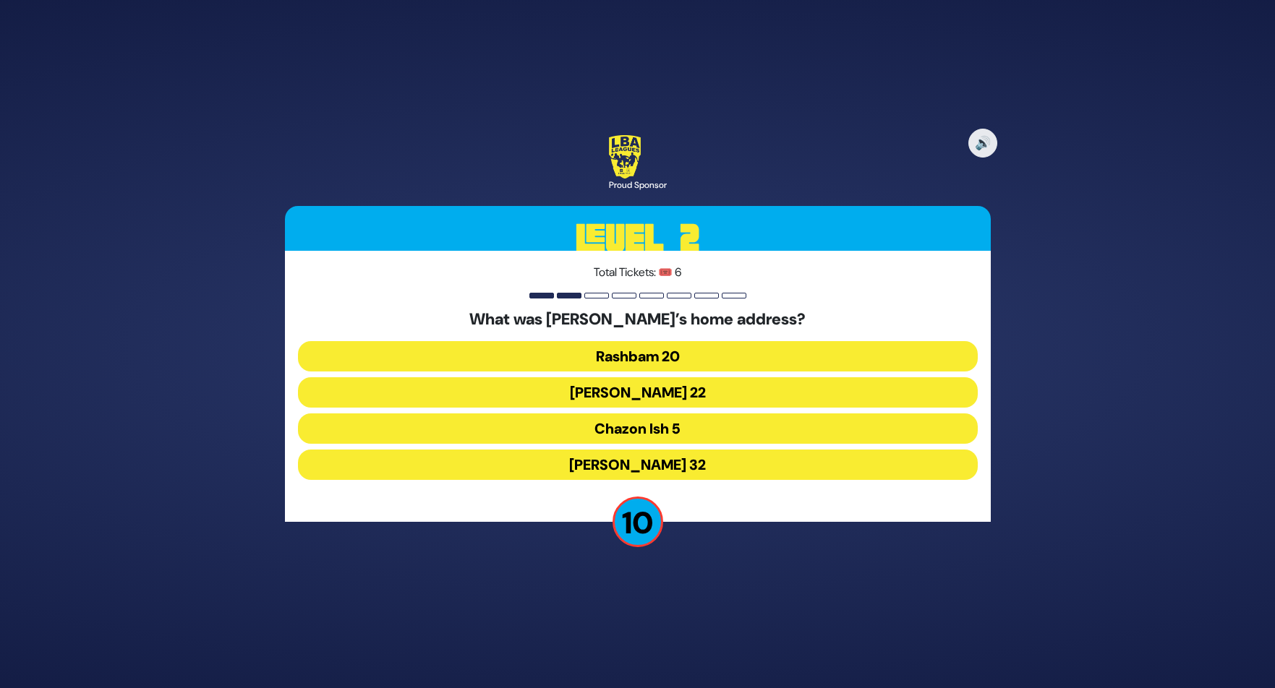
click at [686, 354] on button "Rashbam 20" at bounding box center [638, 356] width 680 height 30
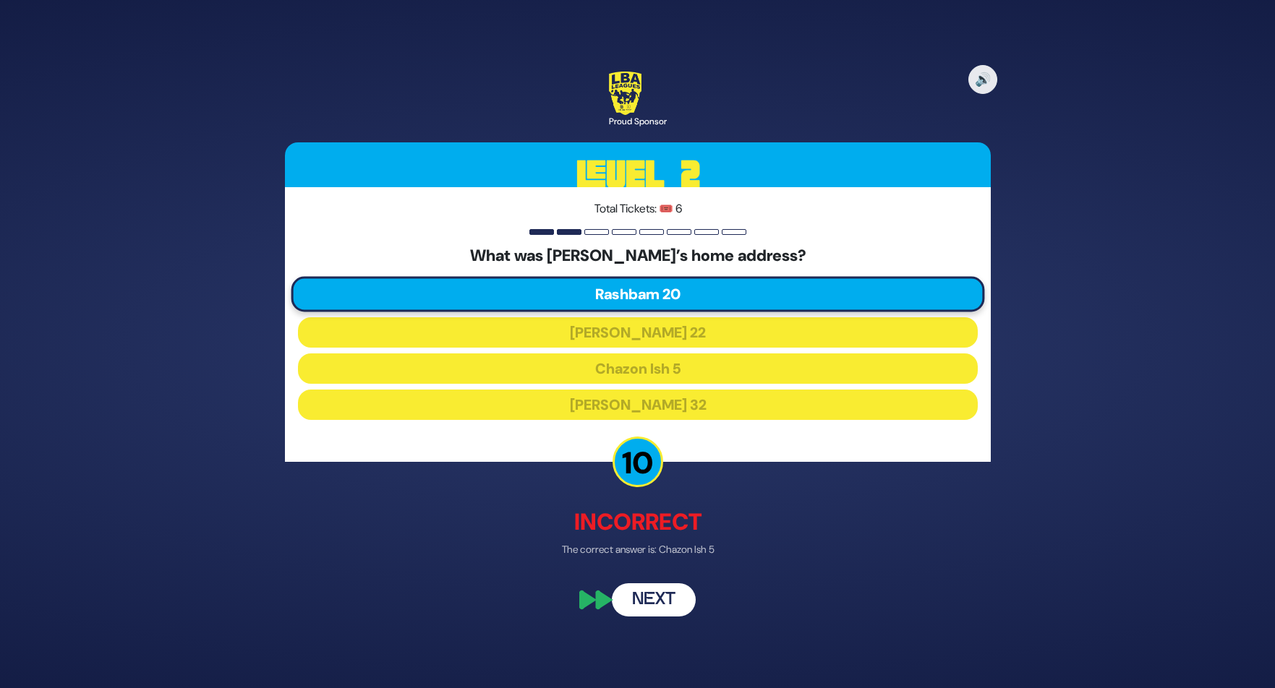
click at [653, 604] on button "Next" at bounding box center [654, 599] width 84 height 33
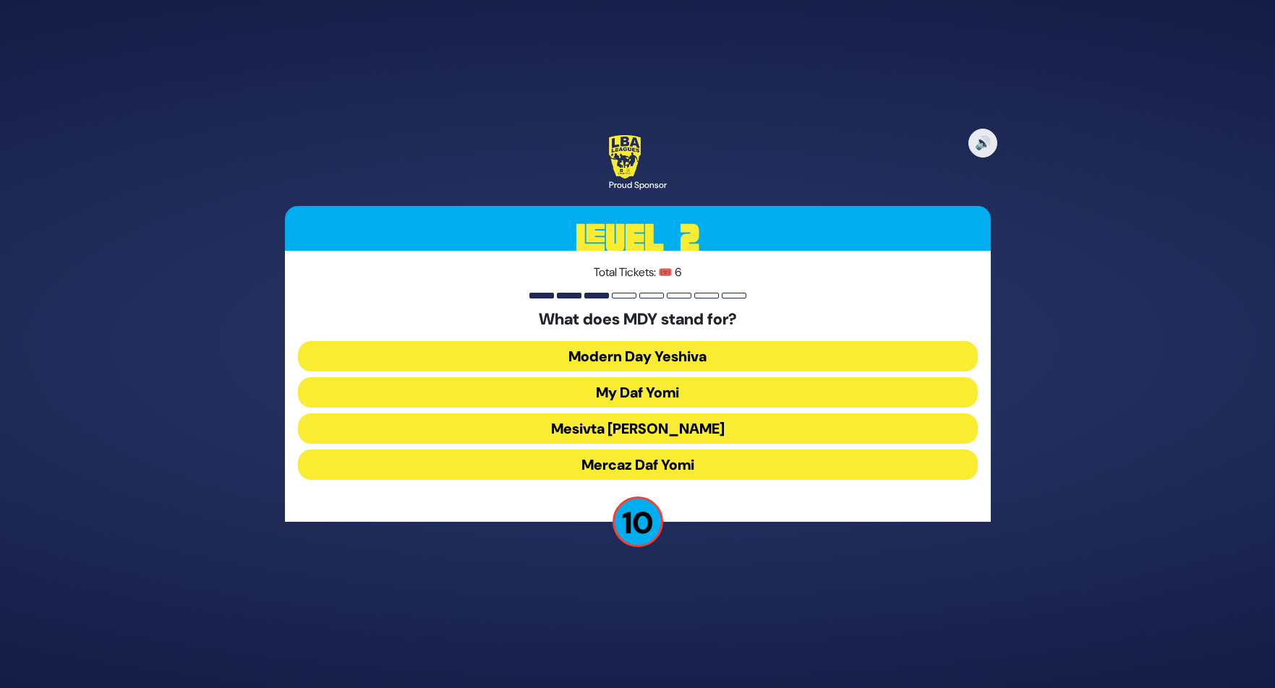
click at [698, 393] on button "My Daf Yomi" at bounding box center [638, 392] width 680 height 30
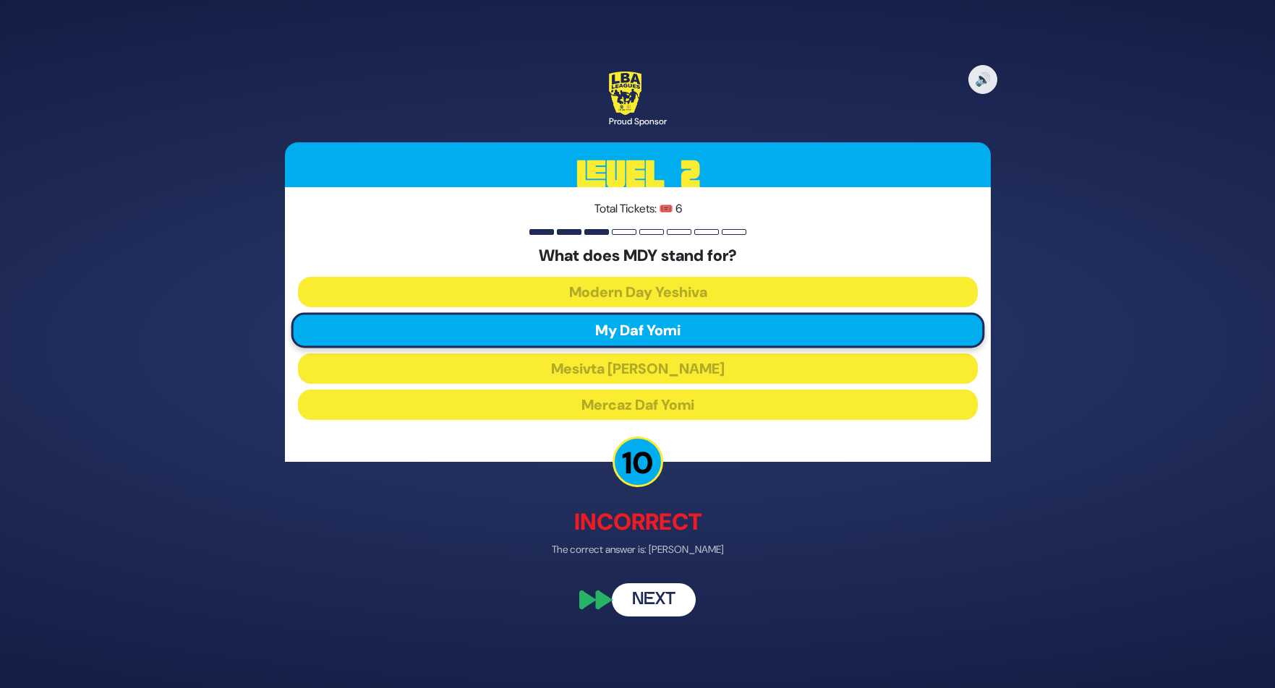
click at [675, 590] on button "Next" at bounding box center [654, 599] width 84 height 33
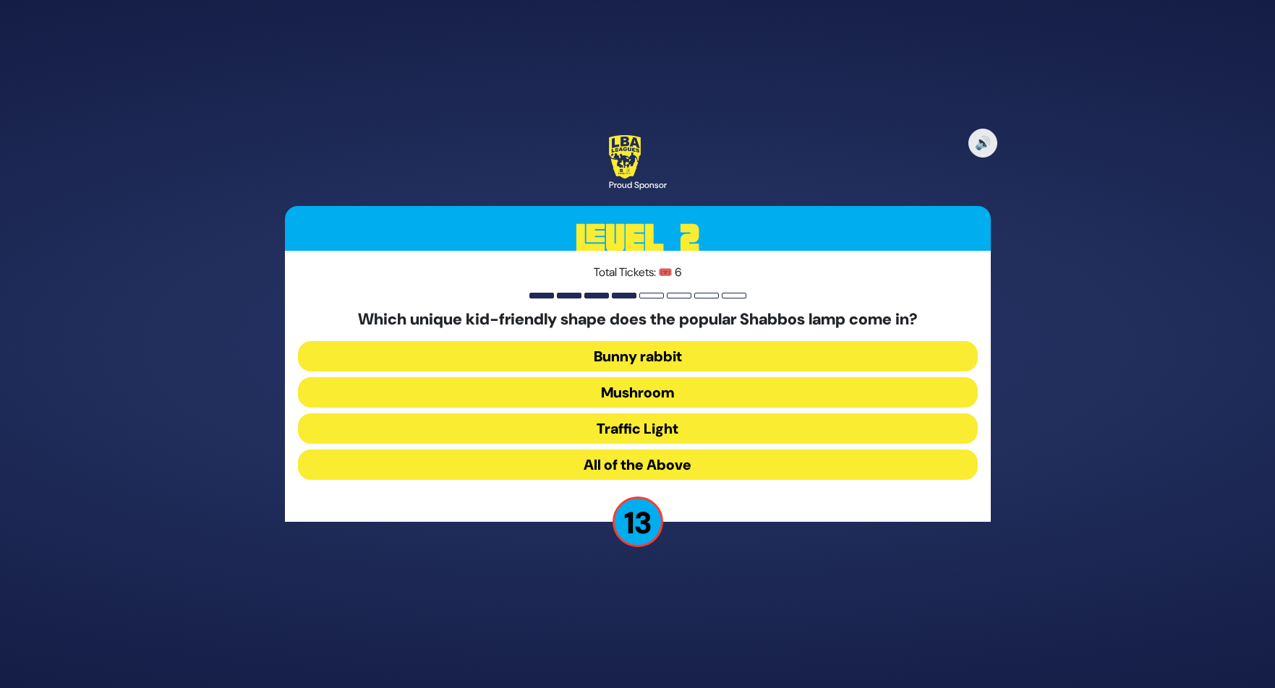
click at [684, 394] on button "Mushroom" at bounding box center [638, 392] width 680 height 30
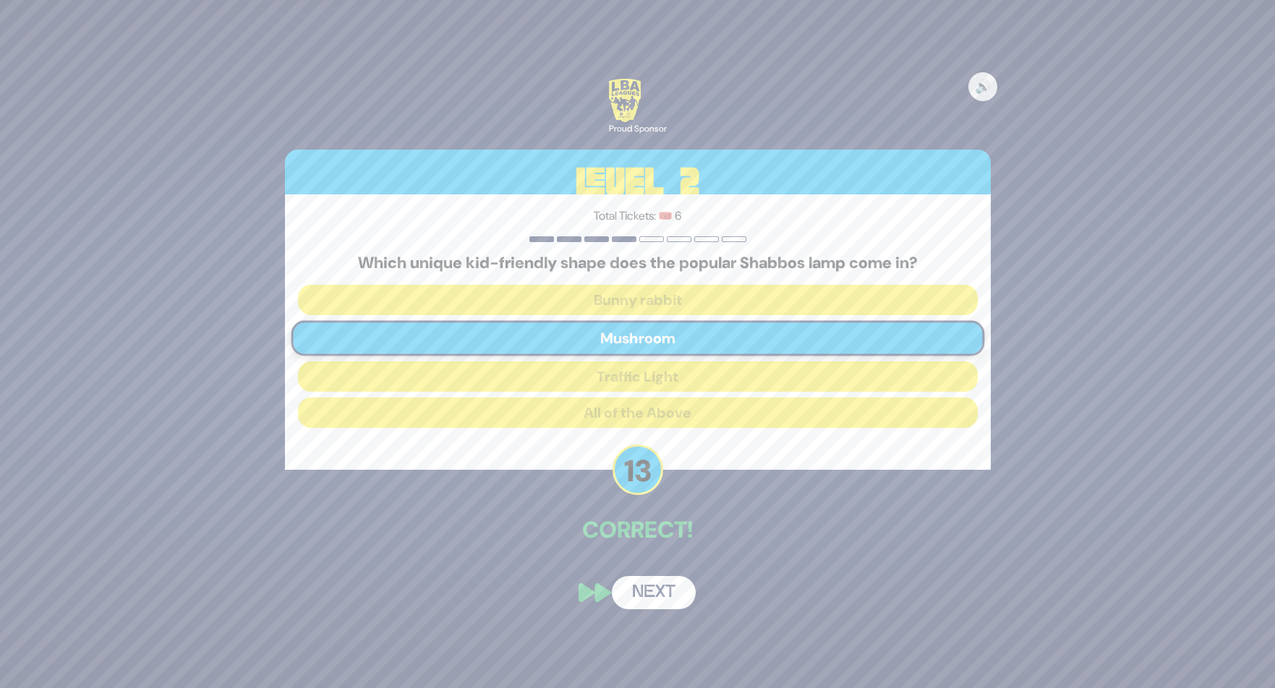
click at [646, 595] on button "Next" at bounding box center [654, 592] width 84 height 33
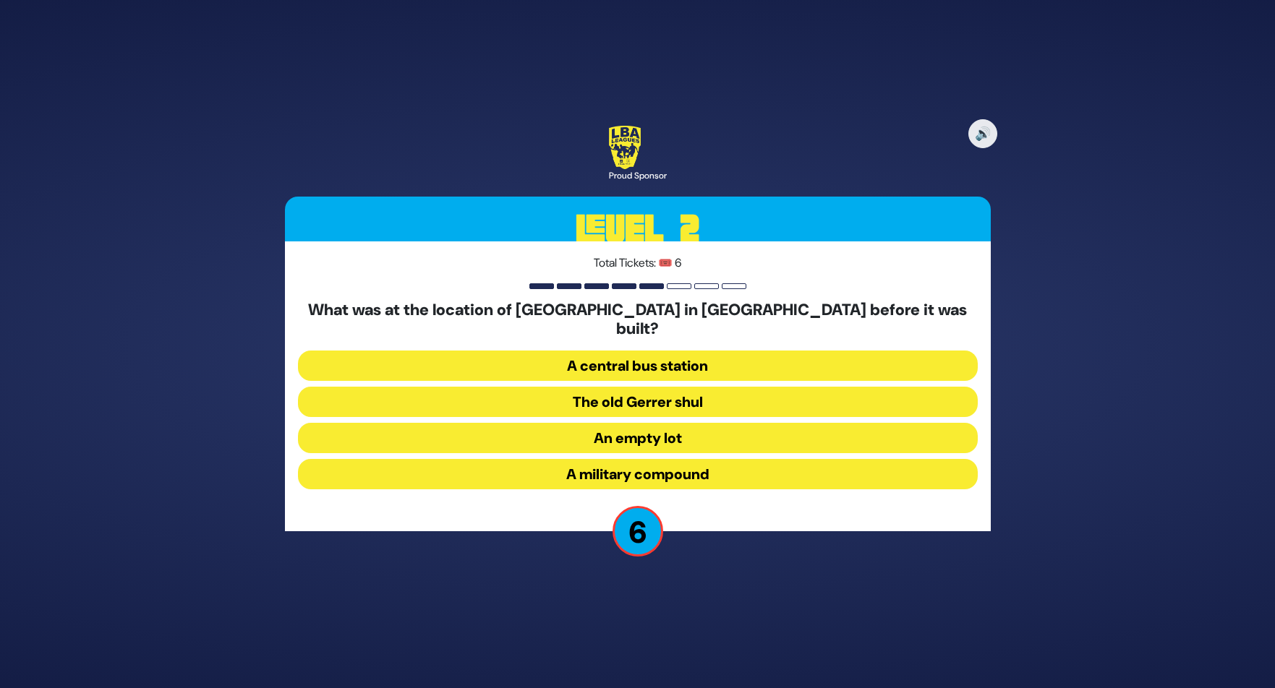
click at [681, 425] on button "An empty lot" at bounding box center [638, 438] width 680 height 30
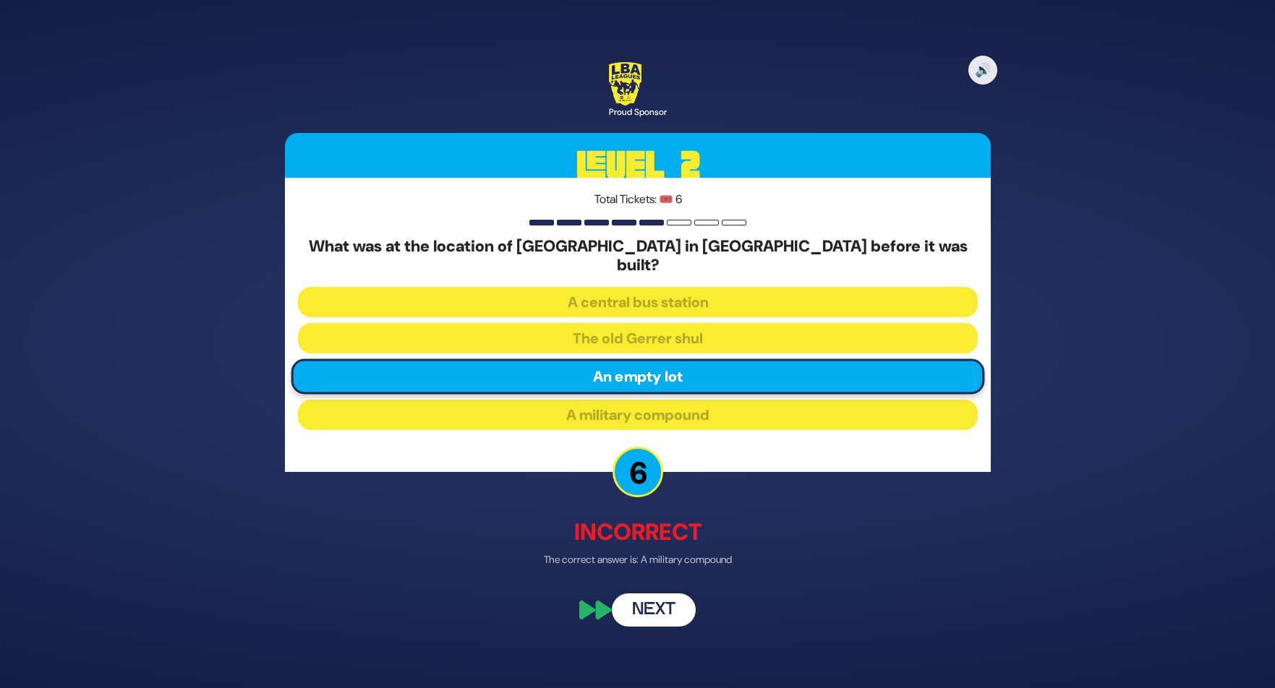
click at [678, 595] on button "Next" at bounding box center [654, 609] width 84 height 33
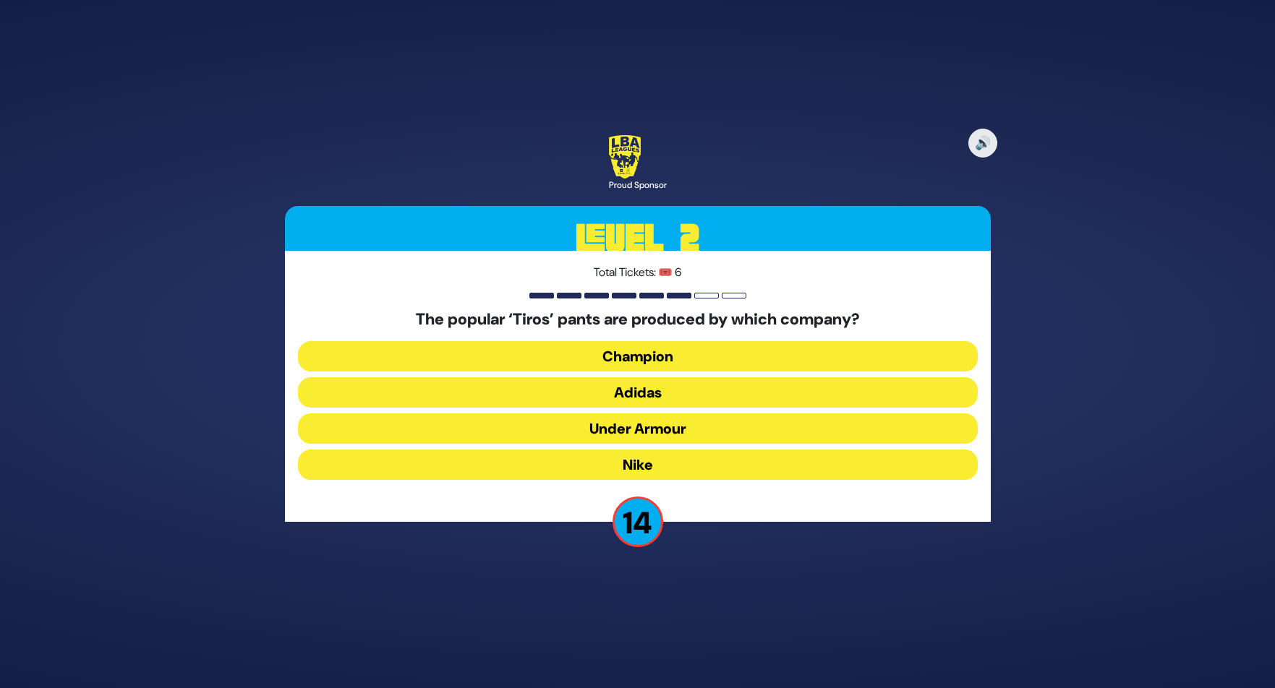
click at [687, 394] on button "Adidas" at bounding box center [638, 392] width 680 height 30
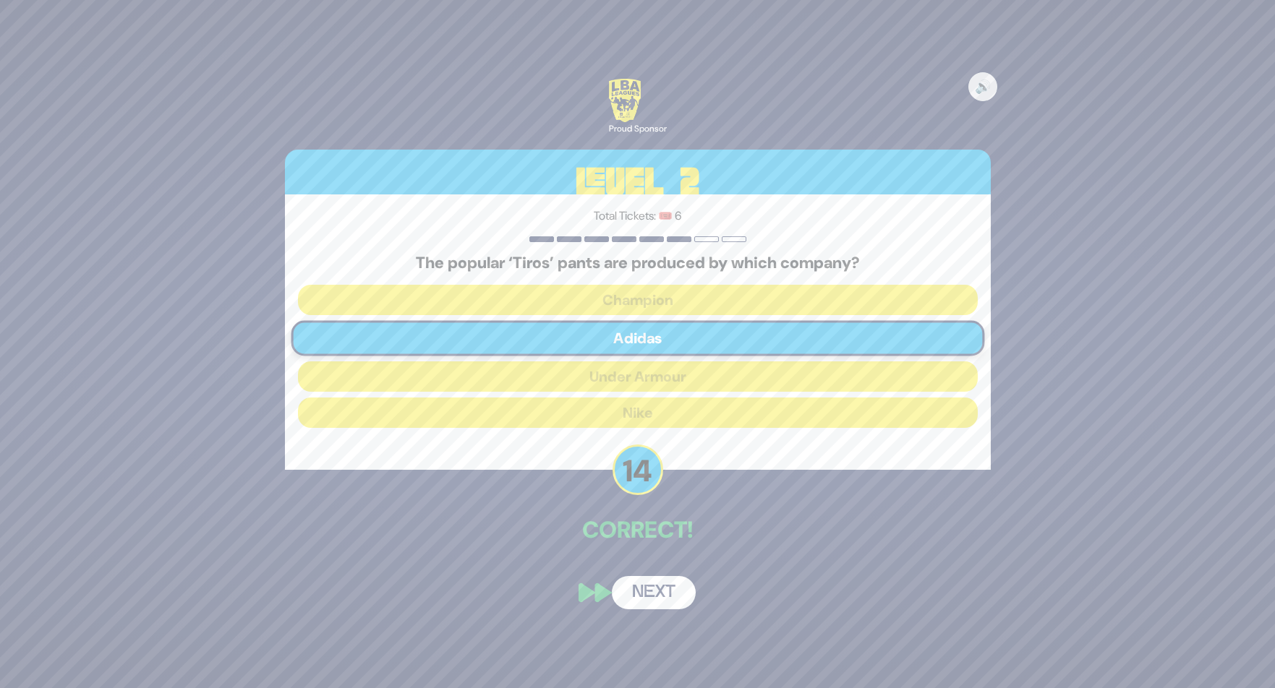
click at [662, 587] on button "Next" at bounding box center [654, 592] width 84 height 33
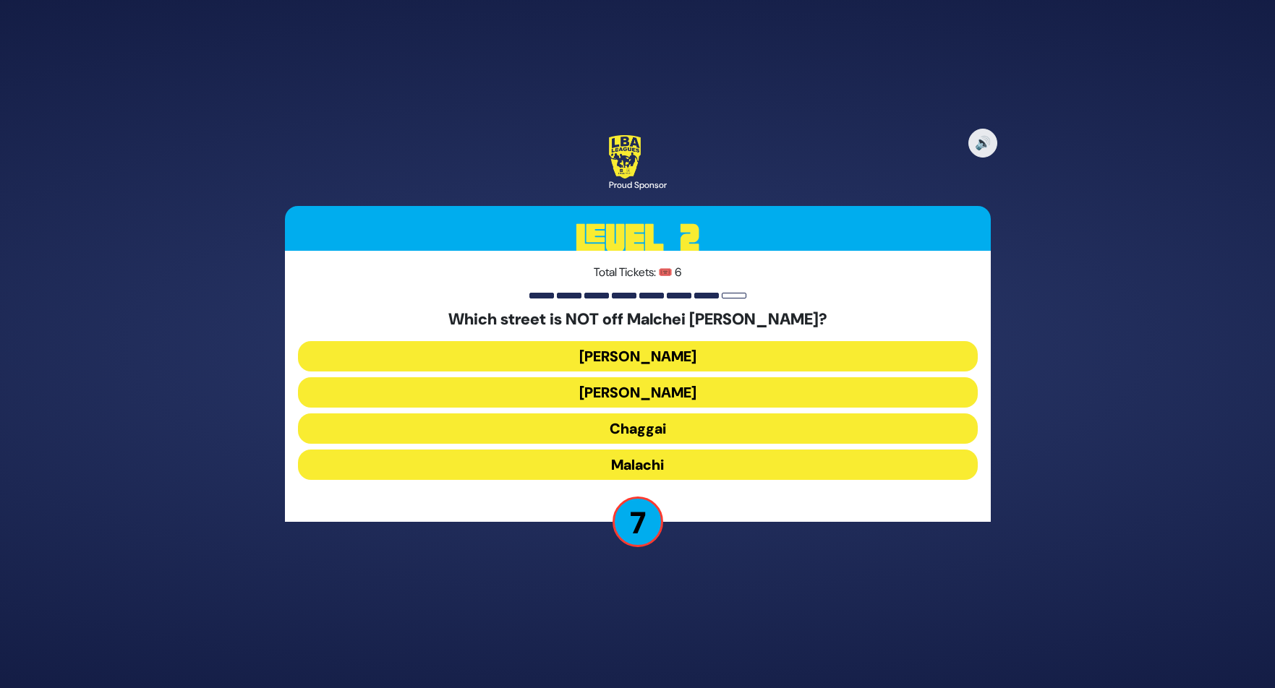
click at [672, 424] on button "Chaggai" at bounding box center [638, 429] width 680 height 30
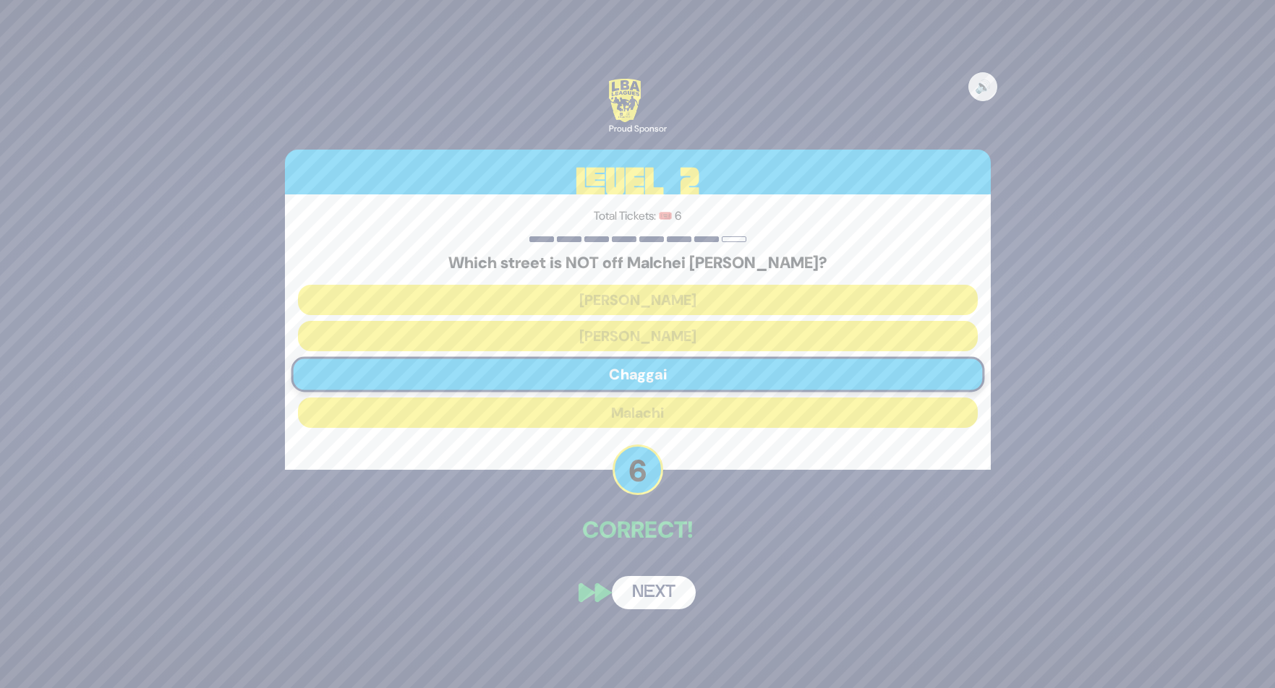
click at [656, 591] on button "Next" at bounding box center [654, 592] width 84 height 33
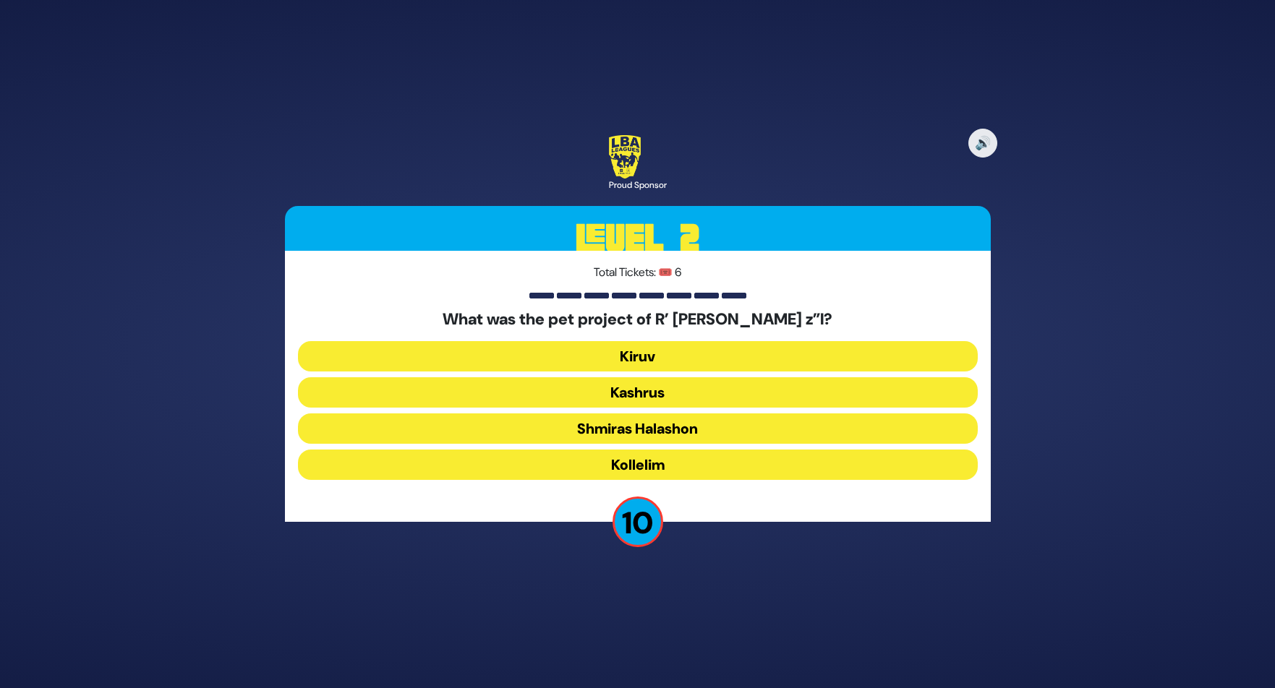
click at [656, 350] on button "Kiruv" at bounding box center [638, 356] width 680 height 30
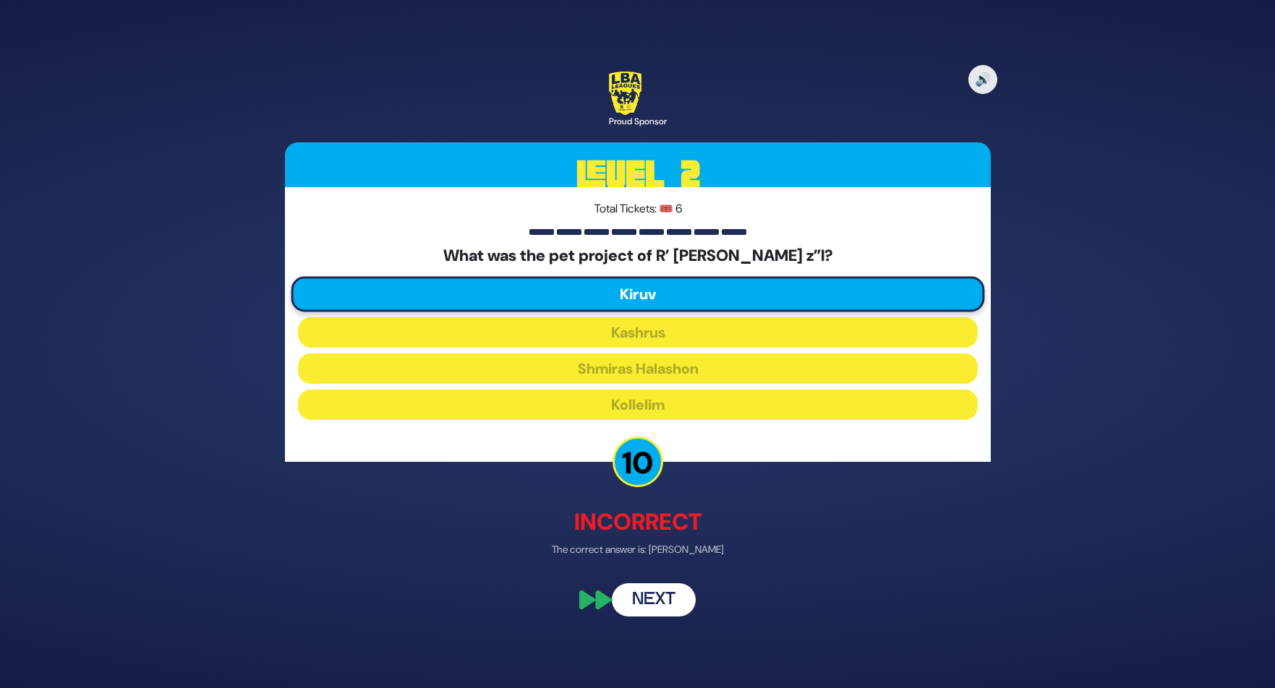
click at [676, 559] on div "🔊 Proud Sponsor Level 2 Total Tickets: 🎟️ 6 What was the pet project of R’ [PER…" at bounding box center [637, 344] width 740 height 580
click at [664, 592] on button "Next" at bounding box center [654, 599] width 84 height 33
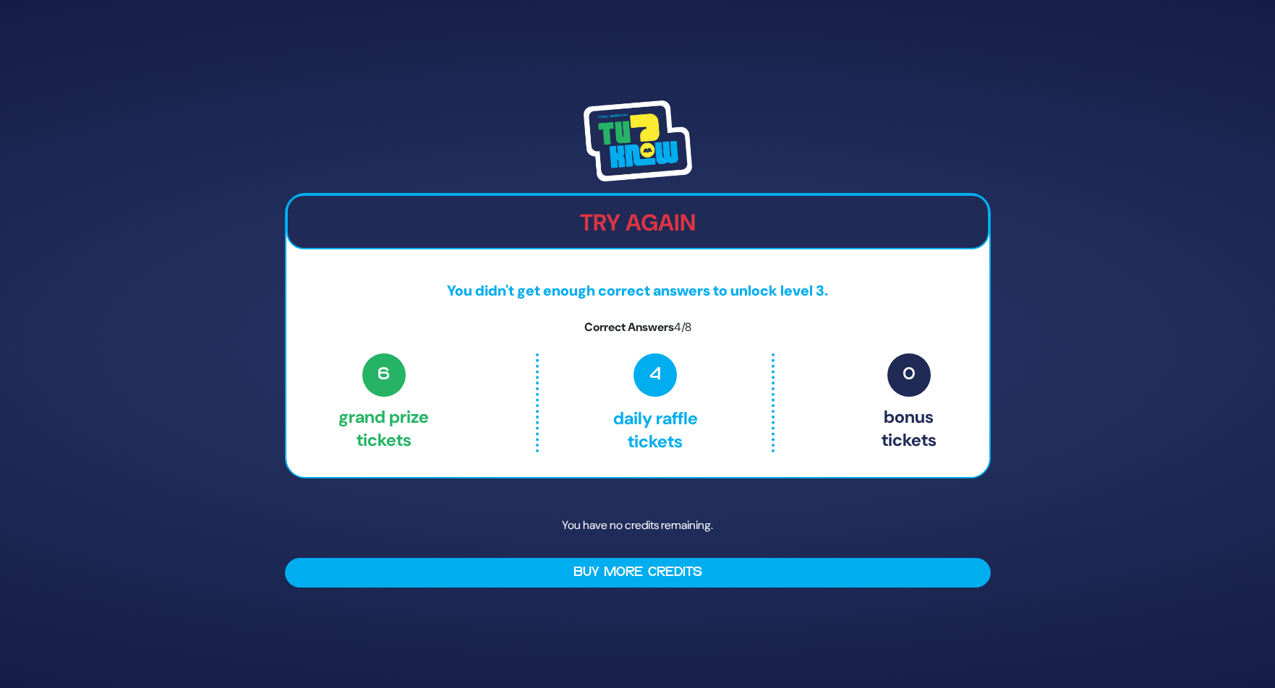
click at [619, 137] on img at bounding box center [637, 140] width 108 height 81
click at [633, 150] on img at bounding box center [637, 140] width 108 height 81
click at [639, 137] on img at bounding box center [637, 140] width 108 height 81
